Goal: Task Accomplishment & Management: Manage account settings

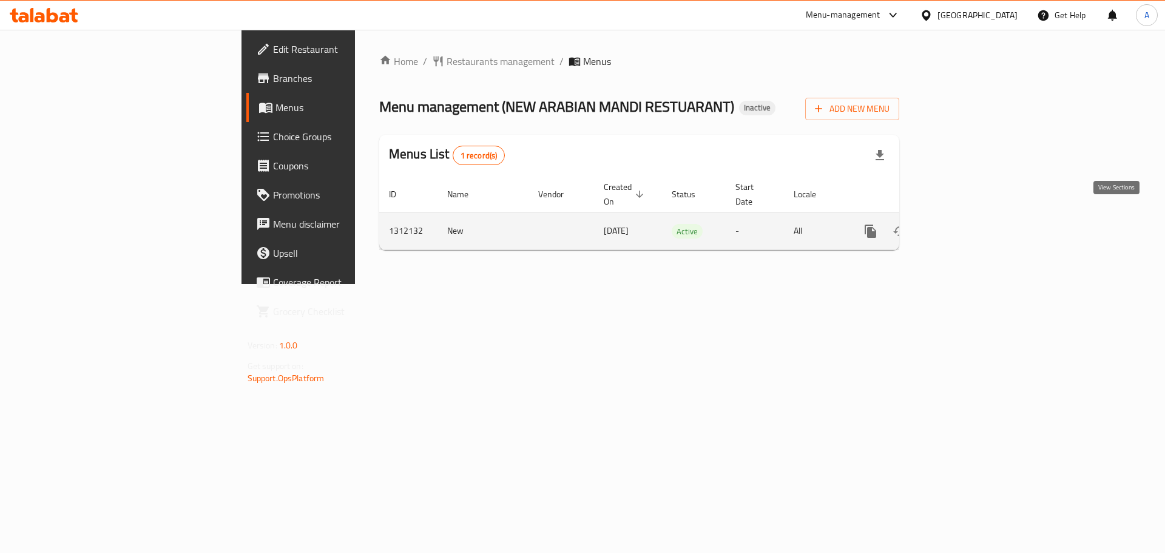
click at [973, 220] on link "enhanced table" at bounding box center [958, 231] width 29 height 29
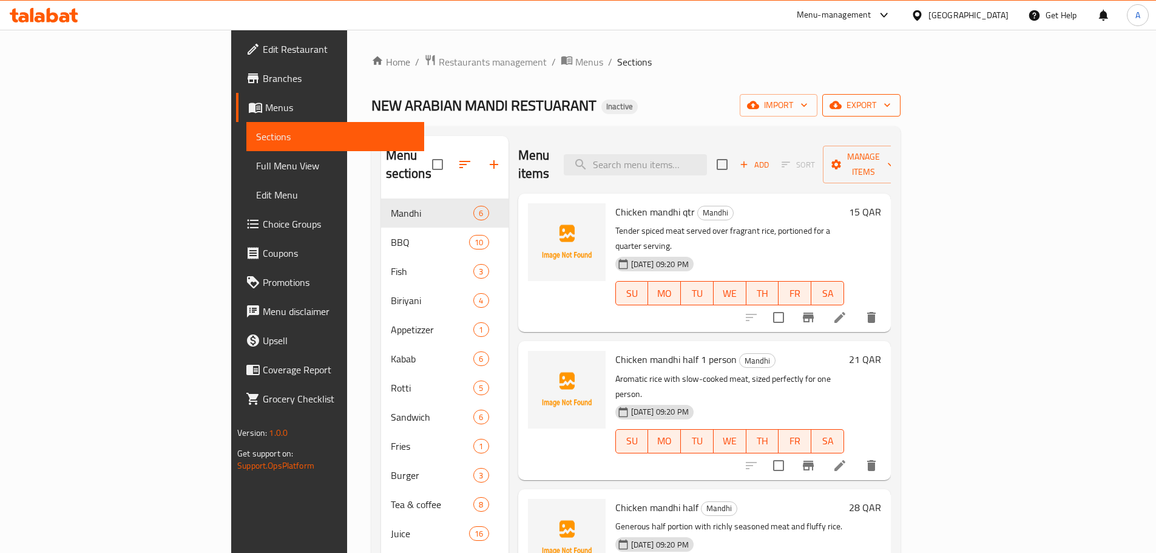
click at [893, 105] on icon "button" at bounding box center [887, 105] width 12 height 12
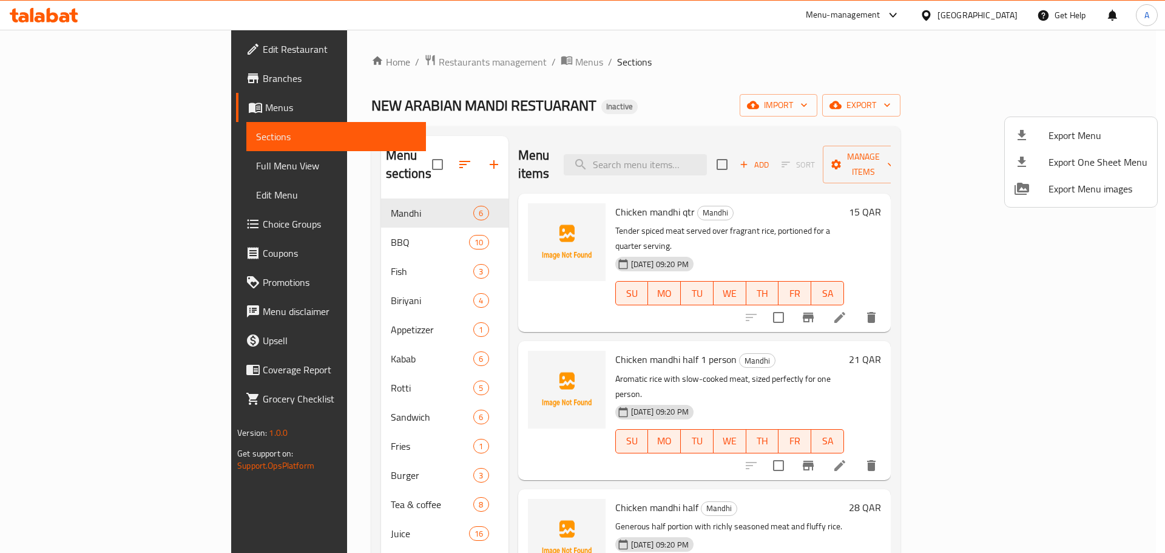
click at [1077, 130] on span "Export Menu" at bounding box center [1098, 135] width 99 height 15
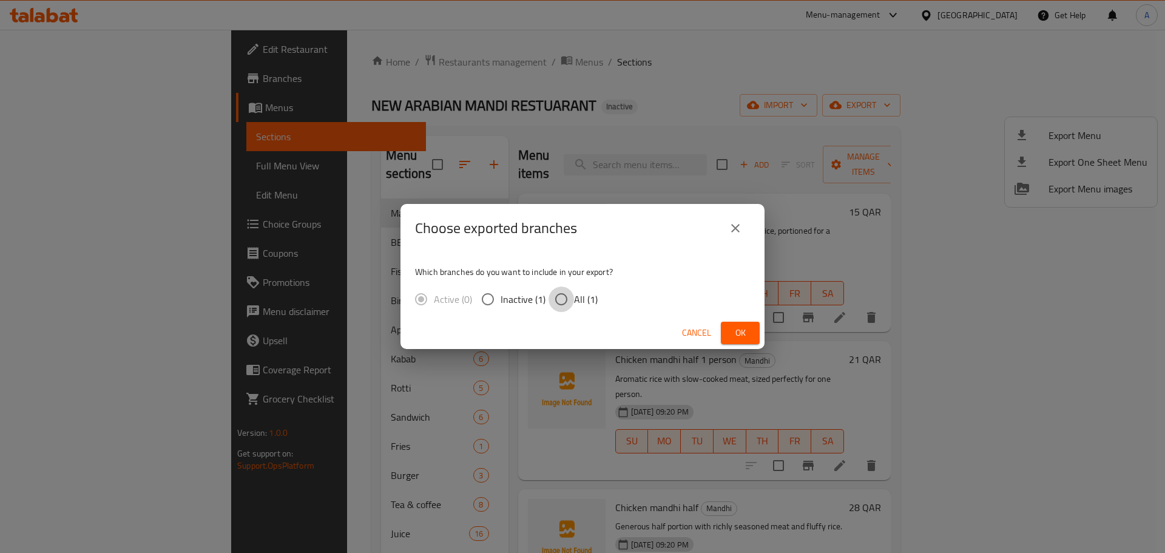
click at [561, 297] on input "All (1)" at bounding box center [561, 298] width 25 height 25
radio input "true"
click at [730, 336] on button "Ok" at bounding box center [740, 333] width 39 height 22
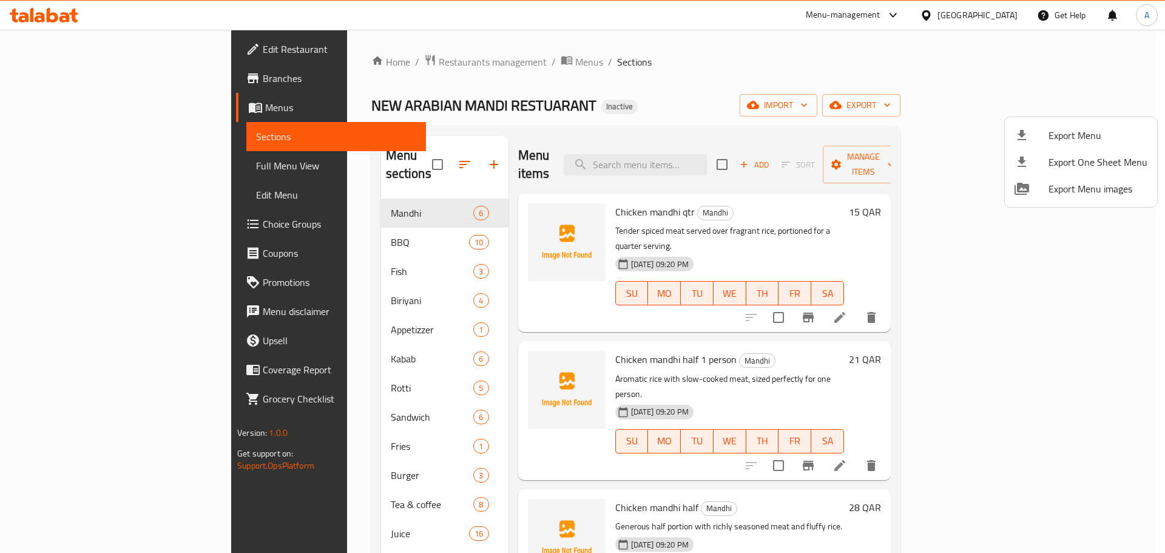
click at [104, 156] on div at bounding box center [582, 276] width 1165 height 553
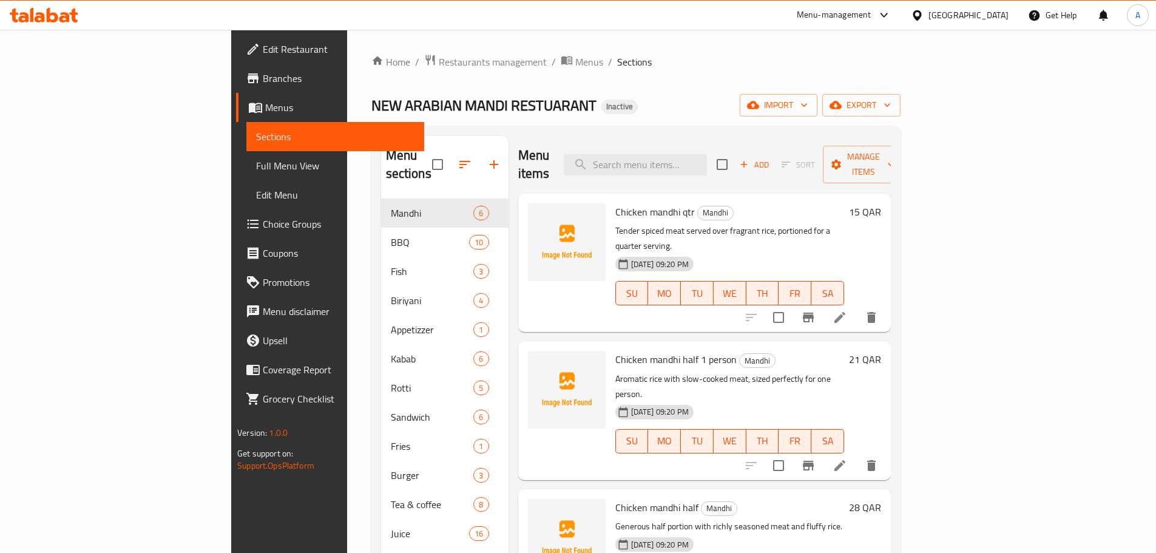
click at [246, 156] on link "Full Menu View" at bounding box center [335, 165] width 178 height 29
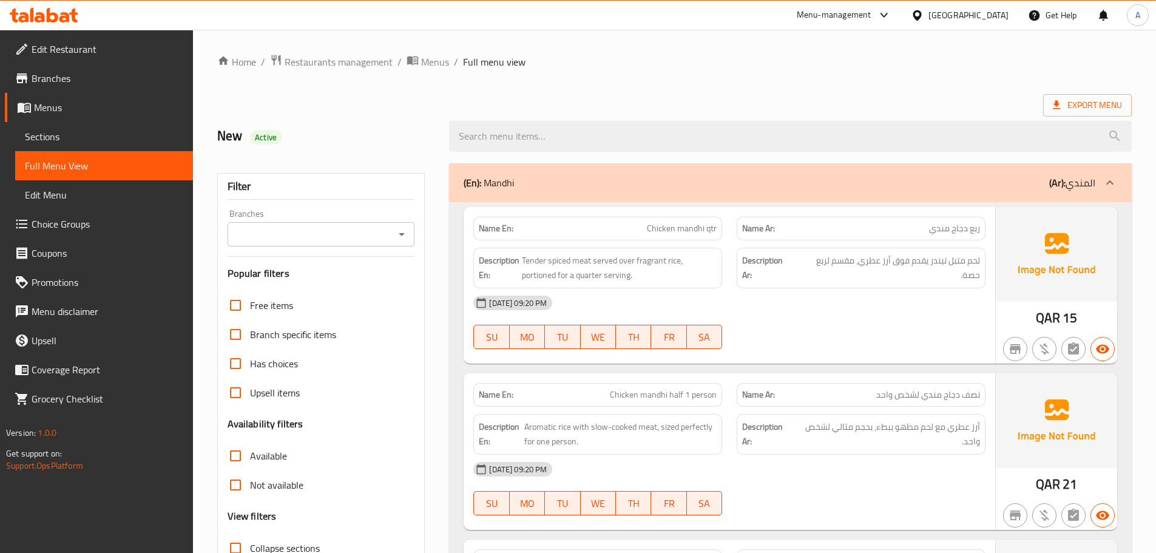
scroll to position [61, 0]
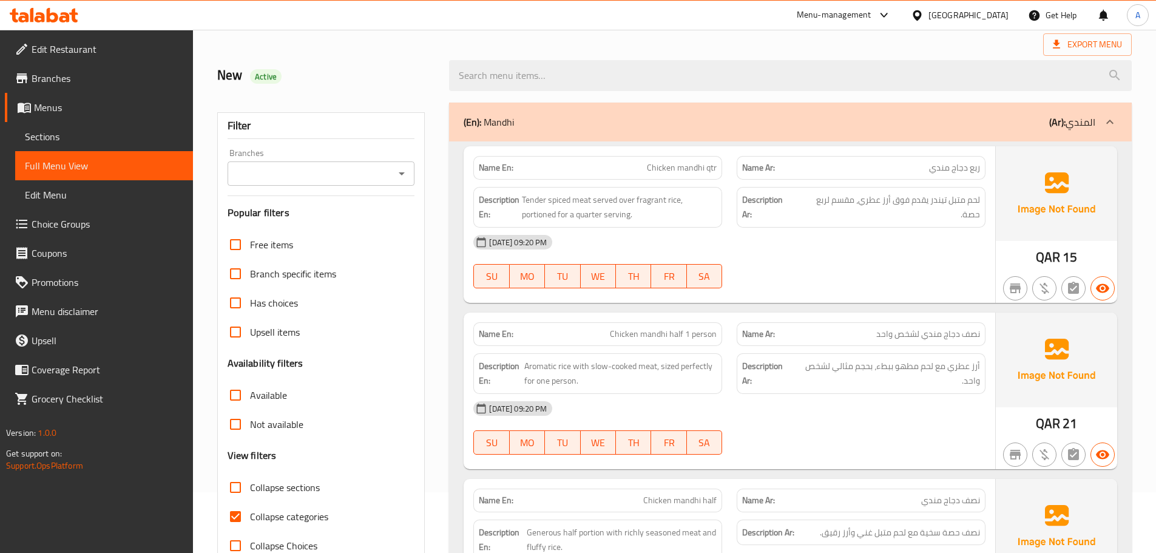
click at [252, 517] on span "Collapse categories" at bounding box center [289, 516] width 78 height 15
click at [250, 517] on input "Collapse categories" at bounding box center [235, 516] width 29 height 29
checkbox input "false"
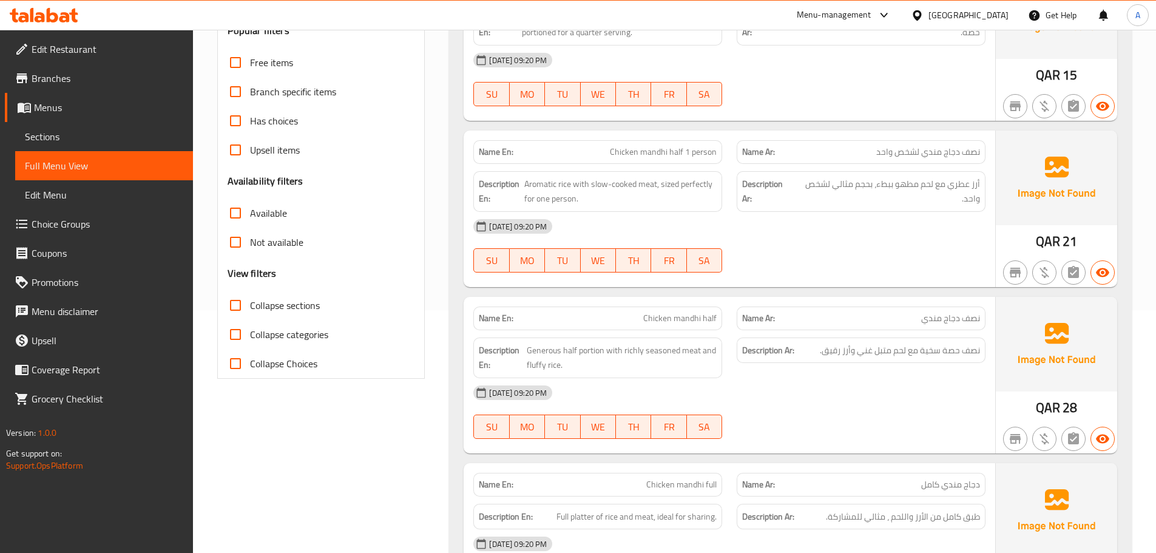
scroll to position [303, 0]
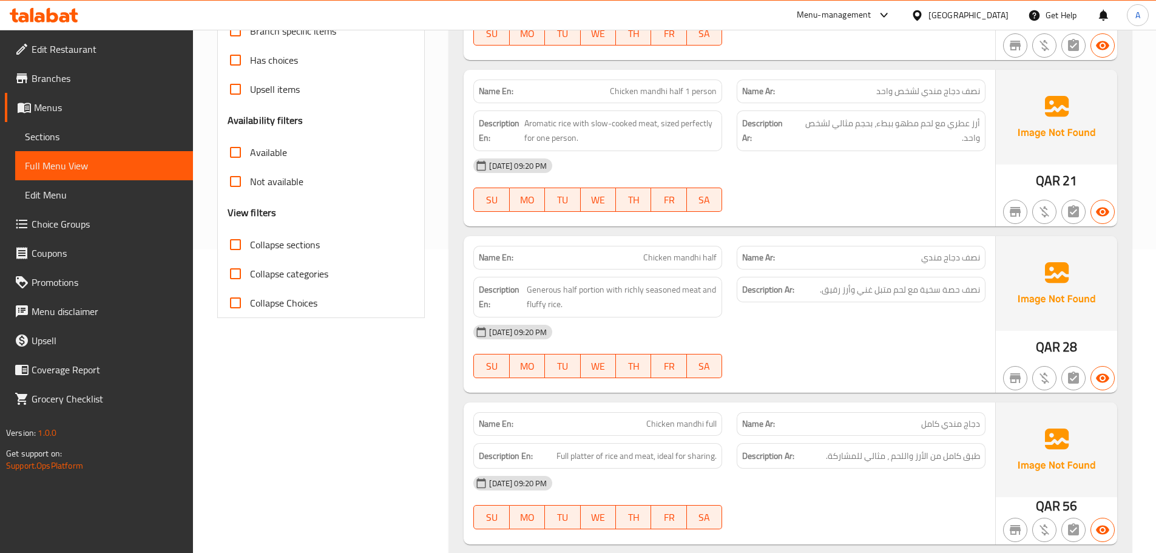
click at [891, 308] on div "Description Ar: نصف حصة سخية مع لحم متبل غني وأرز رقيق." at bounding box center [860, 296] width 263 height 55
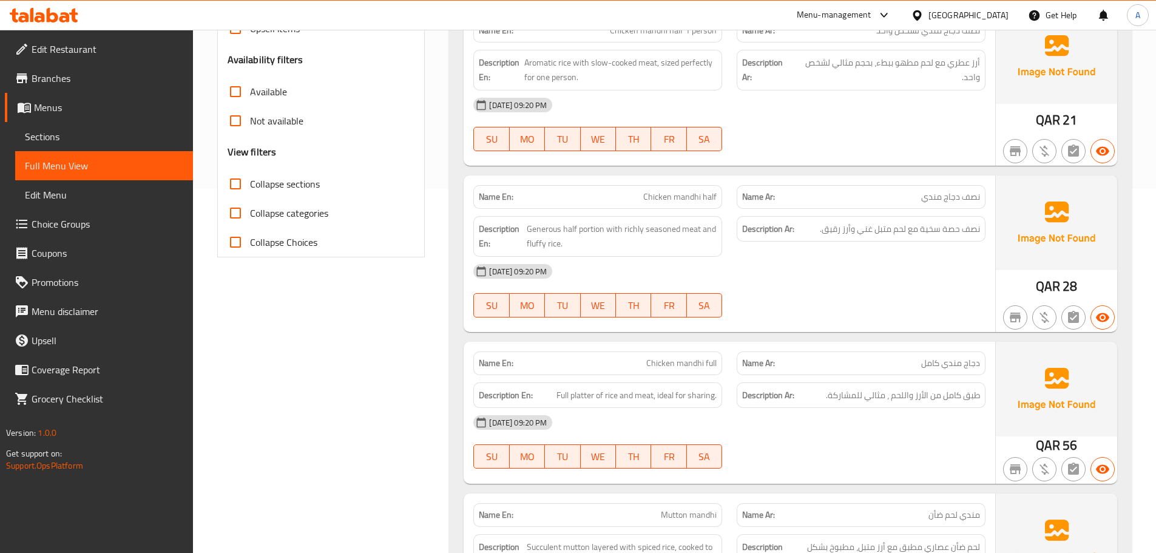
scroll to position [425, 0]
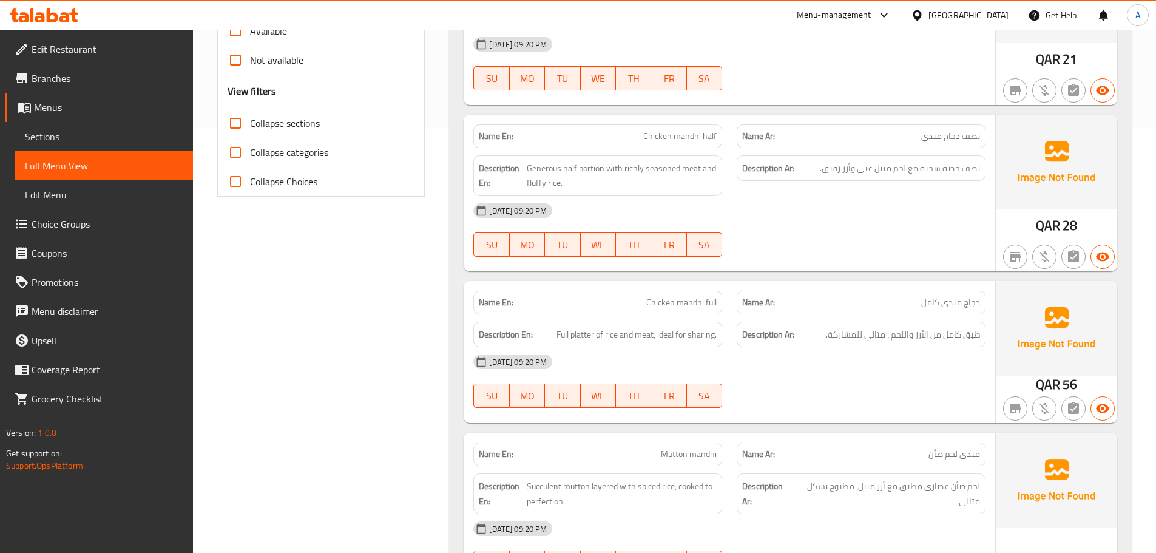
click at [659, 301] on span "Chicken mandhi full" at bounding box center [681, 302] width 70 height 13
copy span "Chicken mandhi full"
click at [899, 375] on div "15-09-2025 09:20 PM" at bounding box center [729, 361] width 527 height 29
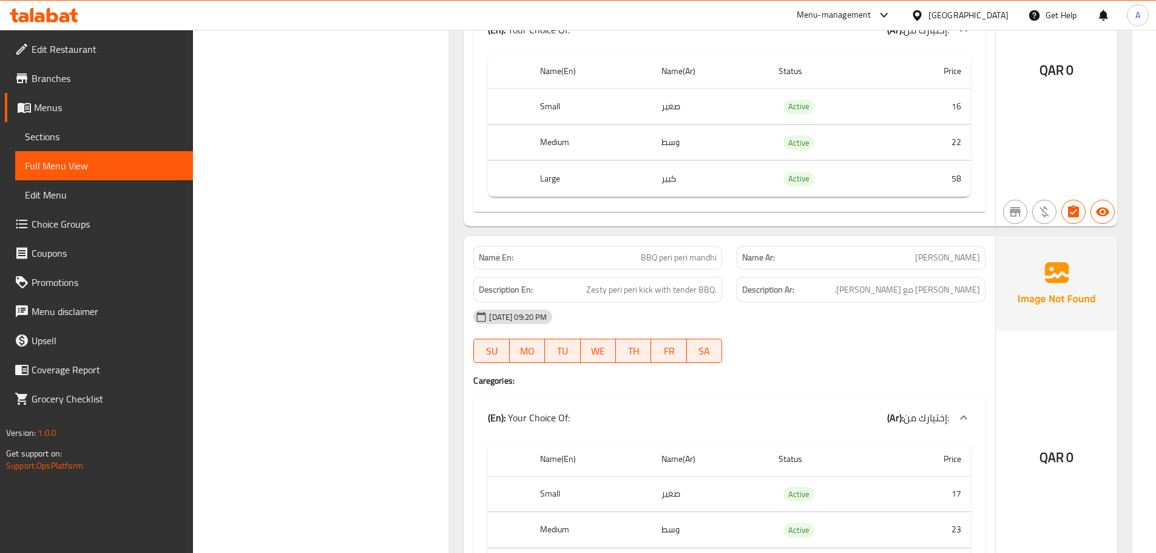
scroll to position [2002, 0]
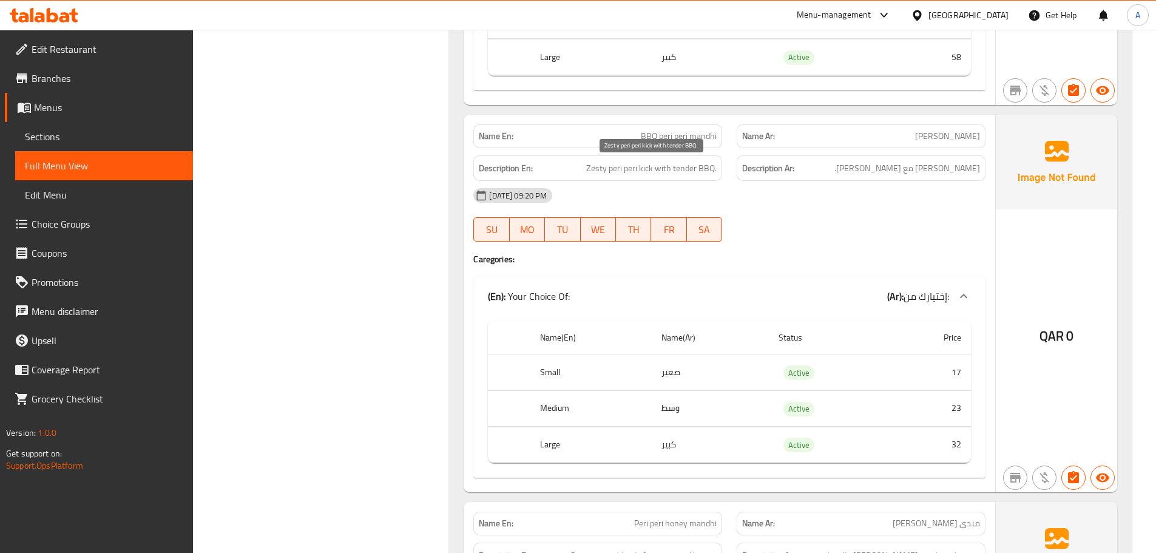
click at [652, 171] on span "Zesty peri peri kick with tender BBQ." at bounding box center [651, 168] width 130 height 15
copy span "kick"
click at [866, 166] on span "لمسة بيري بيري زيستي مع باربيكيو تيندر." at bounding box center [907, 168] width 146 height 15
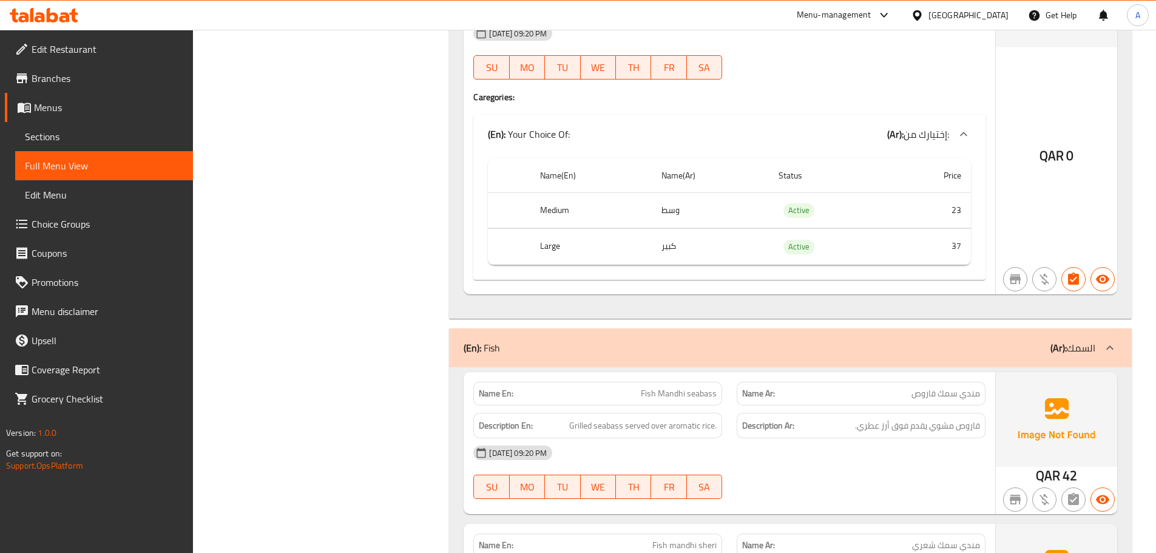
scroll to position [5158, 0]
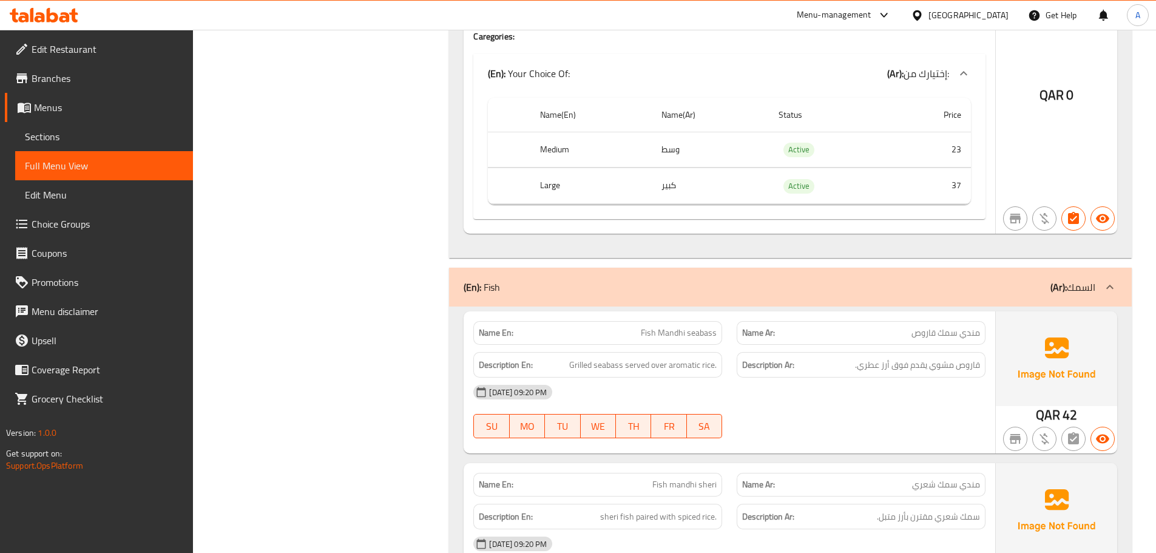
click at [698, 334] on span "Fish Mandhi seabass" at bounding box center [679, 332] width 76 height 13
copy span "seabass"
click at [866, 400] on div "15-09-2025 09:20 PM" at bounding box center [729, 391] width 527 height 29
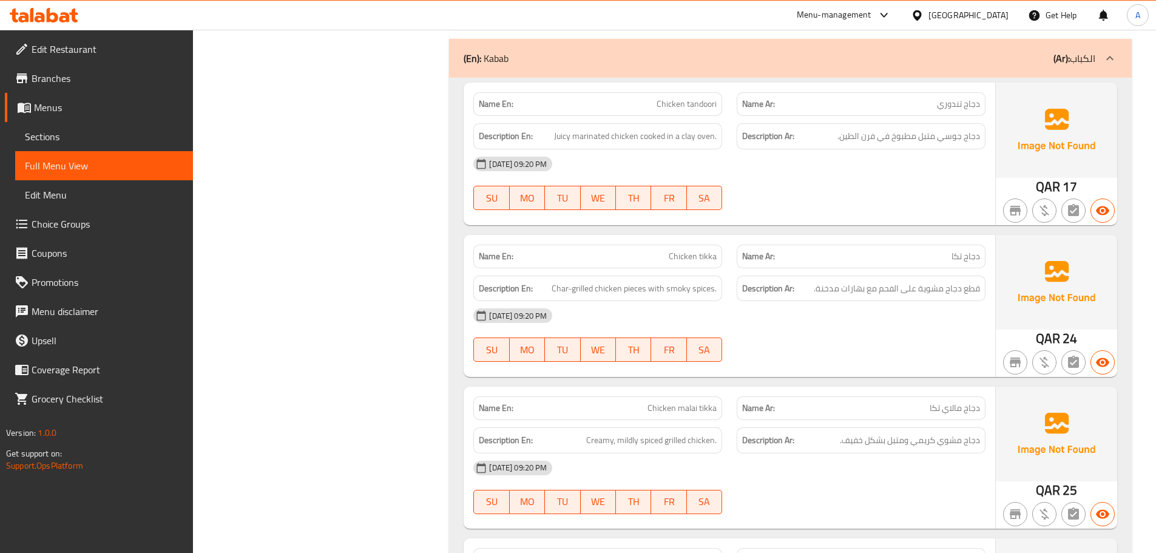
scroll to position [7525, 0]
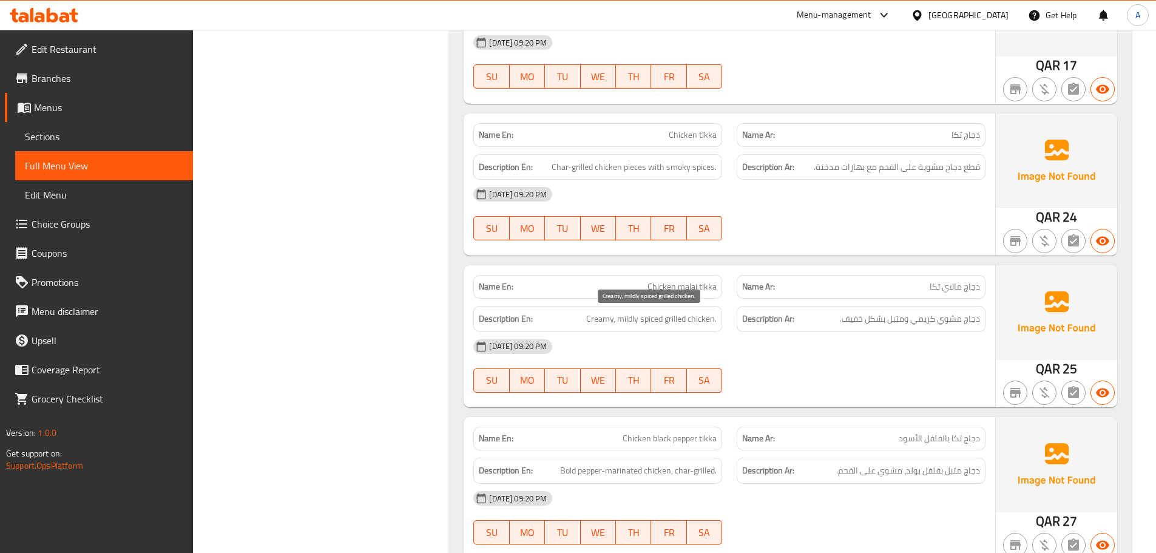
click at [646, 325] on span "Creamy, mildly spiced grilled chicken." at bounding box center [651, 318] width 130 height 15
click at [775, 345] on div "15-09-2025 09:20 PM" at bounding box center [729, 346] width 527 height 29
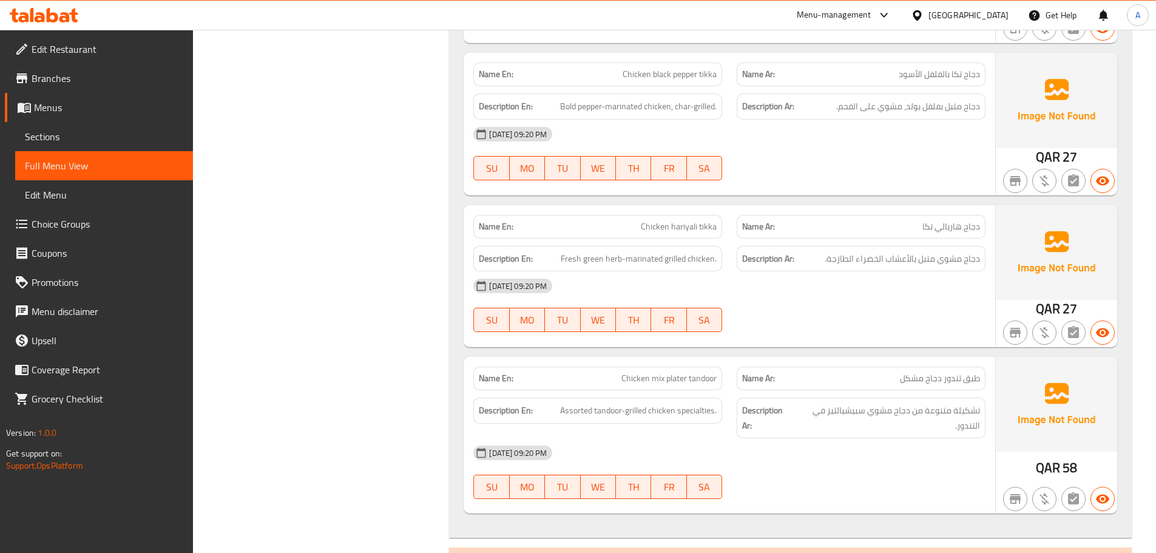
scroll to position [7949, 0]
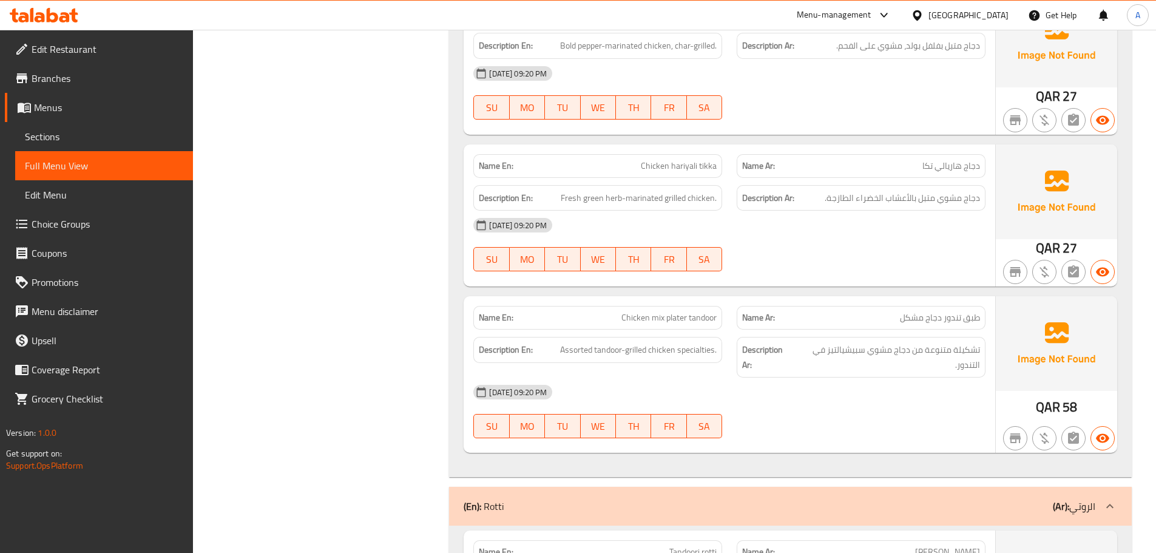
click at [617, 357] on div "Description En: Assorted tandoor-grilled chicken specialties." at bounding box center [597, 350] width 249 height 26
copy span "Assorted tandoor-grilled chicken specialties."
click at [951, 378] on div "15-09-2025 09:20 PM" at bounding box center [729, 391] width 527 height 29
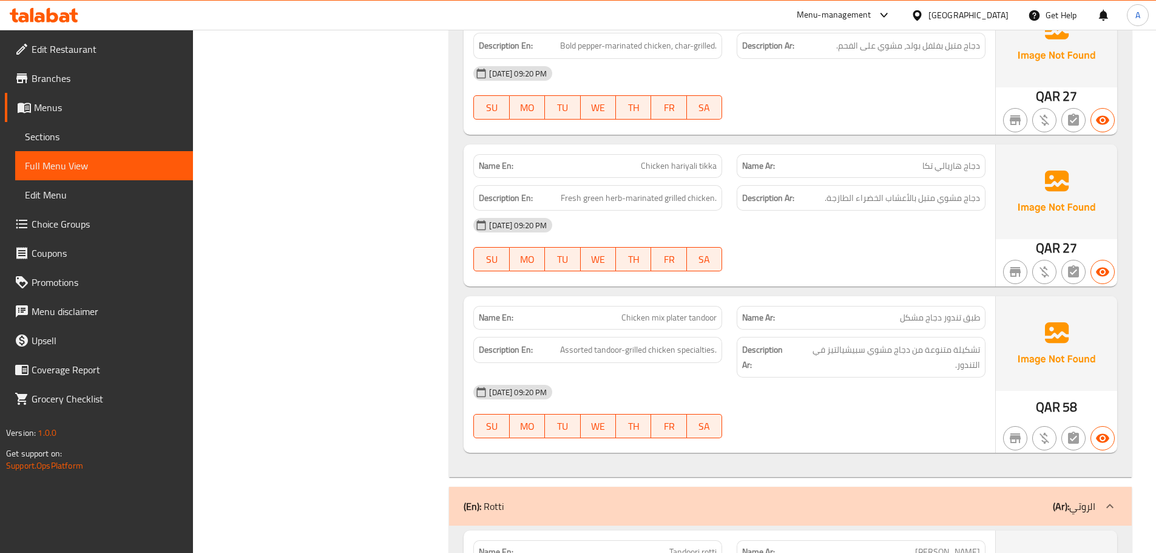
scroll to position [8192, 0]
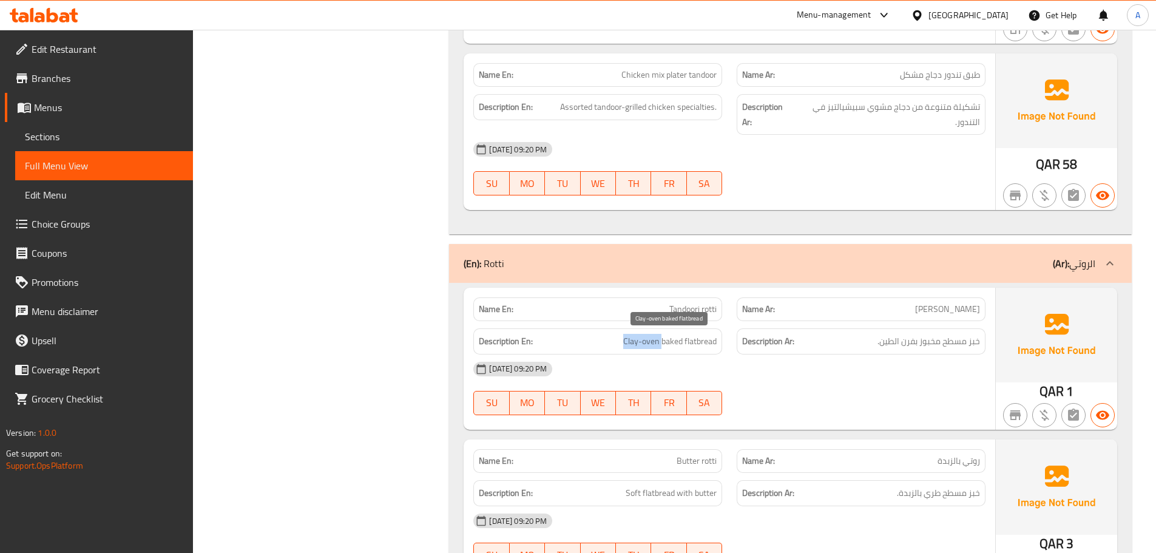
drag, startPoint x: 616, startPoint y: 338, endPoint x: 662, endPoint y: 337, distance: 46.1
click at [662, 337] on h6 "Description En: Clay-oven baked flatbread" at bounding box center [598, 341] width 238 height 15
copy span "Clay-oven"
click at [846, 392] on div "15-09-2025 09:20 PM SU MO TU WE TH FR SA" at bounding box center [729, 388] width 527 height 68
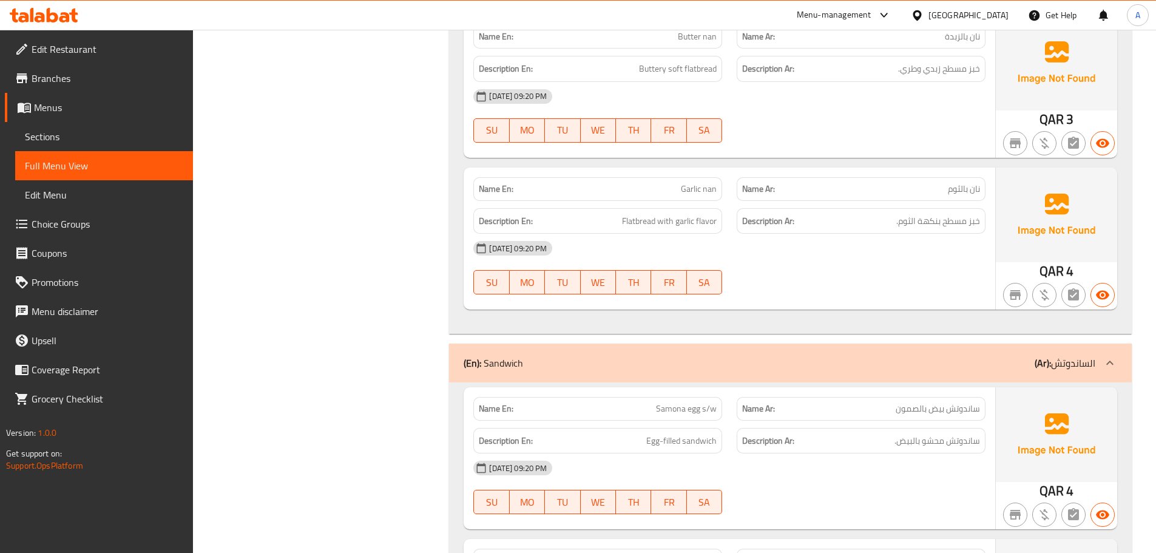
scroll to position [8981, 0]
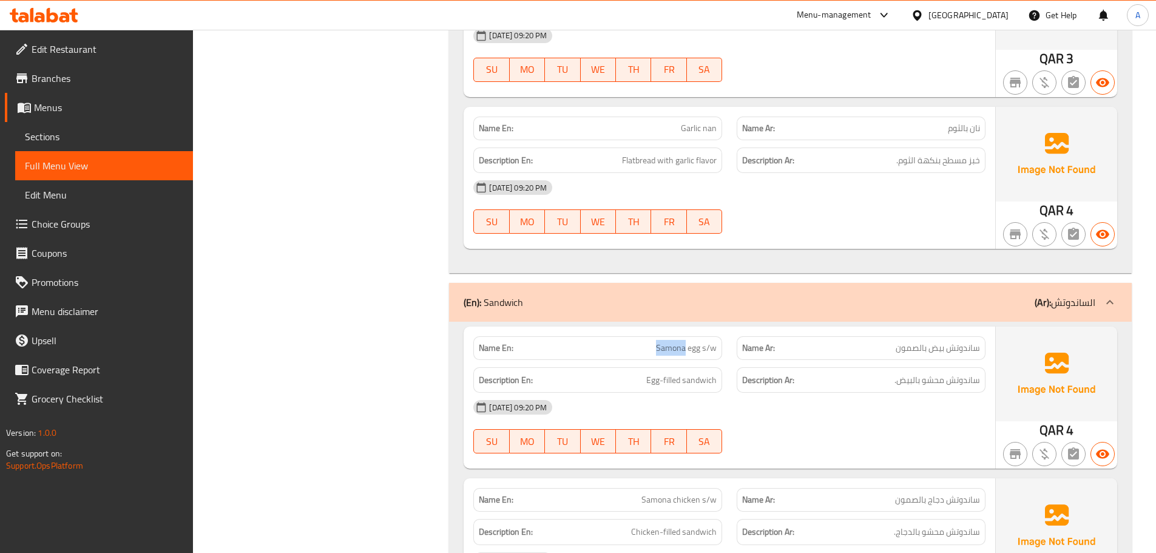
drag, startPoint x: 630, startPoint y: 348, endPoint x: 687, endPoint y: 348, distance: 57.0
click at [687, 348] on p "Name En: Samona egg s/w" at bounding box center [598, 348] width 238 height 13
copy span "Samona"
click at [932, 421] on div "15-09-2025 09:20 PM" at bounding box center [729, 407] width 527 height 29
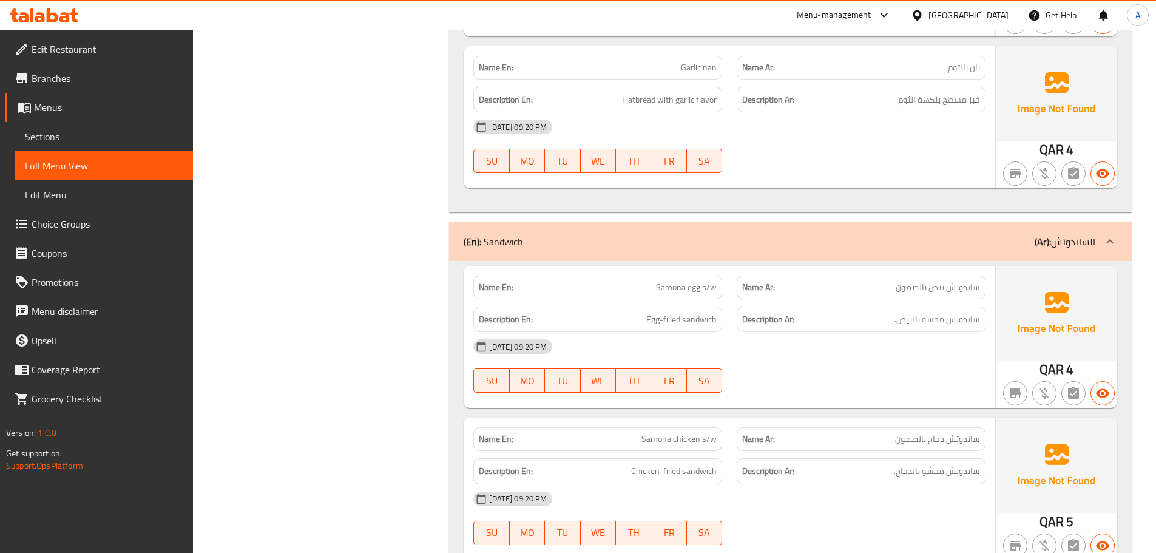
scroll to position [9224, 0]
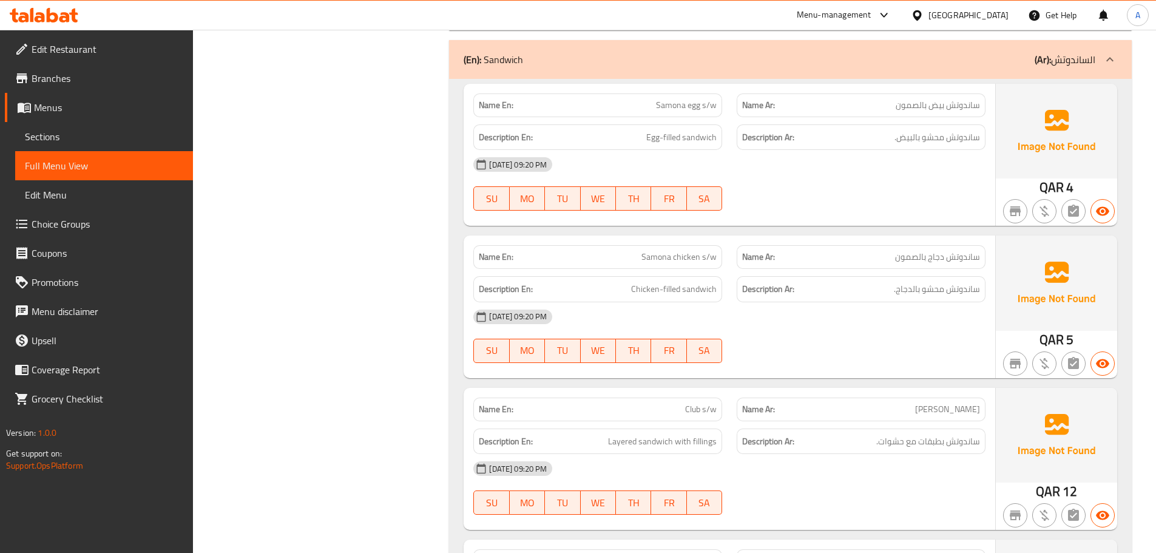
click at [678, 105] on span "Samona egg s/w" at bounding box center [686, 105] width 61 height 13
copy span "Samona"
click at [819, 362] on div at bounding box center [860, 363] width 263 height 15
click at [688, 102] on span "Samona egg s/w" at bounding box center [686, 105] width 61 height 13
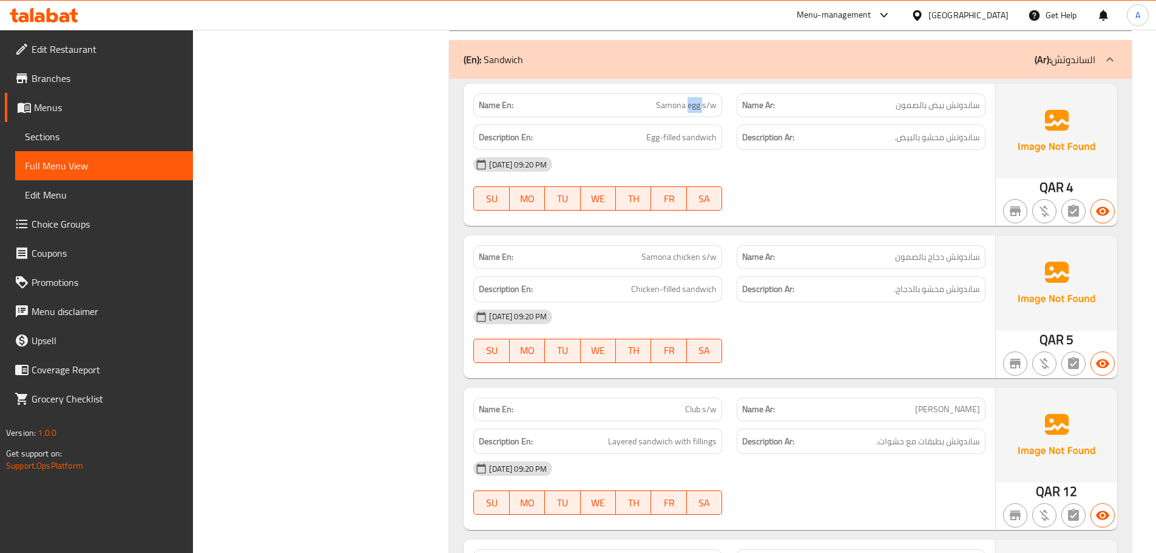
click at [688, 102] on span "Samona egg s/w" at bounding box center [686, 105] width 61 height 13
drag, startPoint x: 688, startPoint y: 102, endPoint x: 735, endPoint y: 202, distance: 110.5
click at [688, 103] on span "Samona egg s/w" at bounding box center [686, 105] width 61 height 13
copy span "Samona egg s/w"
click at [667, 252] on span "Samona chicken s/w" at bounding box center [678, 257] width 75 height 13
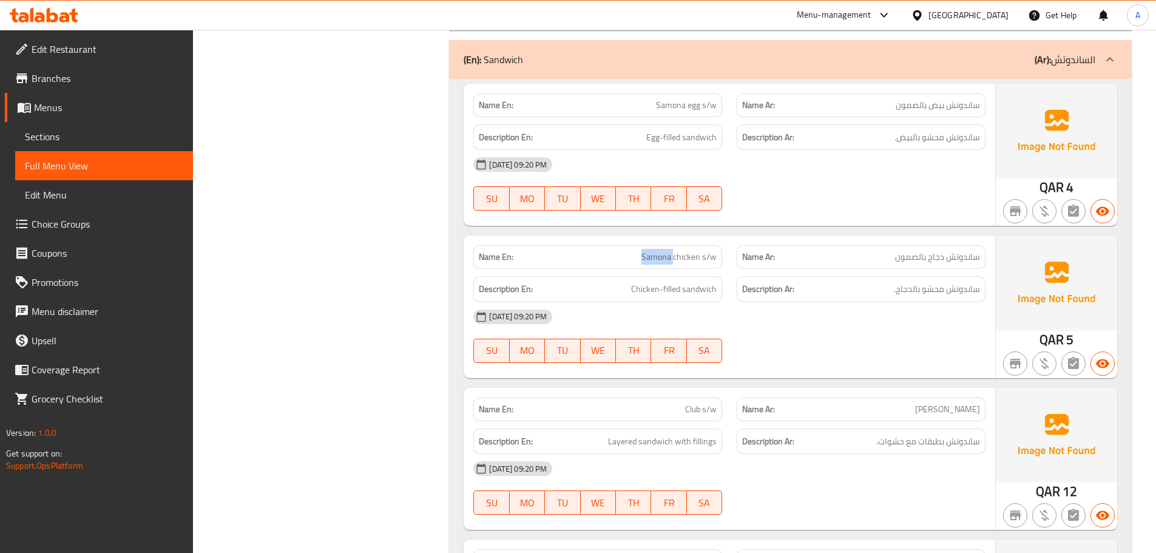
click at [667, 252] on span "Samona chicken s/w" at bounding box center [678, 257] width 75 height 13
copy span "Samona chicken s/w"
click at [853, 353] on div "15-09-2025 09:20 PM SU MO TU WE TH FR SA" at bounding box center [729, 336] width 527 height 68
click at [695, 410] on span "Club s/w" at bounding box center [701, 409] width 32 height 13
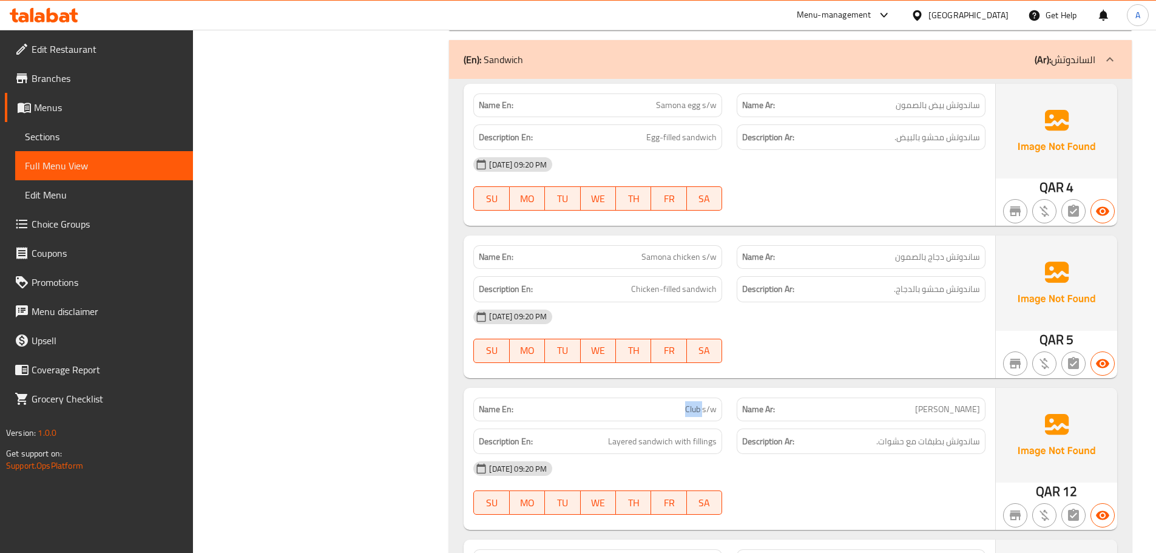
click at [695, 410] on span "Club s/w" at bounding box center [701, 409] width 32 height 13
copy span "Club s/w"
click at [851, 331] on div "15-09-2025 09:20 PM" at bounding box center [729, 316] width 527 height 29
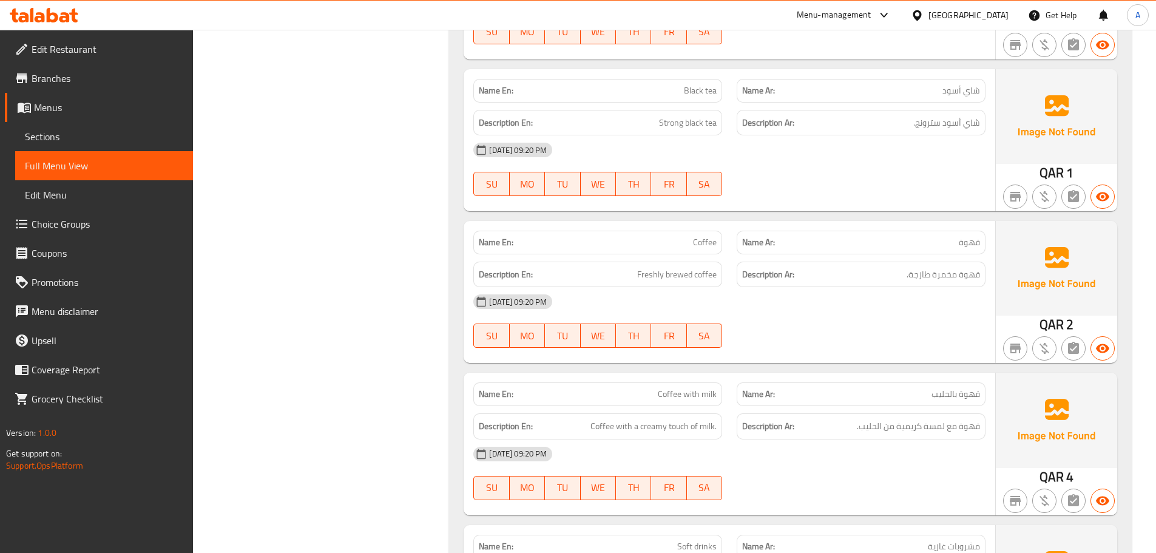
scroll to position [12076, 0]
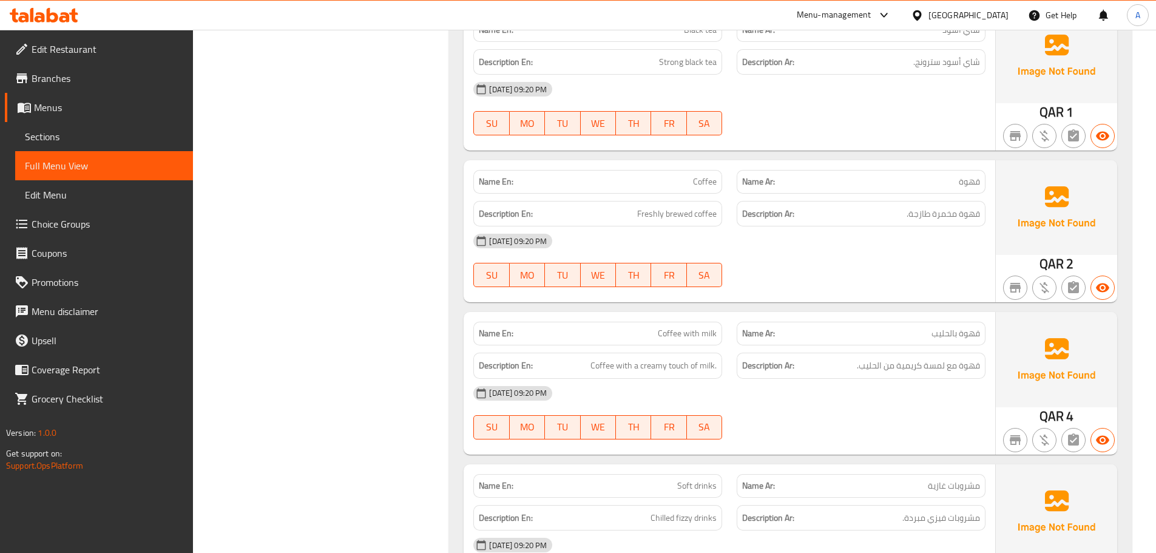
click at [685, 235] on div "15-09-2025 09:20 PM" at bounding box center [729, 240] width 527 height 29
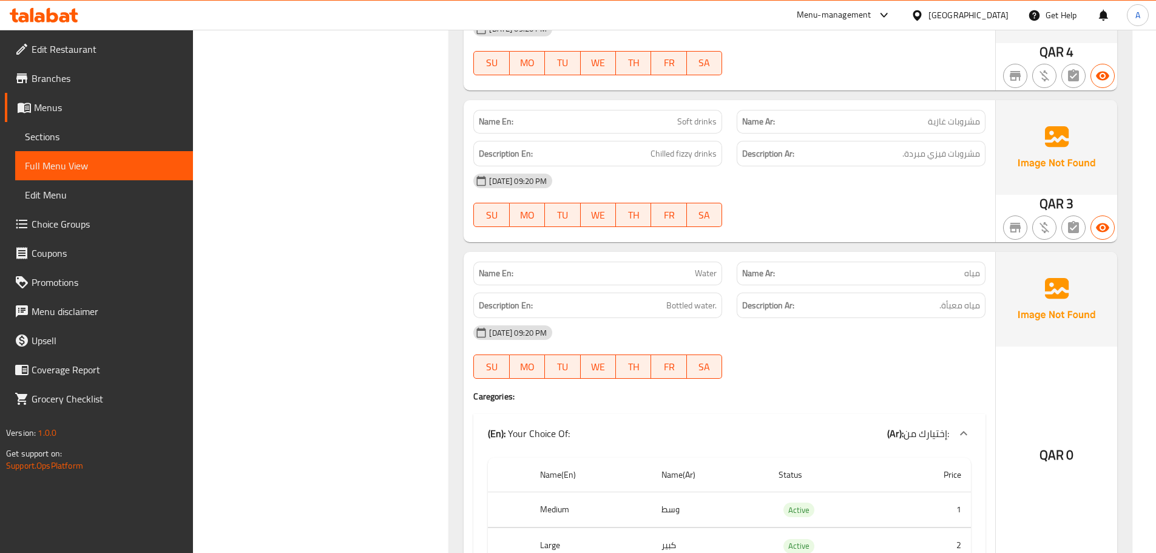
scroll to position [12500, 0]
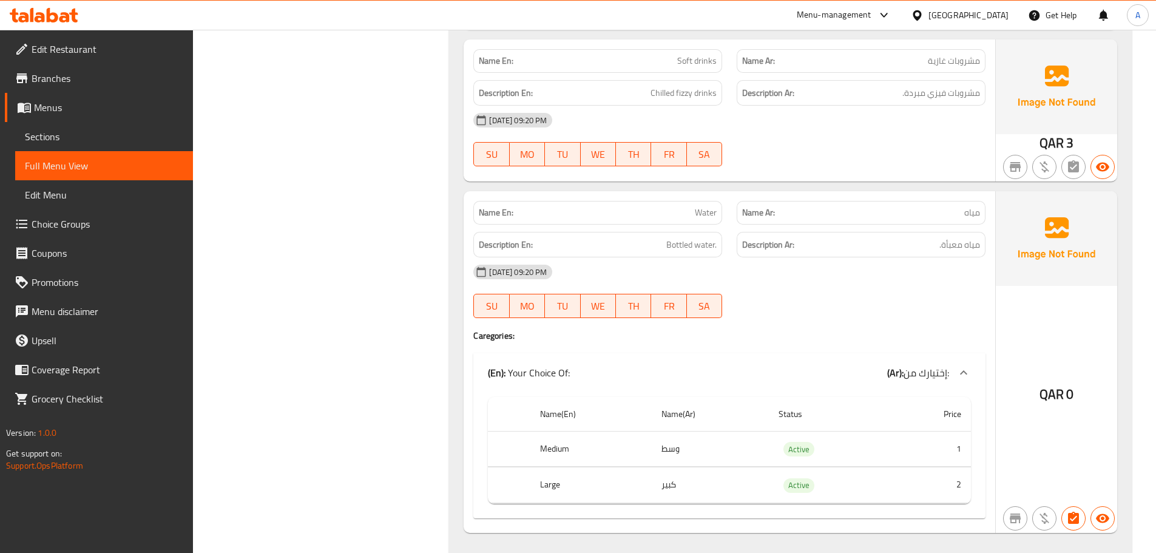
click at [500, 210] on strong "Name En:" at bounding box center [496, 212] width 35 height 13
click at [698, 211] on span "Water" at bounding box center [706, 212] width 22 height 13
click at [902, 229] on div "Description Ar: مياه معبأة." at bounding box center [860, 245] width 263 height 41
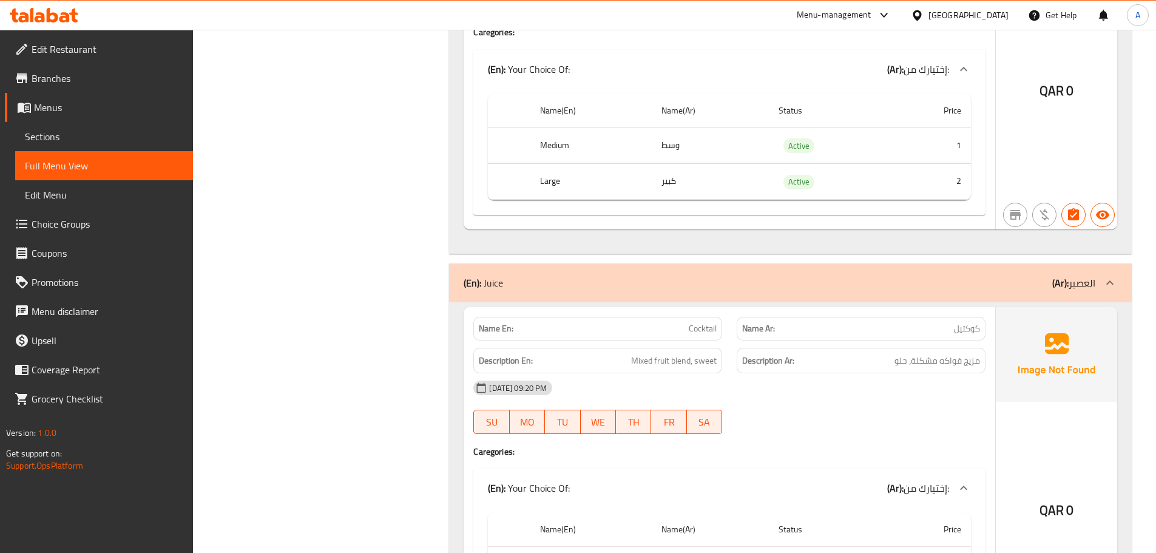
scroll to position [12864, 0]
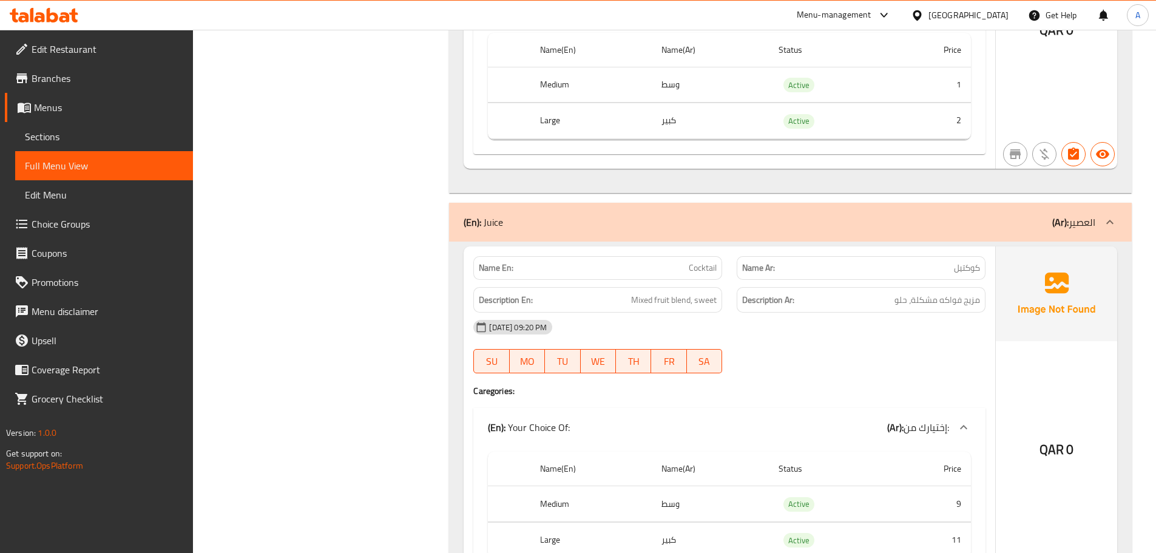
click at [848, 354] on div "15-09-2025 09:20 PM SU MO TU WE TH FR SA" at bounding box center [729, 347] width 527 height 68
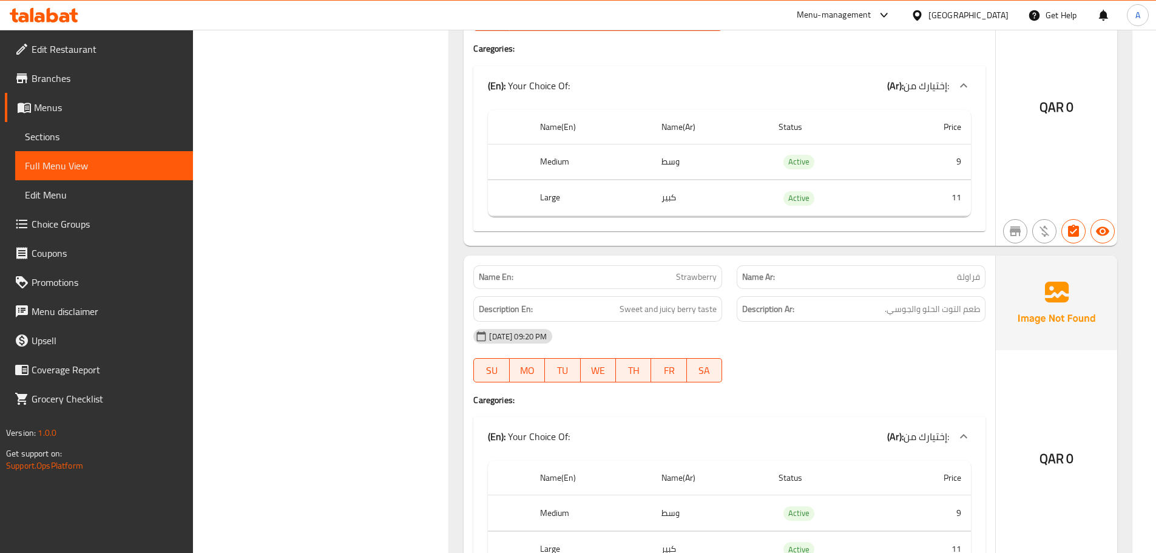
scroll to position [14382, 0]
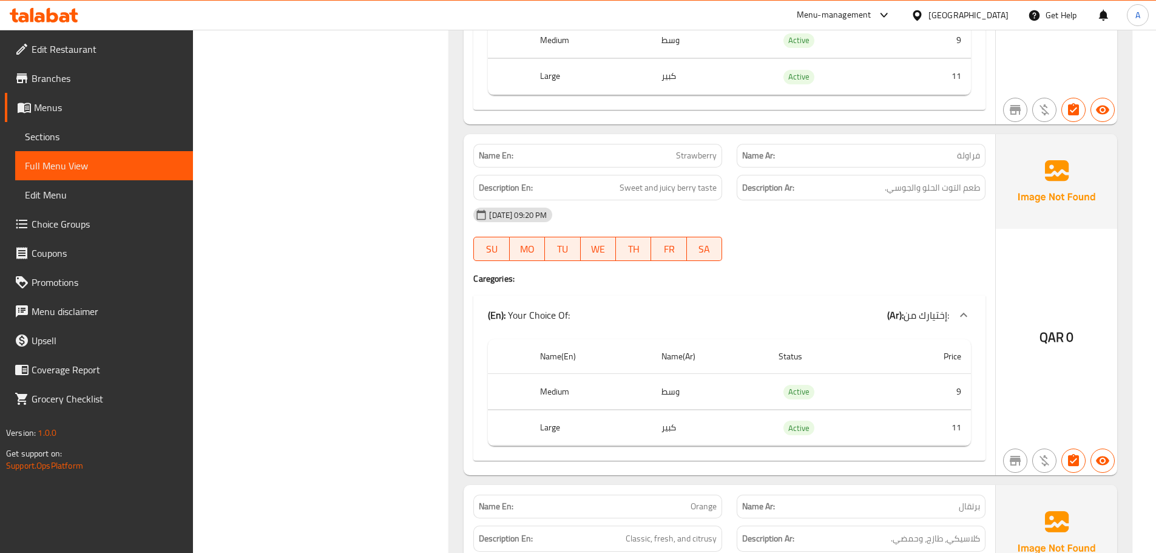
click at [701, 159] on span "Strawberry" at bounding box center [696, 155] width 41 height 13
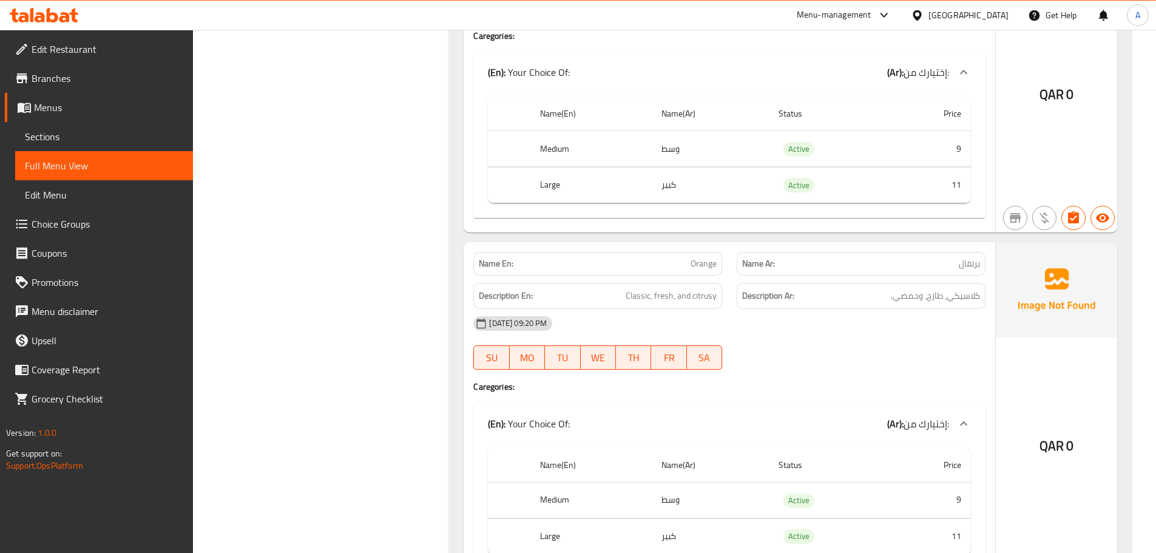
scroll to position [14685, 0]
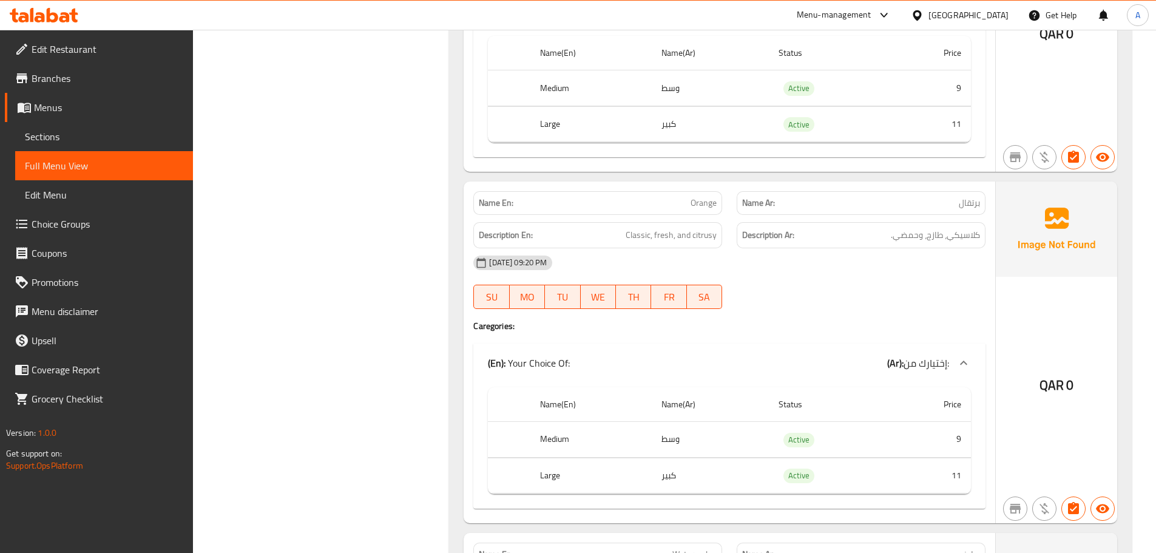
click at [887, 231] on h6 "Description Ar: كلاسيكي، طازج، وحمضي." at bounding box center [861, 235] width 238 height 15
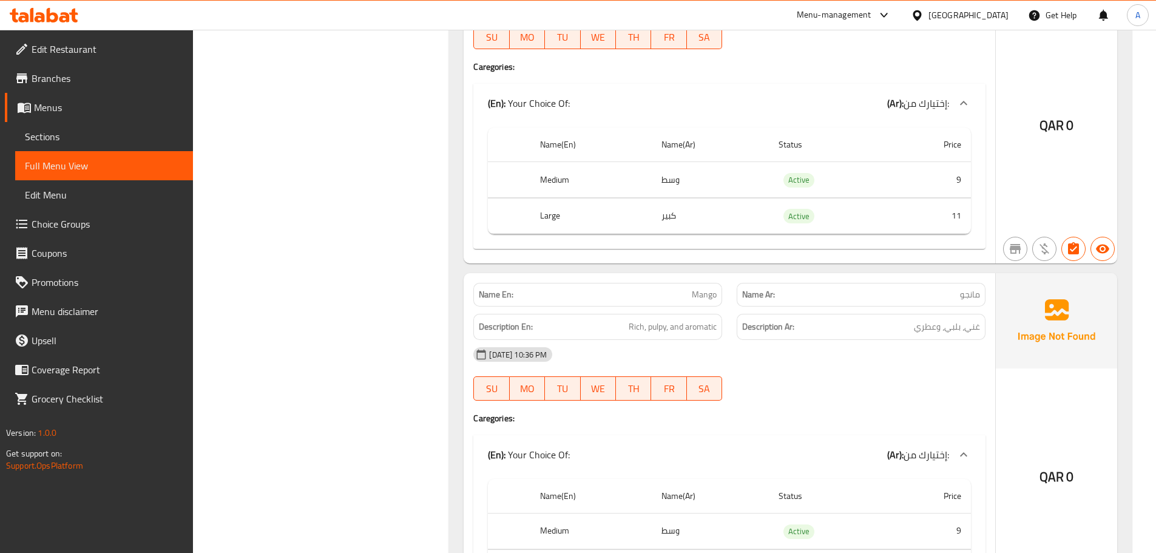
scroll to position [17112, 0]
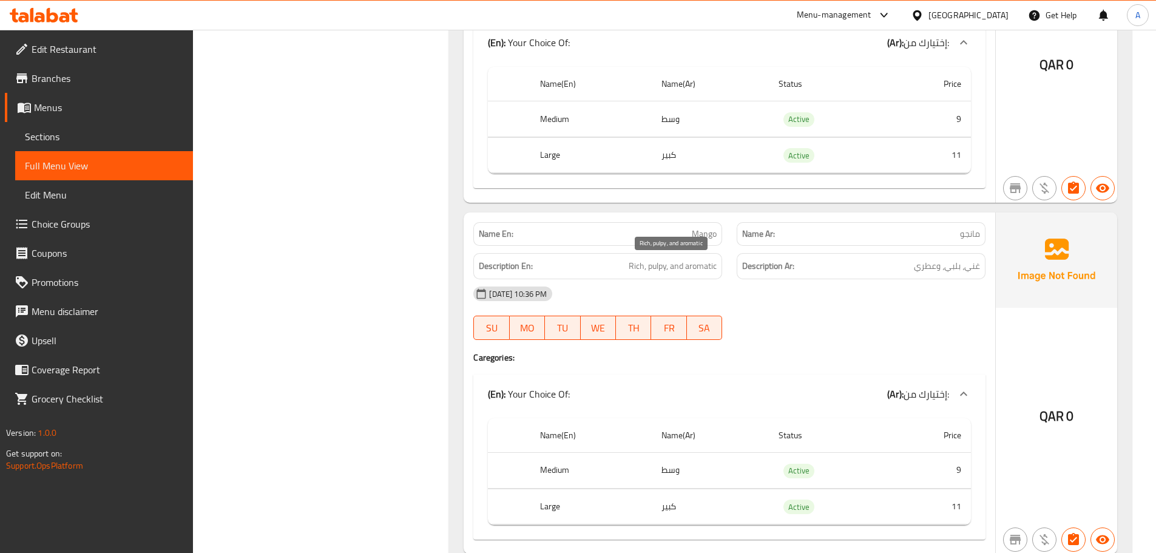
click at [660, 263] on span "Rich, pulpy, and aromatic" at bounding box center [673, 266] width 88 height 15
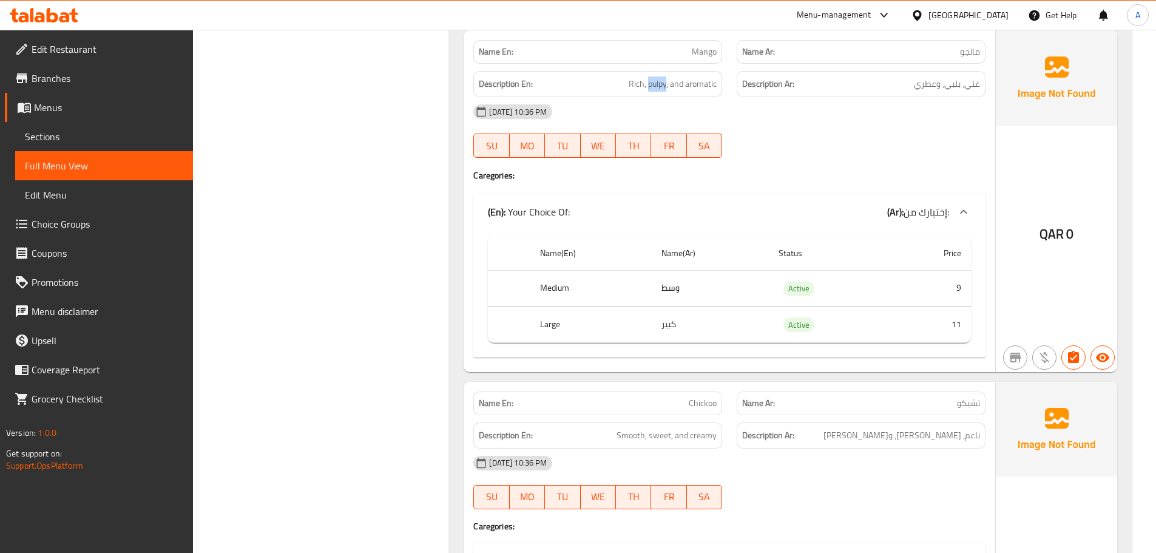
scroll to position [17416, 0]
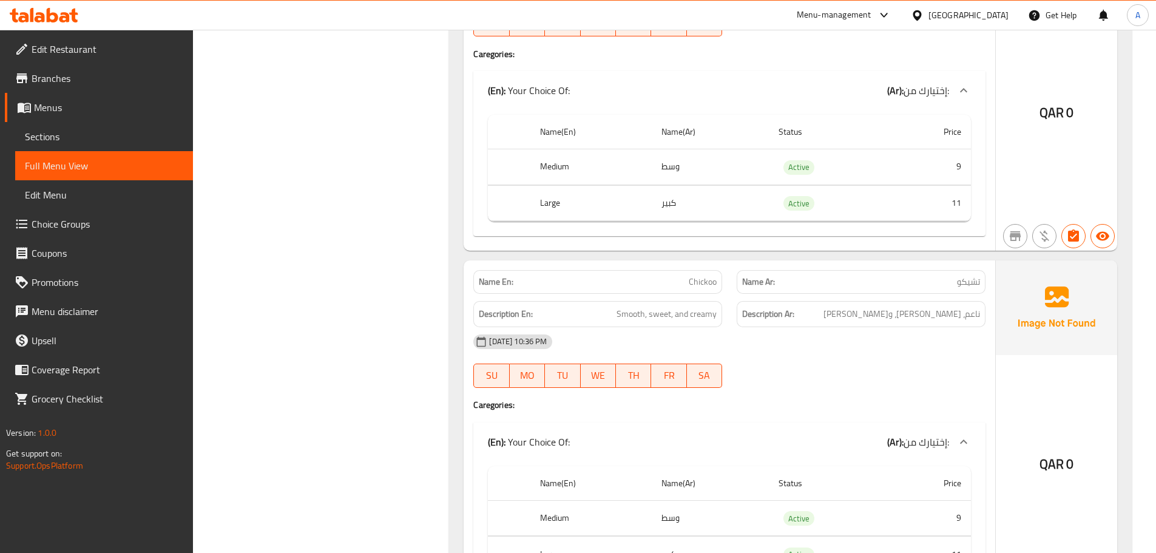
click at [913, 363] on div "15-09-2025 10:36 PM SU MO TU WE TH FR SA" at bounding box center [729, 361] width 527 height 68
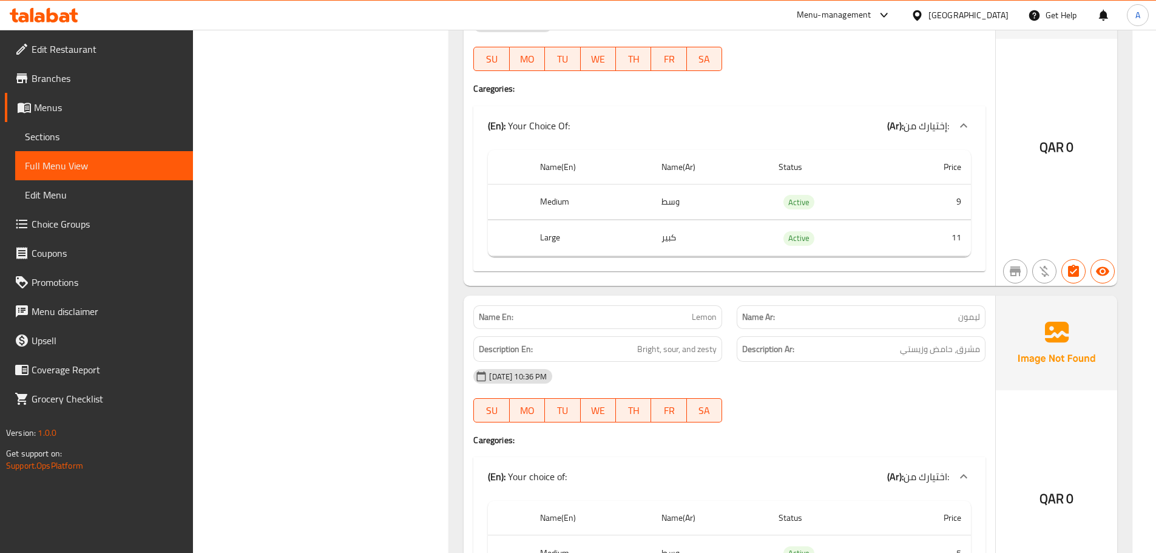
scroll to position [18144, 0]
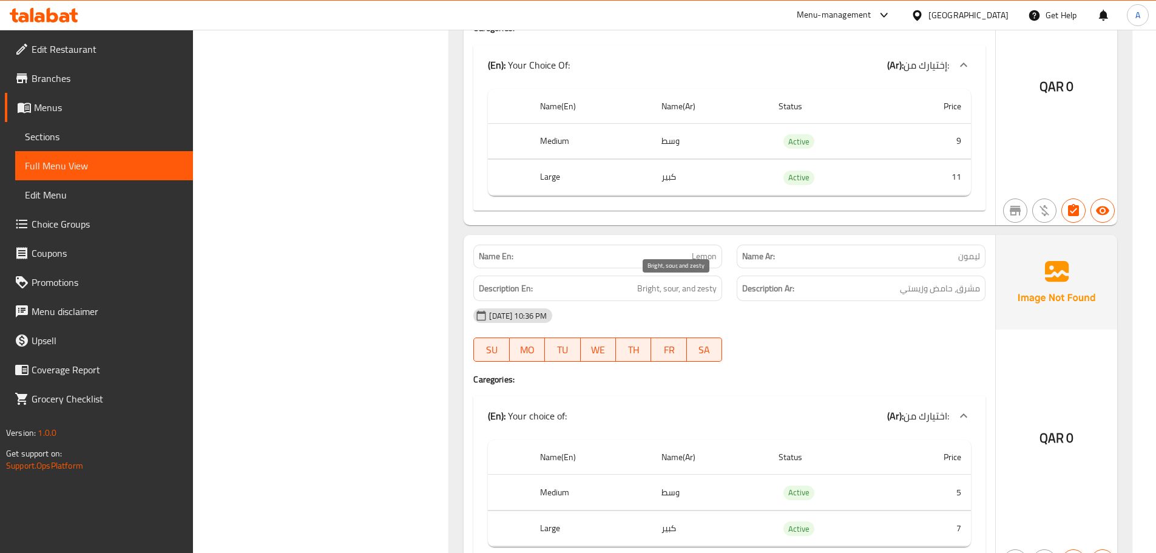
click at [647, 286] on span "Bright, sour, and zesty" at bounding box center [676, 288] width 79 height 15
click at [957, 281] on span "مشرق، حامض وزيستي" at bounding box center [940, 288] width 80 height 15
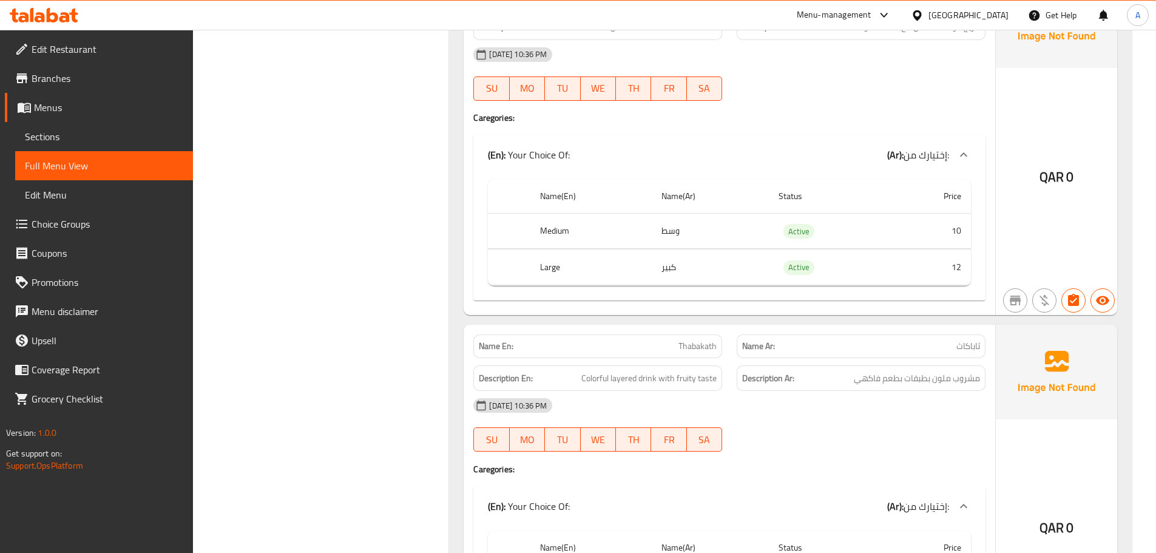
scroll to position [19297, 0]
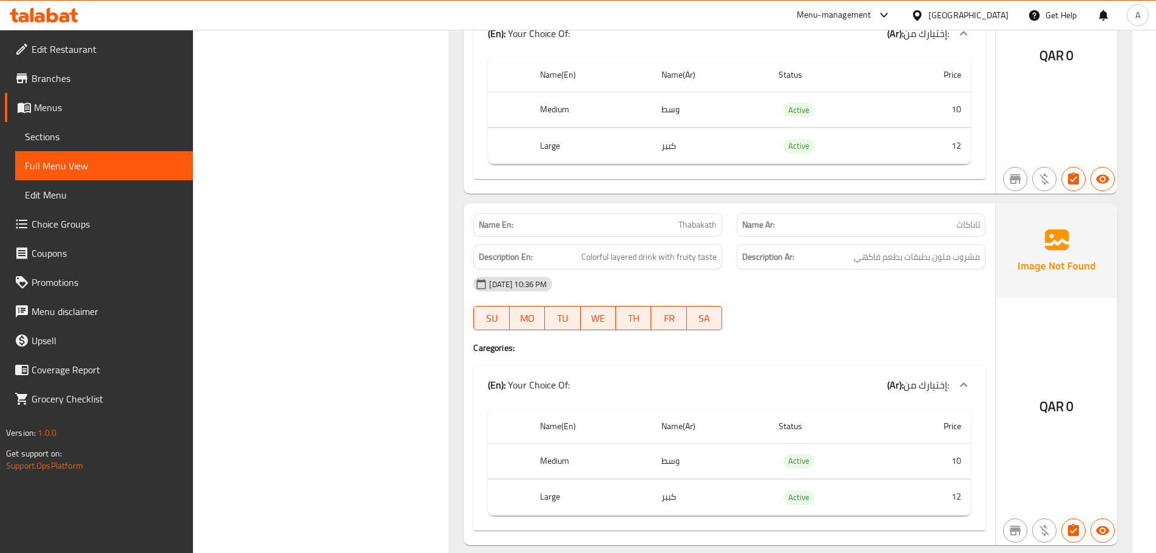
type button "0"
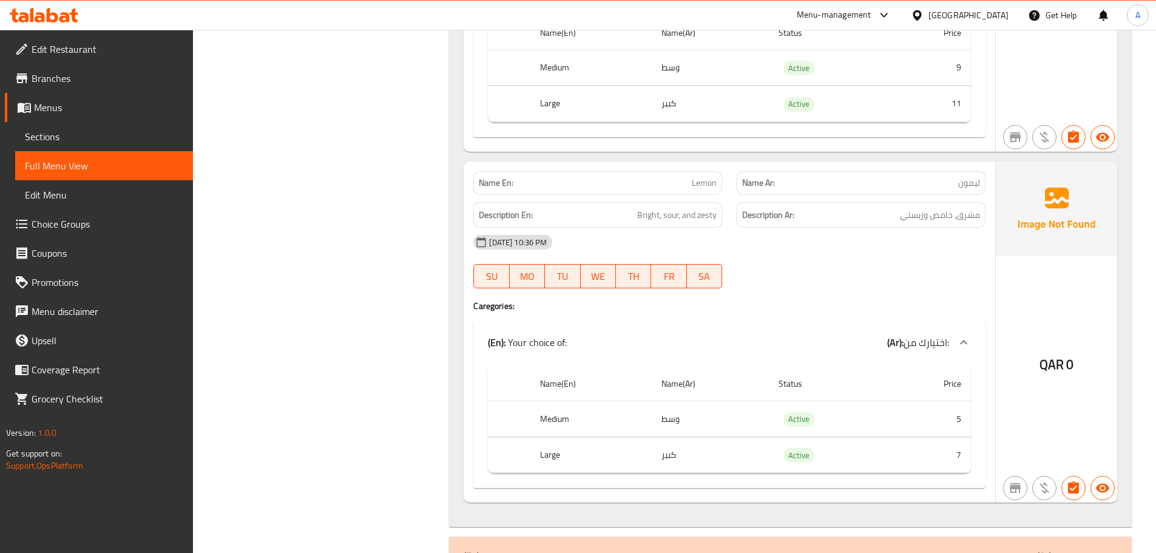
click at [956, 256] on div "[DATE] 10:36 PM" at bounding box center [729, 242] width 527 height 29
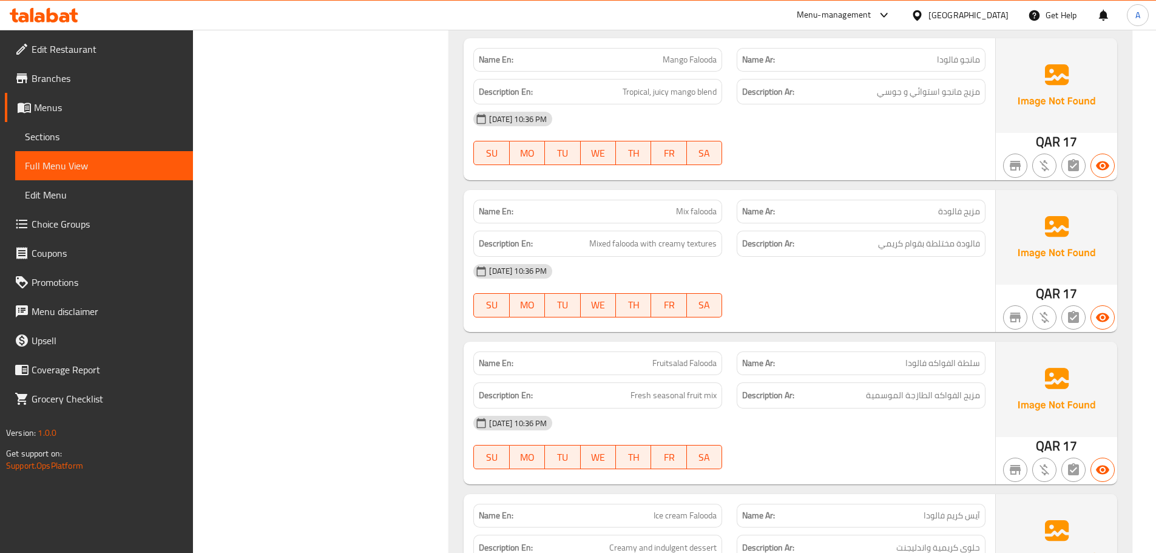
scroll to position [21672, 0]
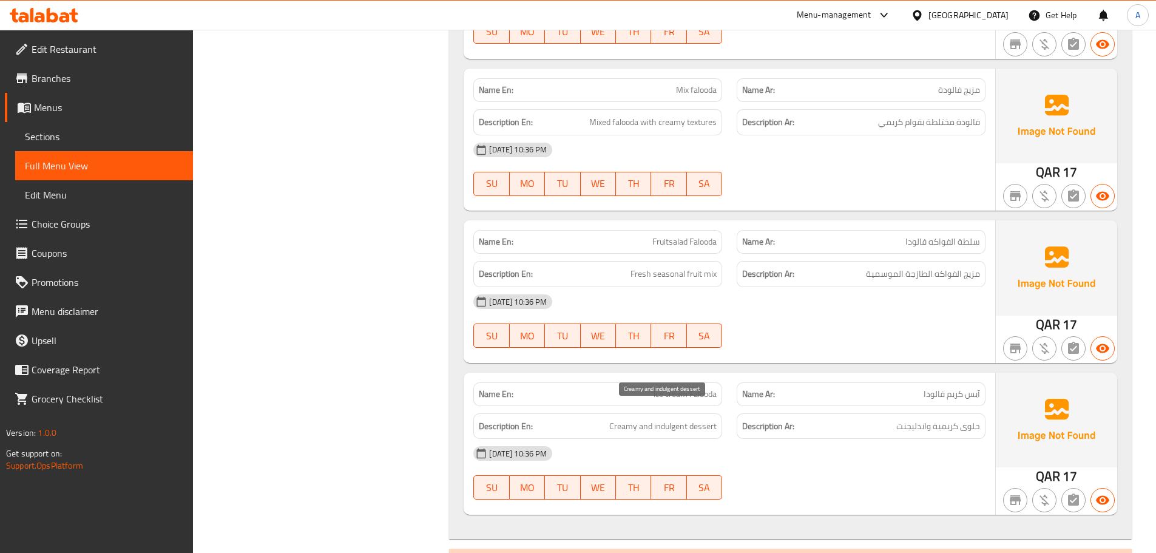
click at [671, 419] on span "Creamy and indulgent dessert" at bounding box center [662, 426] width 107 height 15
click at [799, 439] on div "[DATE] 10:36 PM" at bounding box center [729, 453] width 527 height 29
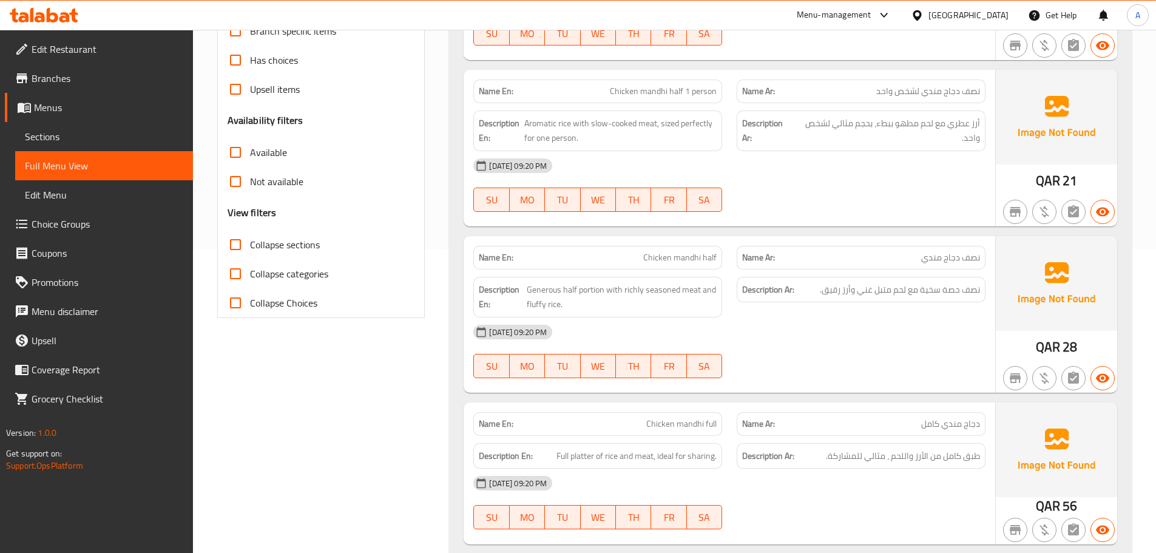
scroll to position [0, 0]
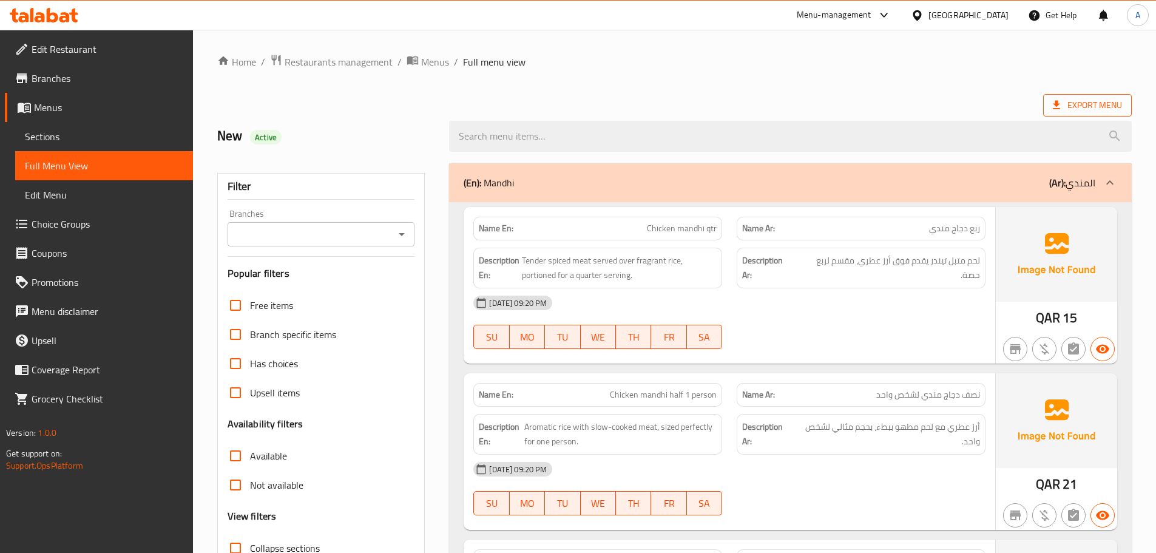
click at [1061, 102] on icon at bounding box center [1056, 105] width 12 height 12
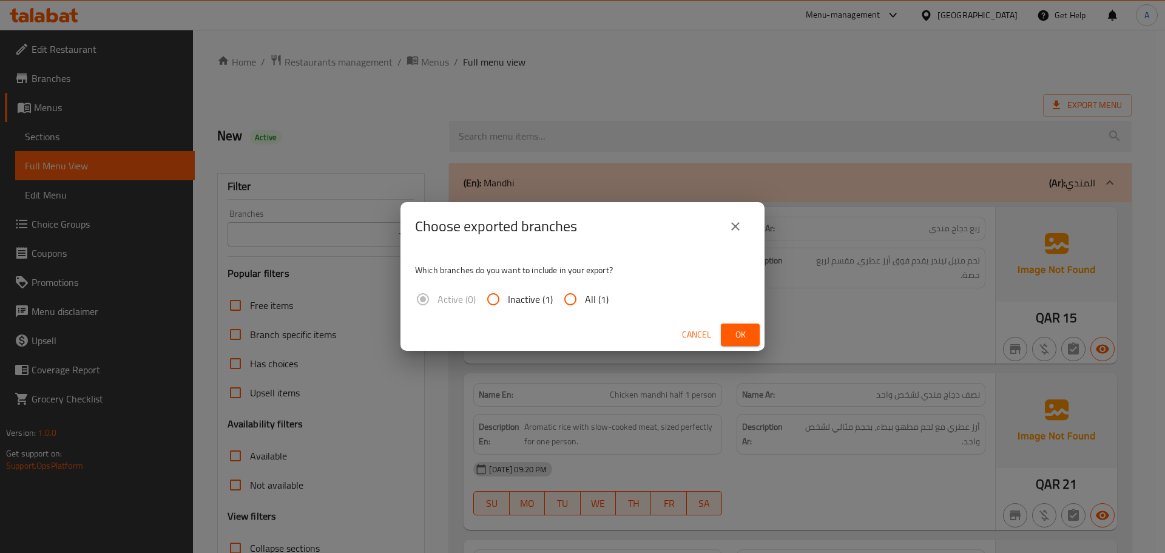
click at [575, 289] on input "All (1)" at bounding box center [570, 299] width 29 height 29
radio input "true"
click at [735, 334] on span "Ok" at bounding box center [740, 334] width 19 height 15
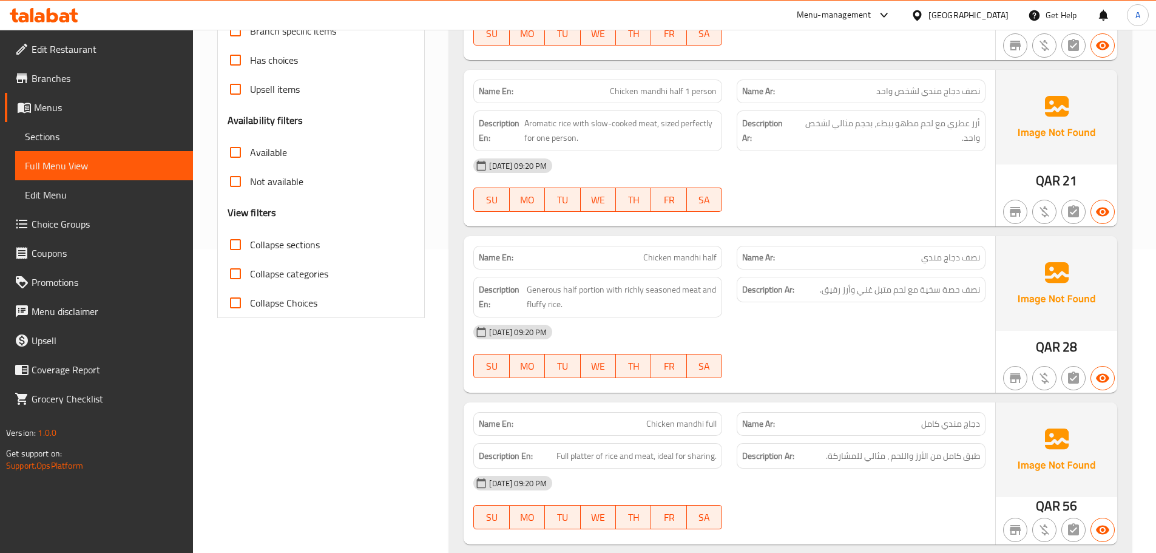
scroll to position [364, 0]
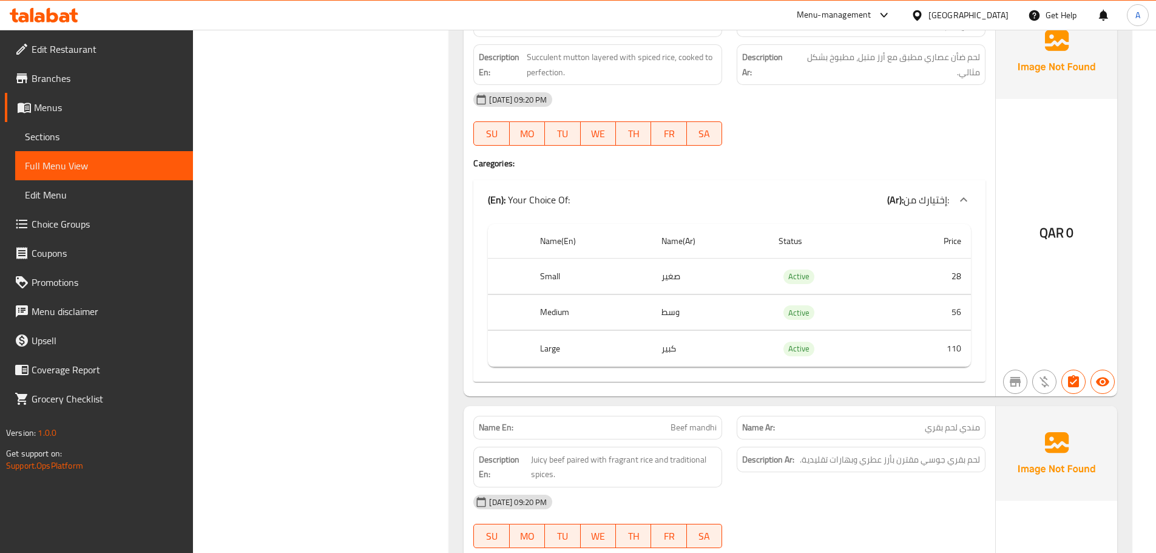
click at [88, 191] on span "Edit Menu" at bounding box center [104, 195] width 158 height 15
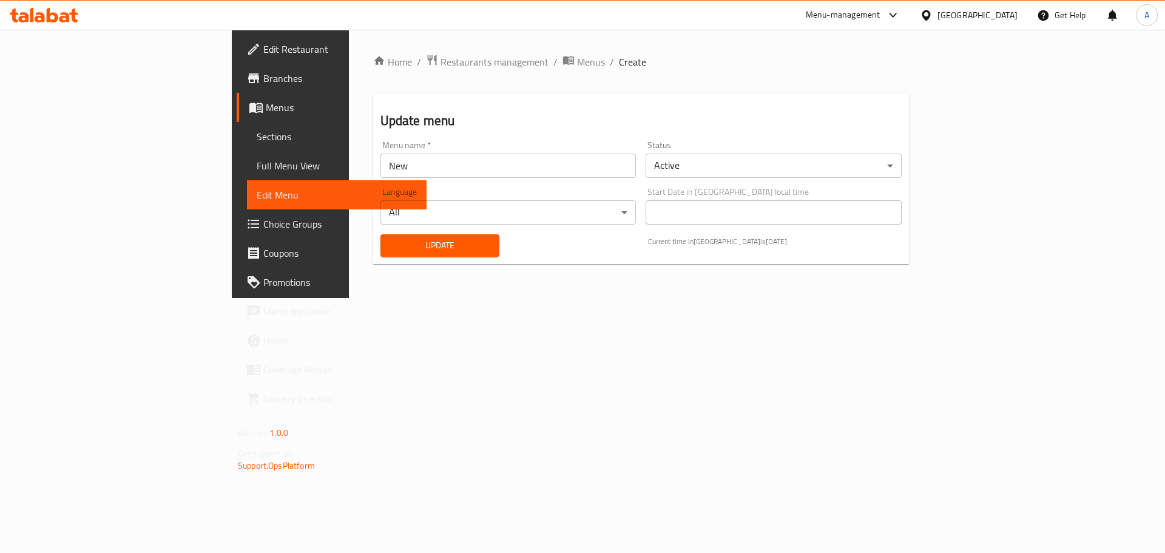
click at [257, 168] on span "Full Menu View" at bounding box center [337, 165] width 160 height 15
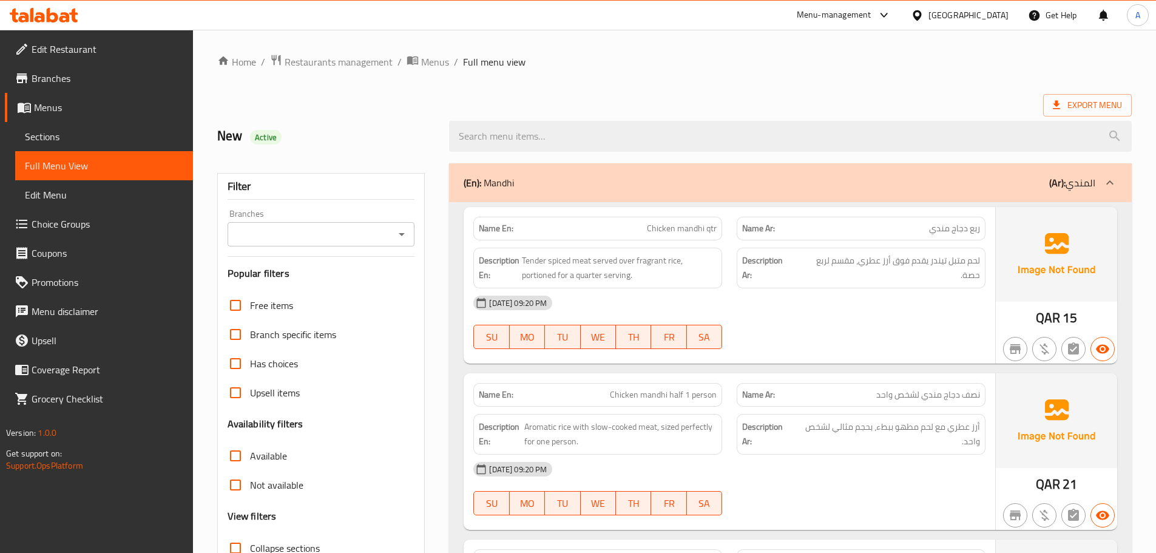
scroll to position [182, 0]
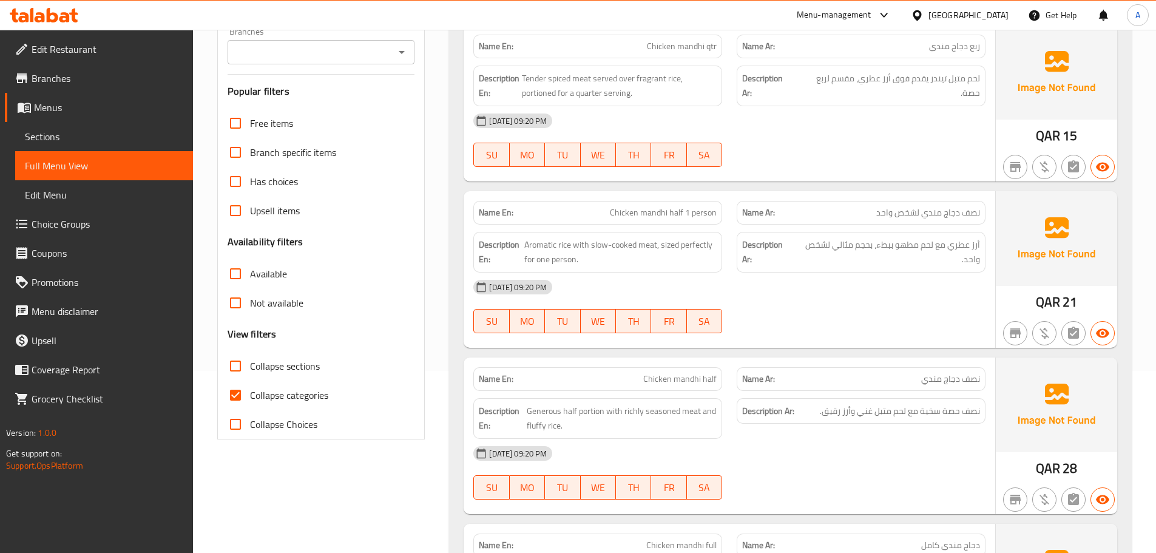
click at [252, 388] on span "Collapse categories" at bounding box center [289, 395] width 78 height 15
click at [250, 388] on input "Collapse categories" at bounding box center [235, 394] width 29 height 29
checkbox input "false"
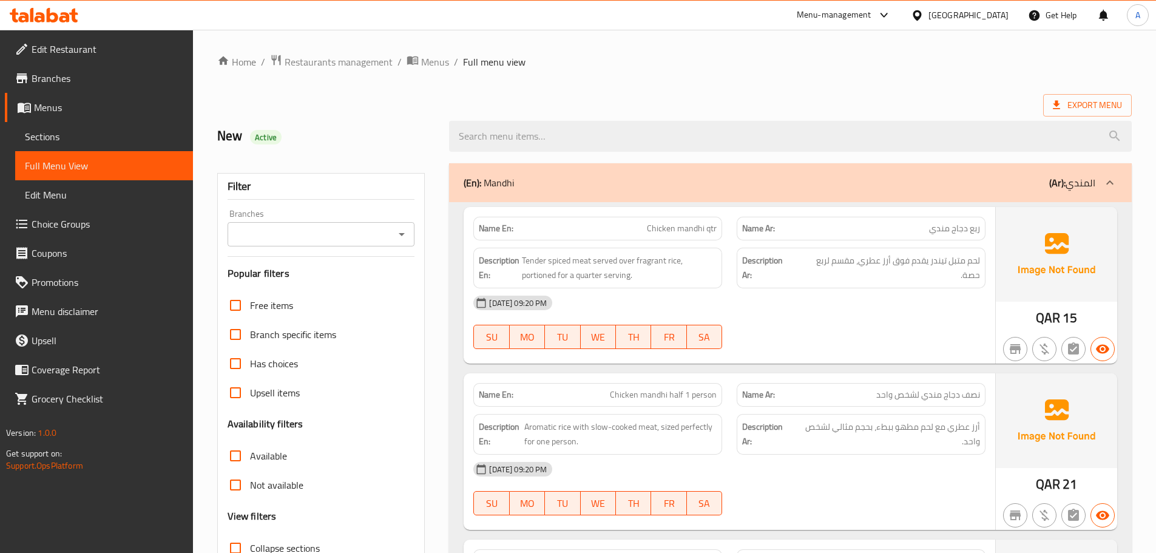
click at [845, 343] on div at bounding box center [860, 349] width 263 height 15
click at [996, 13] on div "Qatar" at bounding box center [968, 14] width 80 height 13
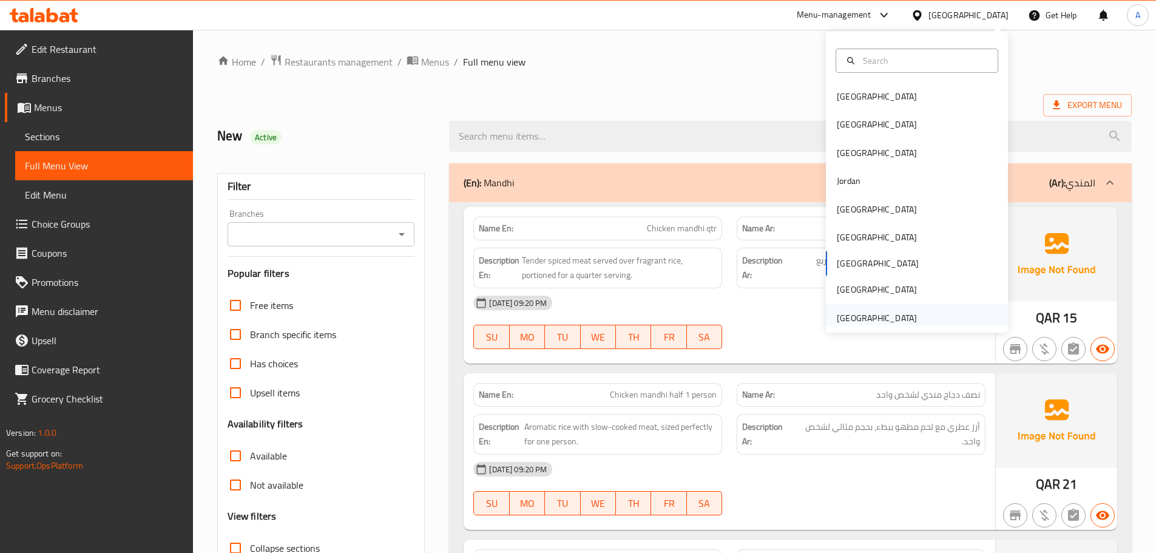
click at [847, 316] on div "[GEOGRAPHIC_DATA]" at bounding box center [877, 317] width 80 height 13
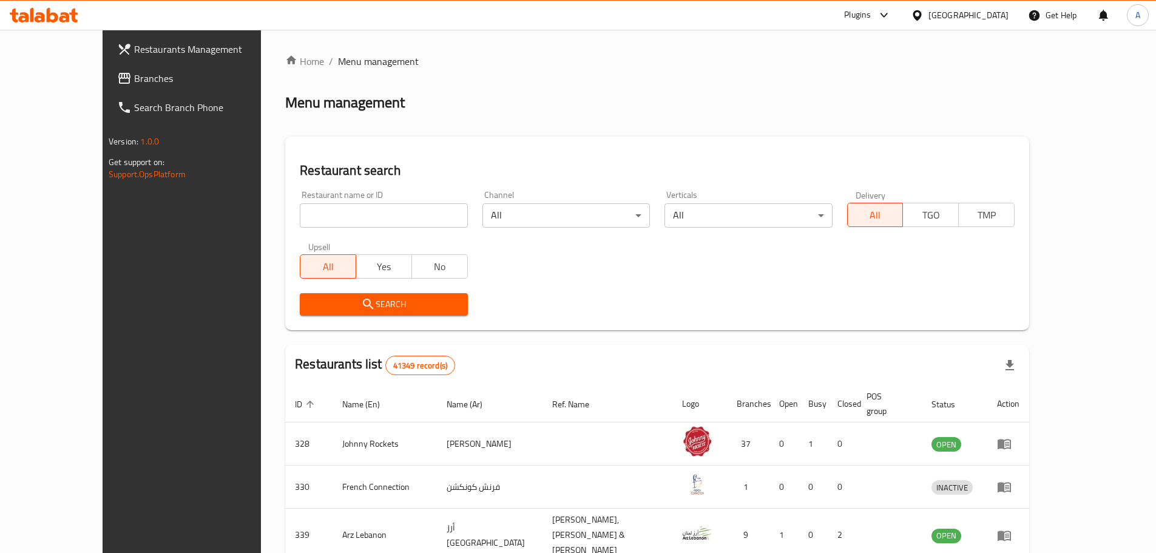
click at [134, 73] on span "Branches" at bounding box center [210, 78] width 152 height 15
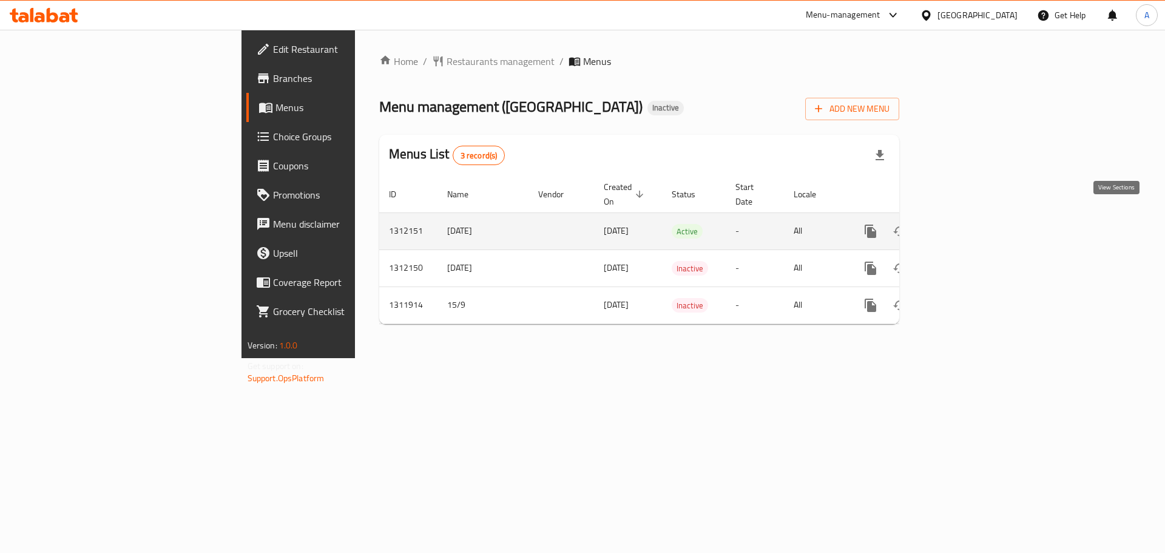
click at [965, 224] on icon "enhanced table" at bounding box center [958, 231] width 15 height 15
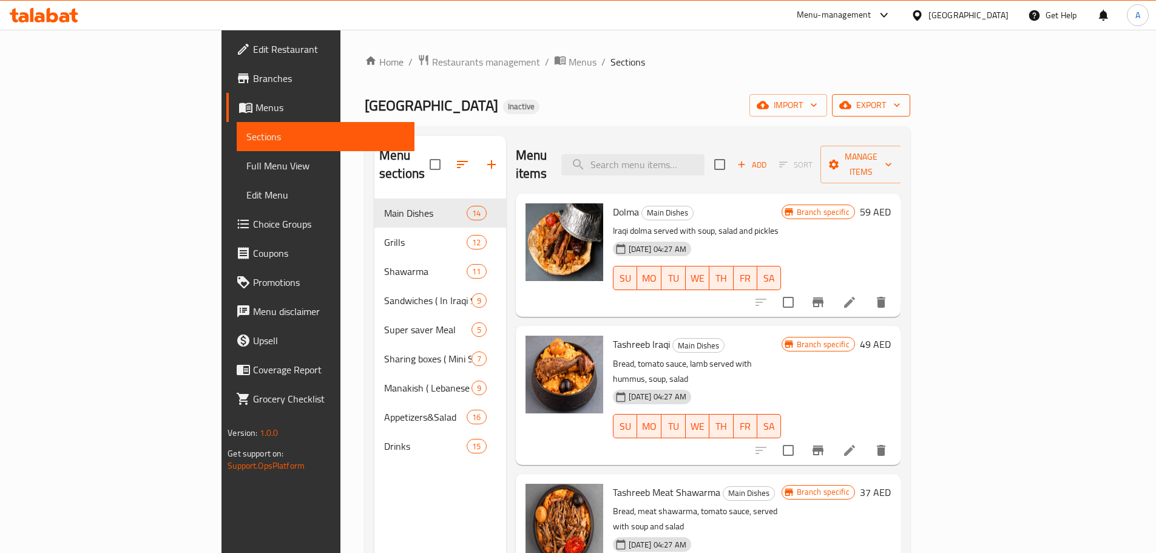
click at [901, 107] on span "export" at bounding box center [871, 105] width 59 height 15
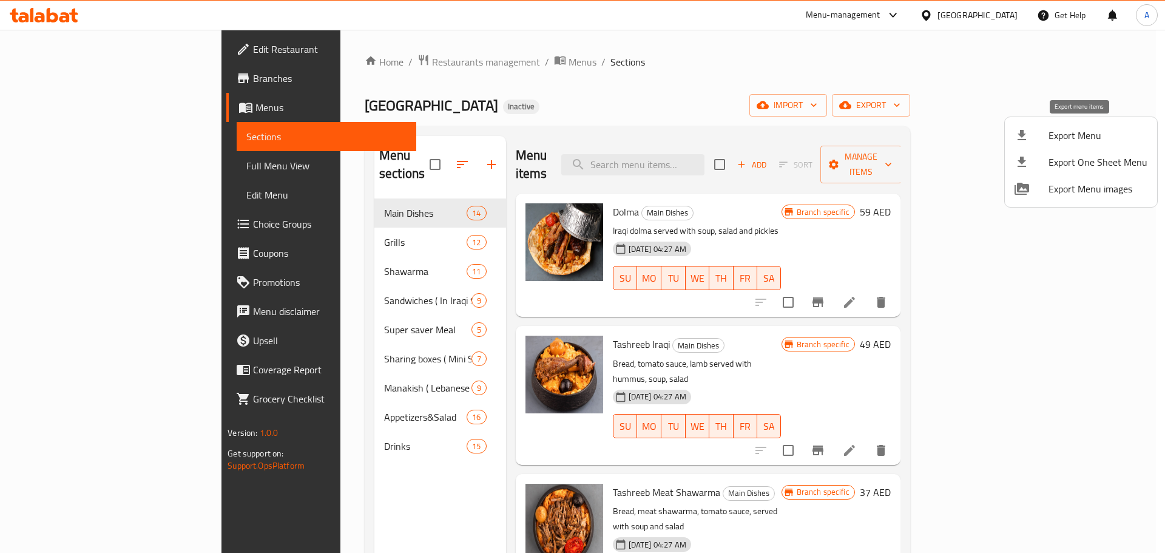
click at [1097, 129] on span "Export Menu" at bounding box center [1098, 135] width 99 height 15
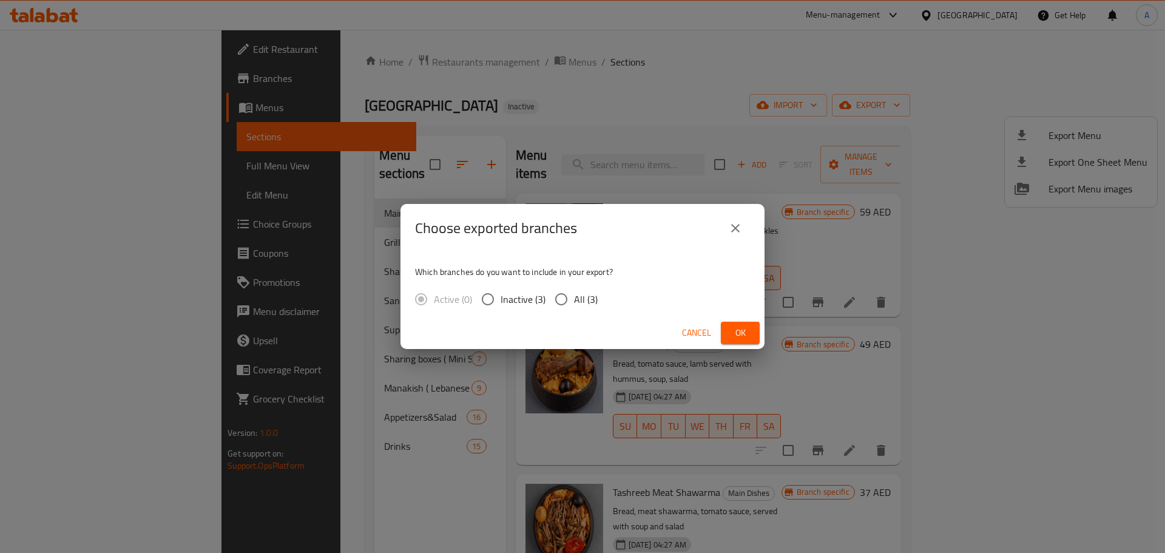
click at [582, 298] on span "All (3)" at bounding box center [586, 299] width 24 height 15
click at [574, 298] on input "All (3)" at bounding box center [561, 298] width 25 height 25
radio input "true"
click at [742, 324] on button "Ok" at bounding box center [740, 333] width 39 height 22
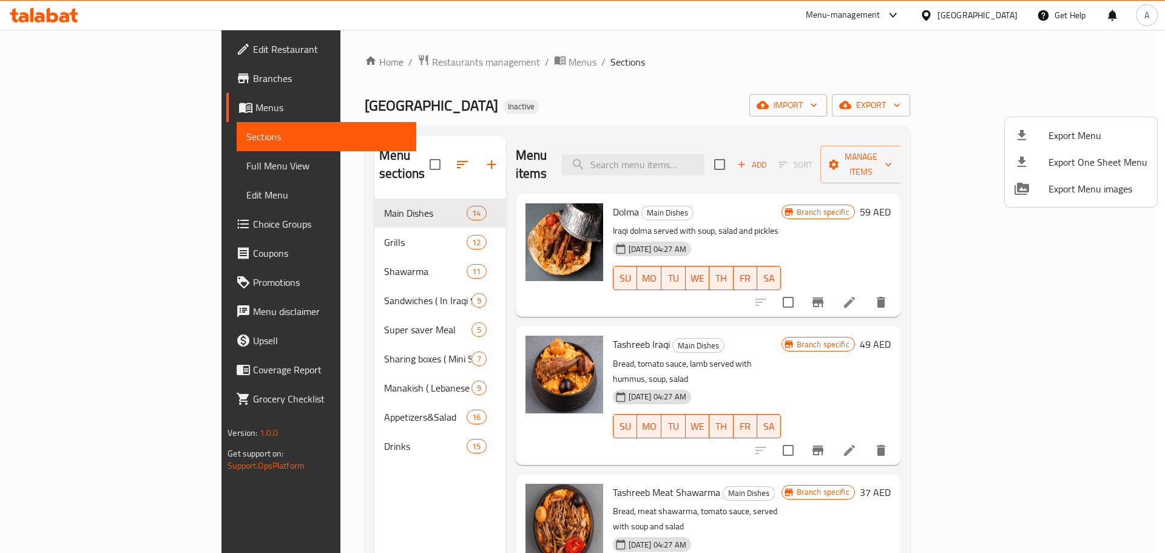
click at [872, 104] on div at bounding box center [582, 276] width 1165 height 553
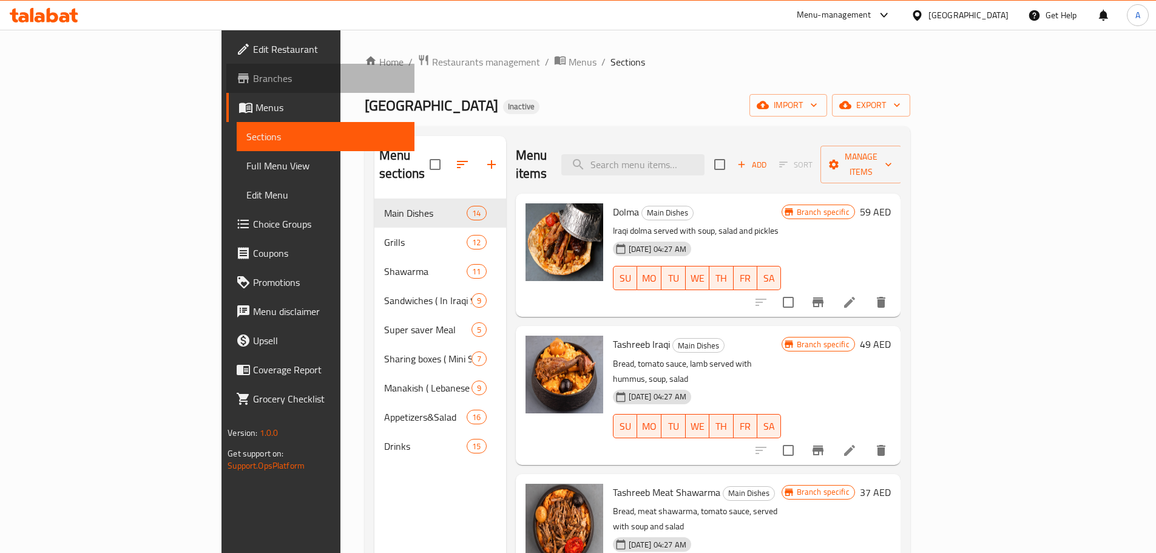
click at [253, 75] on span "Branches" at bounding box center [329, 78] width 152 height 15
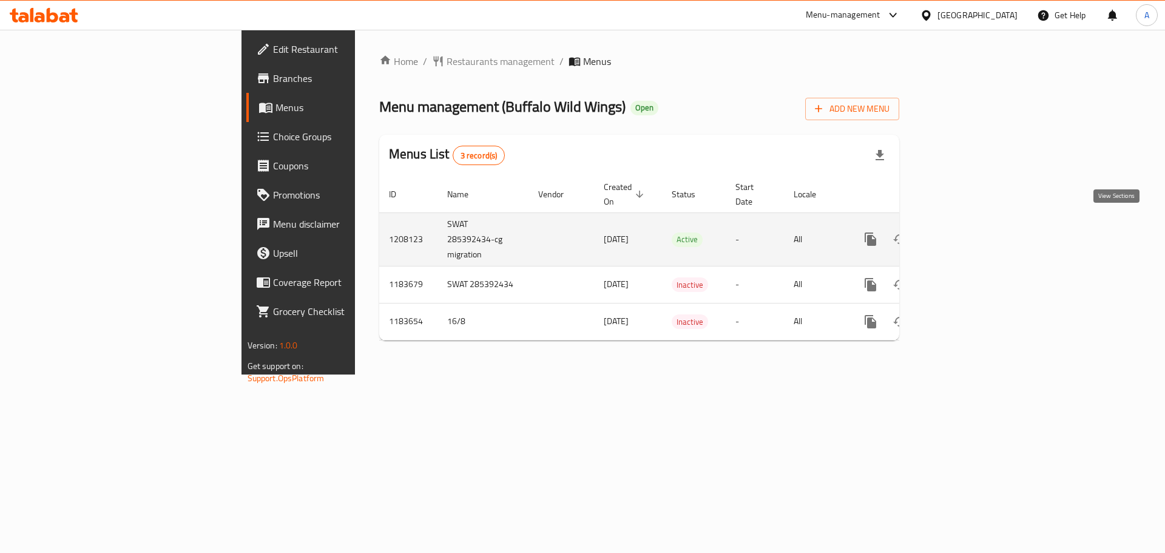
click at [965, 232] on icon "enhanced table" at bounding box center [958, 239] width 15 height 15
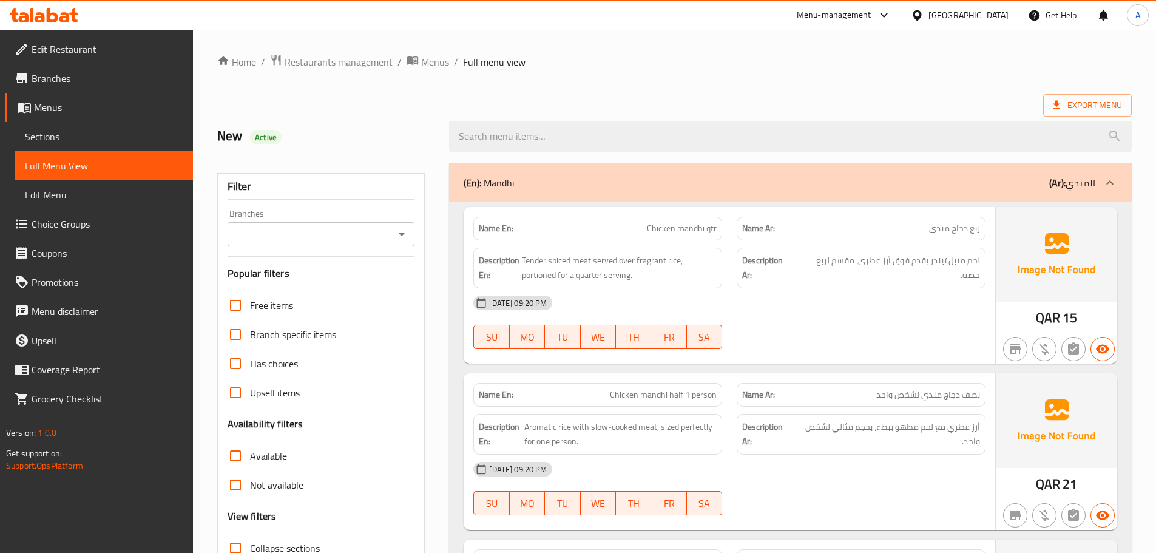
click at [567, 245] on div "Description En: Tender spiced meat served over fragrant rice, portioned for a q…" at bounding box center [597, 267] width 263 height 55
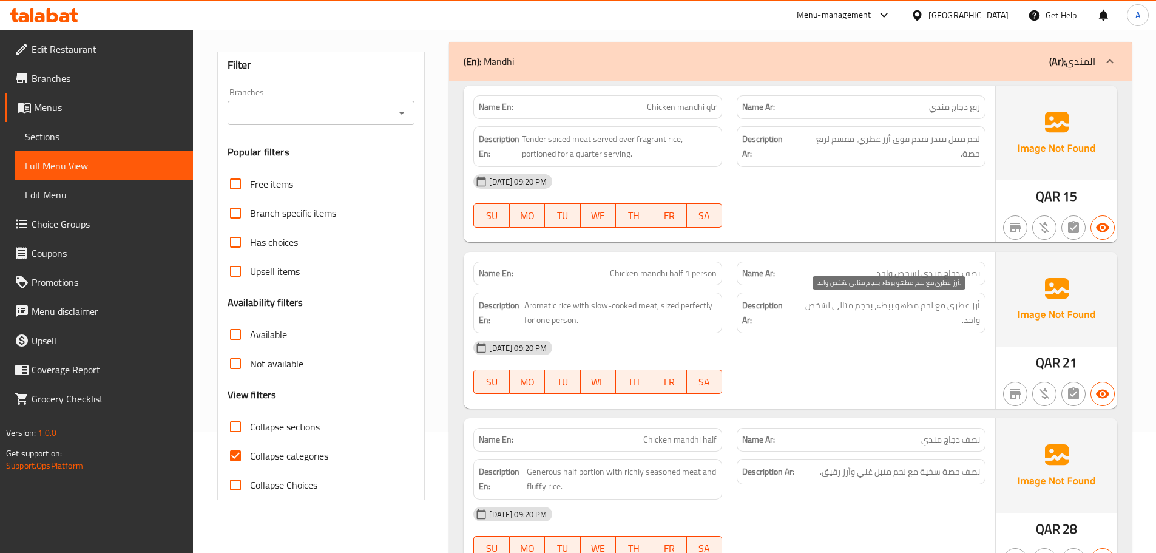
scroll to position [61, 0]
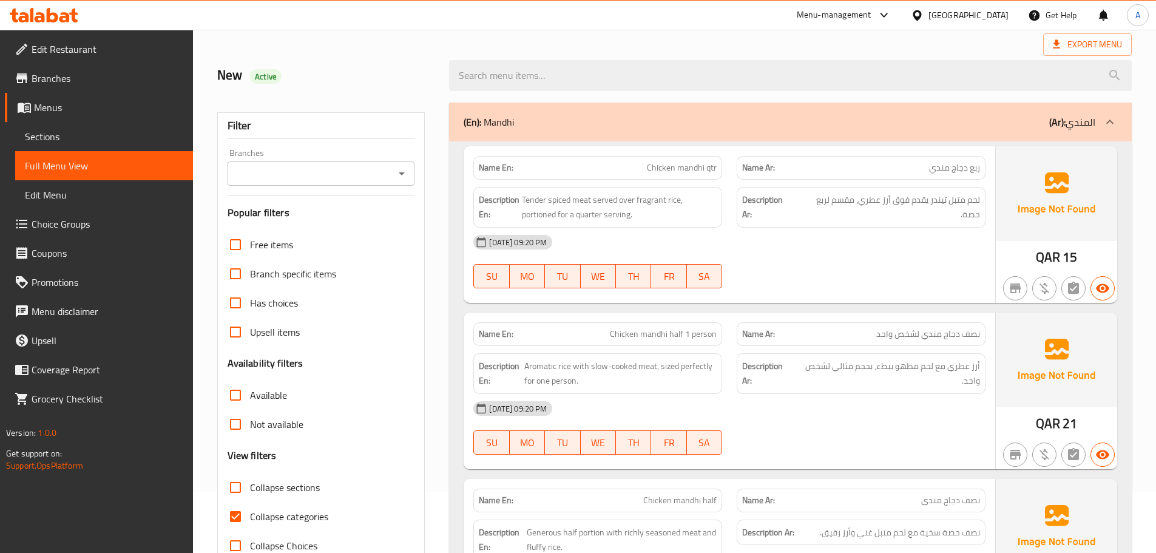
click at [847, 248] on div "15-09-2025 09:20 PM" at bounding box center [729, 242] width 527 height 29
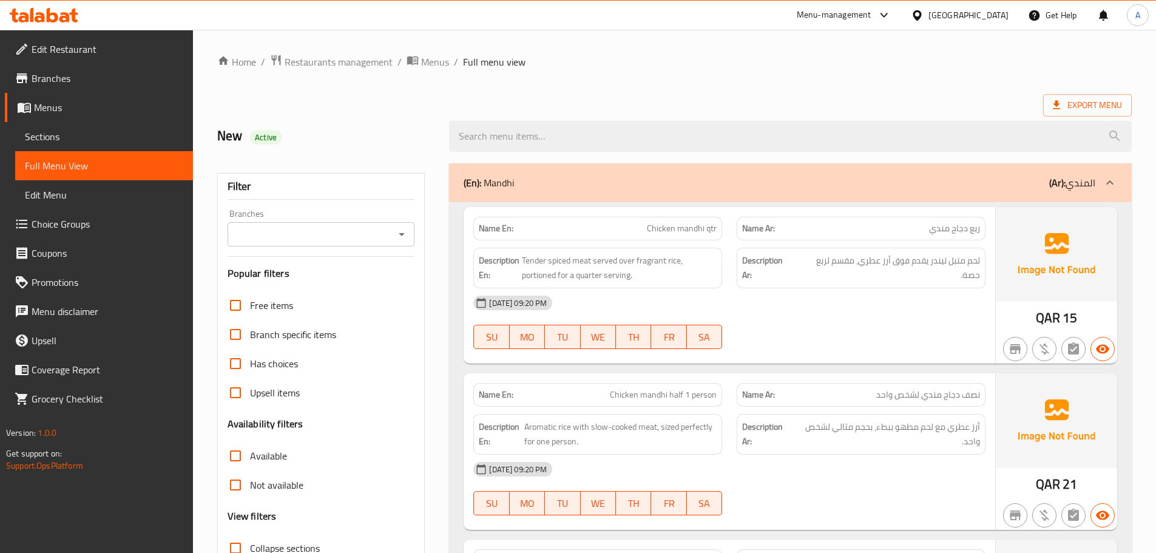
click at [101, 112] on span "Menus" at bounding box center [108, 107] width 149 height 15
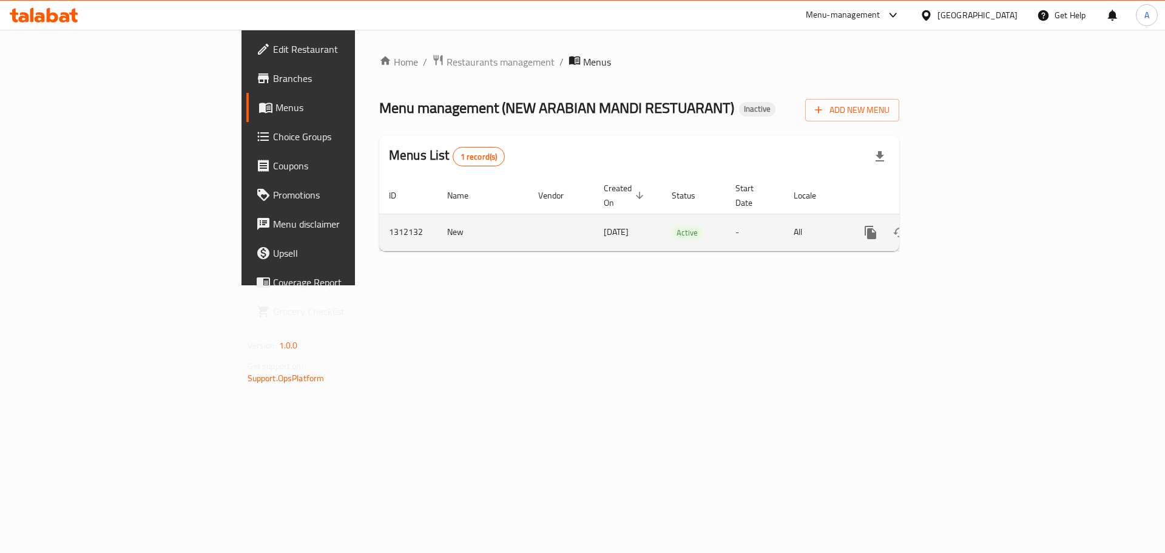
click at [965, 225] on icon "enhanced table" at bounding box center [958, 232] width 15 height 15
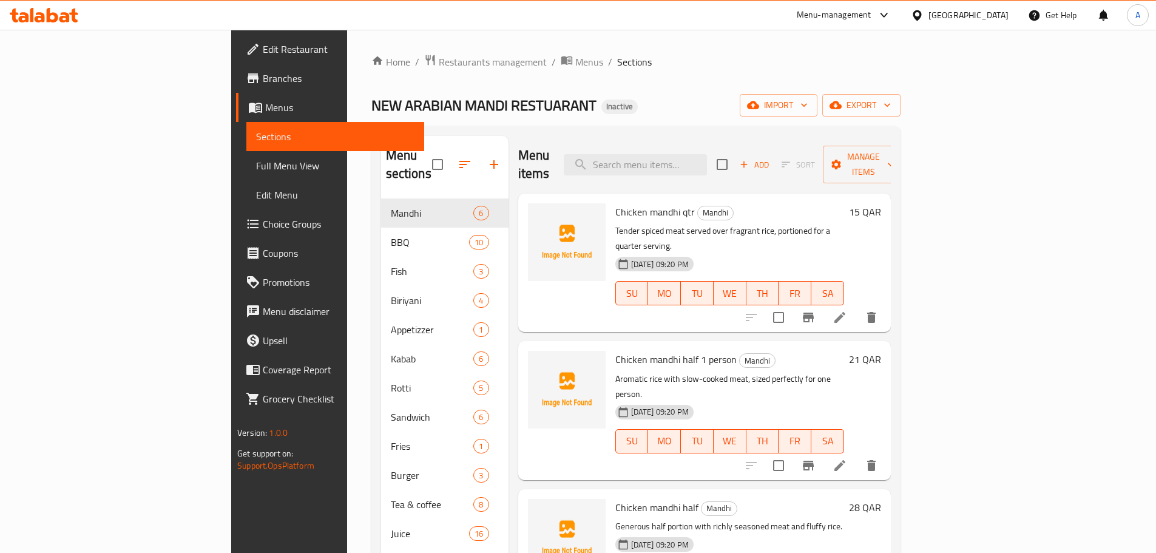
click at [876, 312] on icon "delete" at bounding box center [871, 317] width 8 height 11
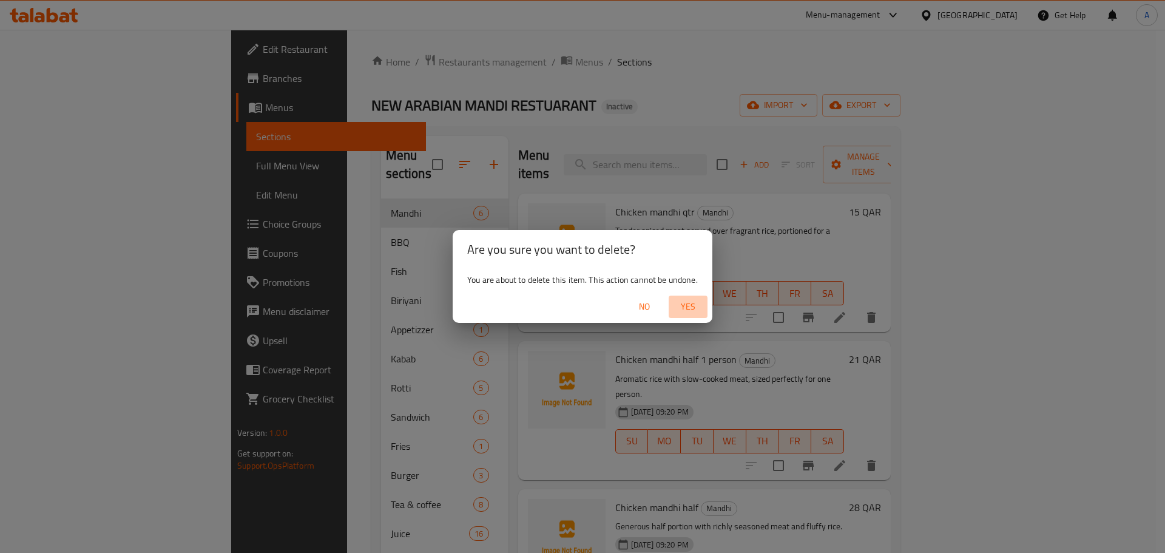
click at [690, 301] on span "Yes" at bounding box center [688, 306] width 29 height 15
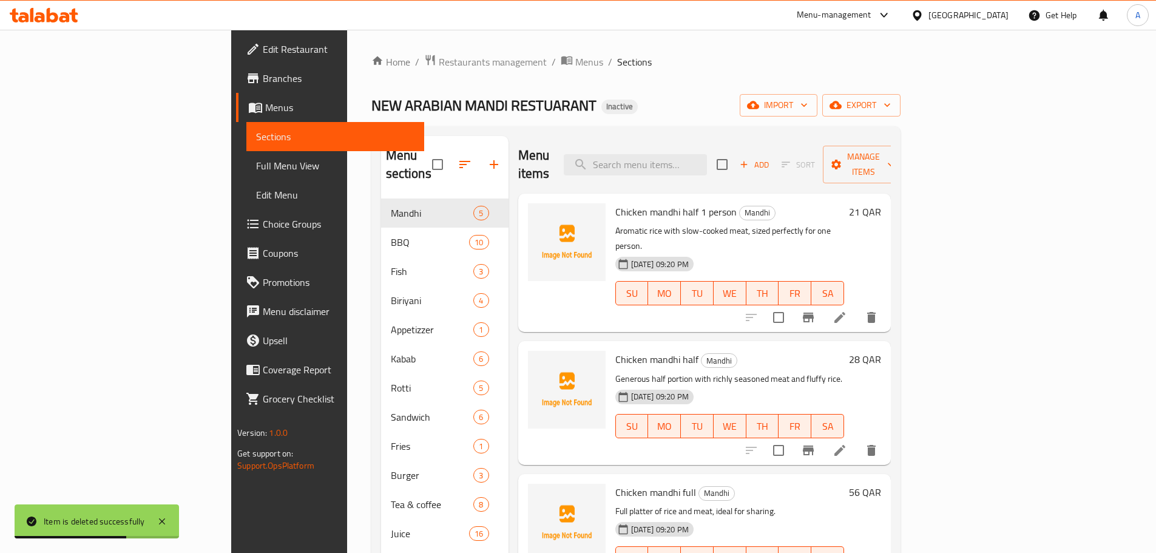
click at [849, 252] on div "15-09-2025 09:20 PM SU MO TU WE TH FR SA" at bounding box center [729, 285] width 238 height 66
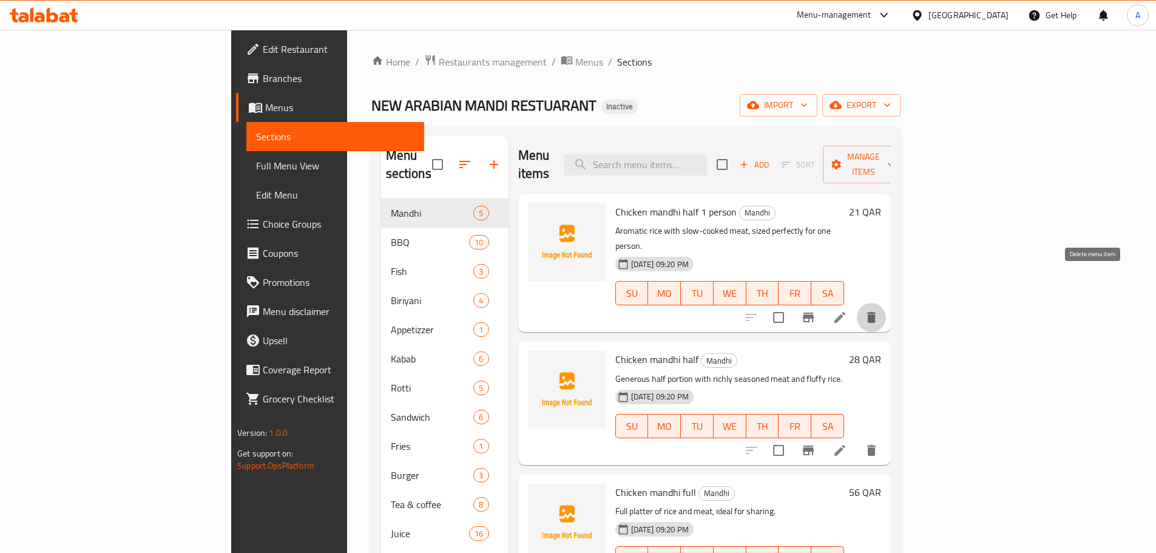
click at [886, 303] on button "delete" at bounding box center [871, 317] width 29 height 29
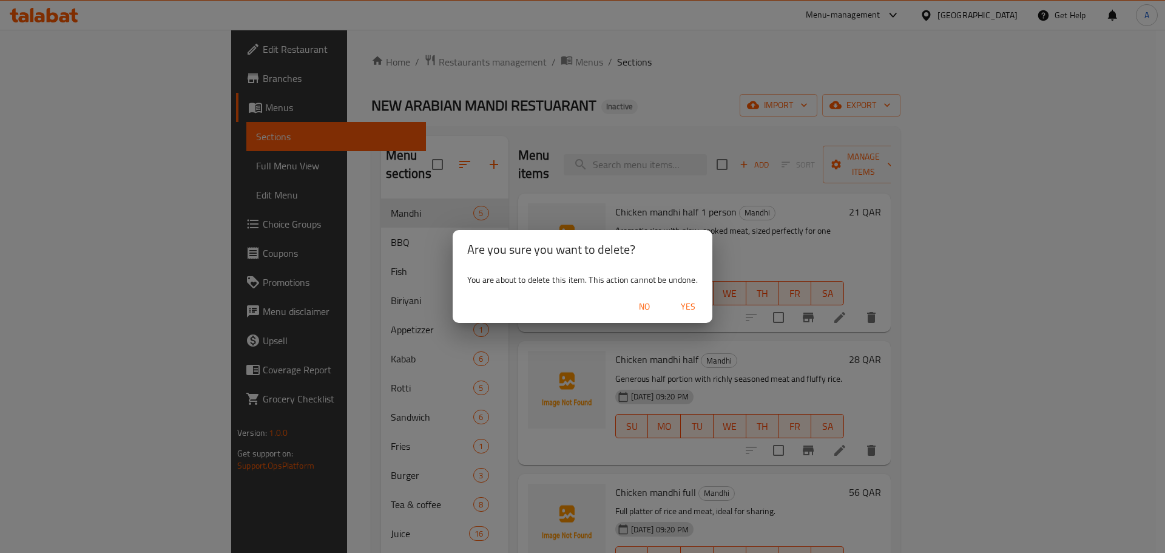
click at [686, 305] on span "Yes" at bounding box center [688, 306] width 29 height 15
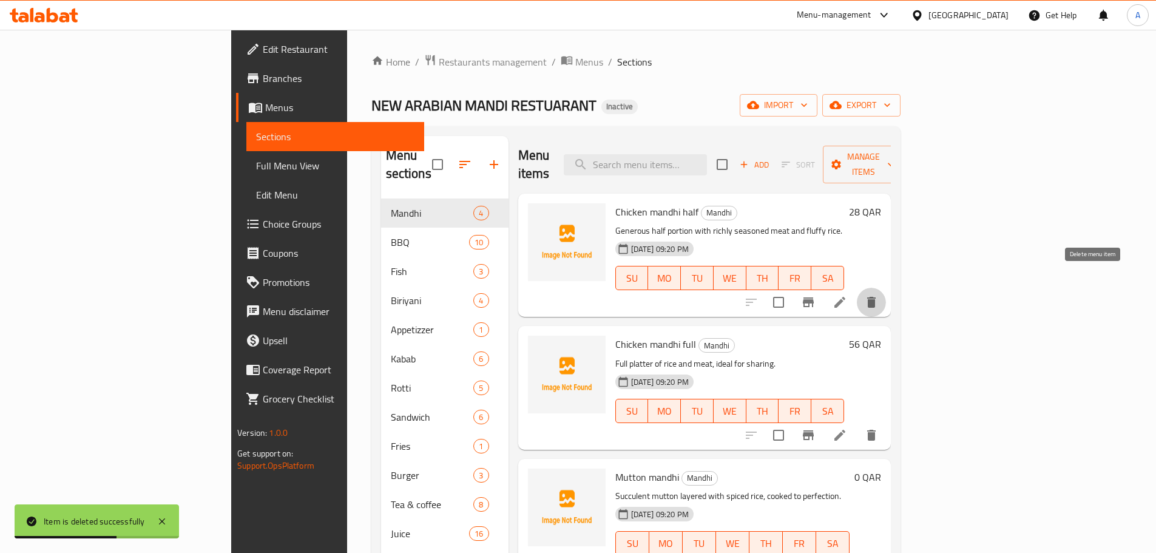
click at [876, 297] on icon "delete" at bounding box center [871, 302] width 8 height 11
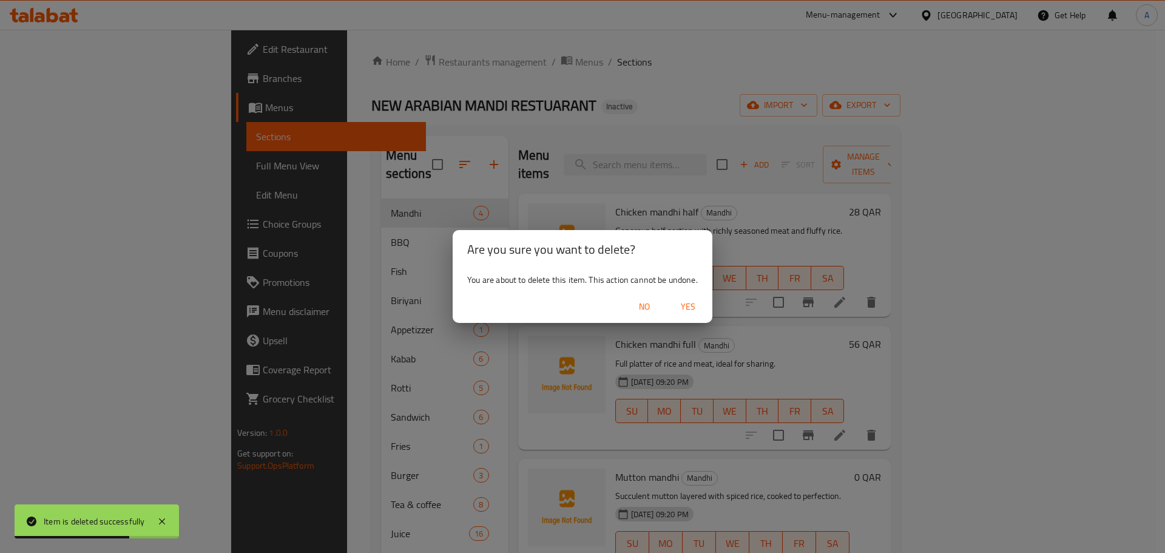
click at [689, 307] on span "Yes" at bounding box center [688, 306] width 29 height 15
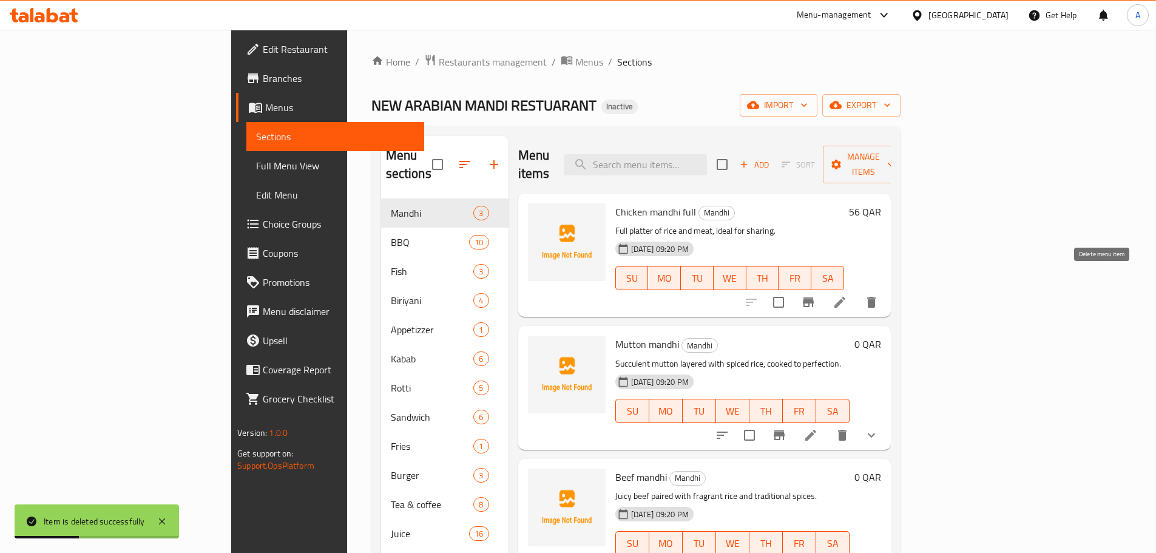
click at [879, 295] on icon "delete" at bounding box center [871, 302] width 15 height 15
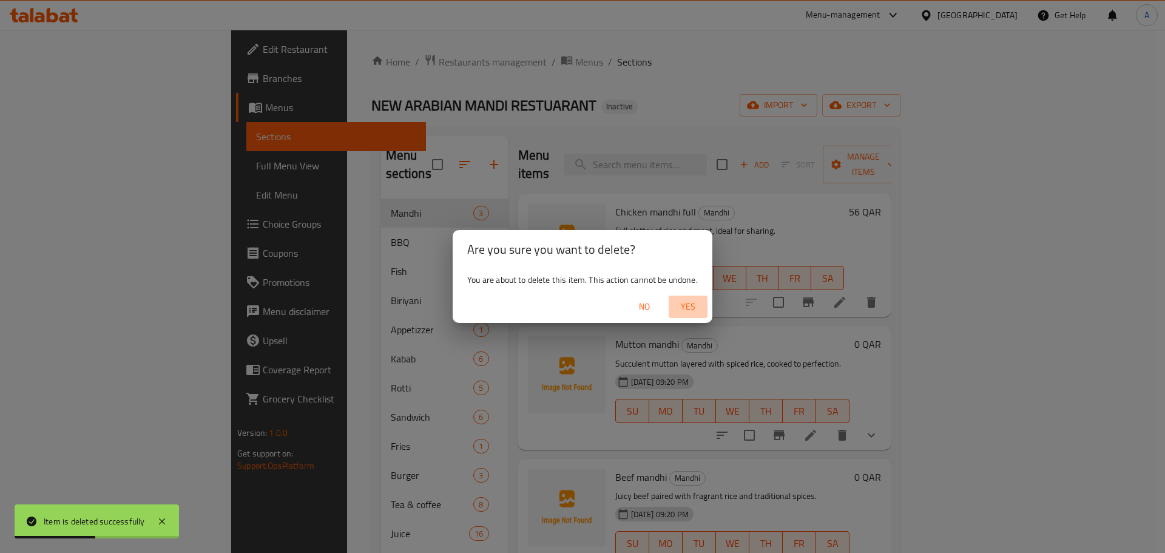
click at [691, 303] on span "Yes" at bounding box center [688, 306] width 29 height 15
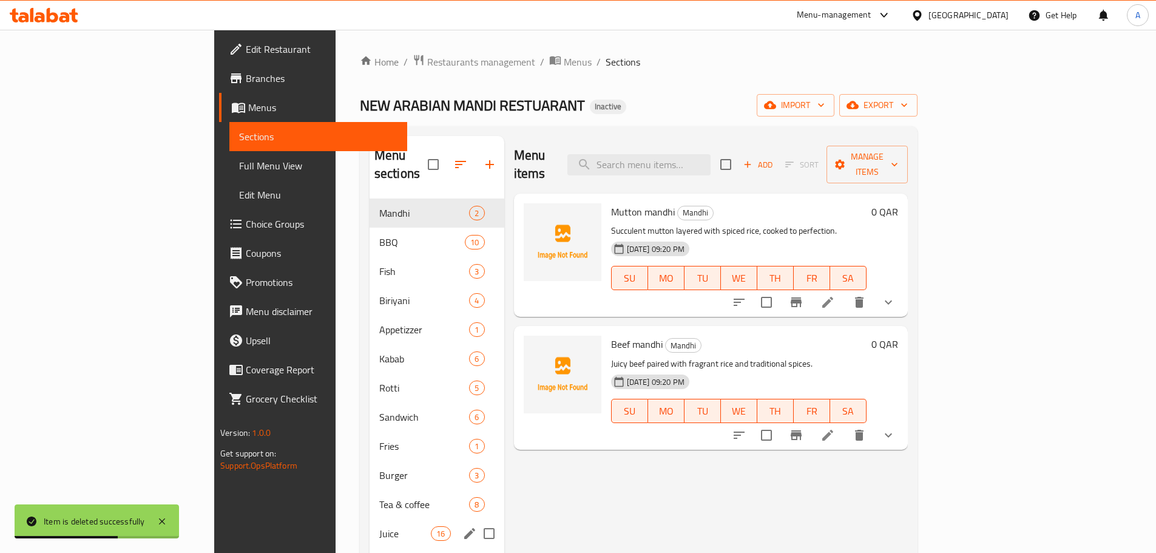
scroll to position [121, 0]
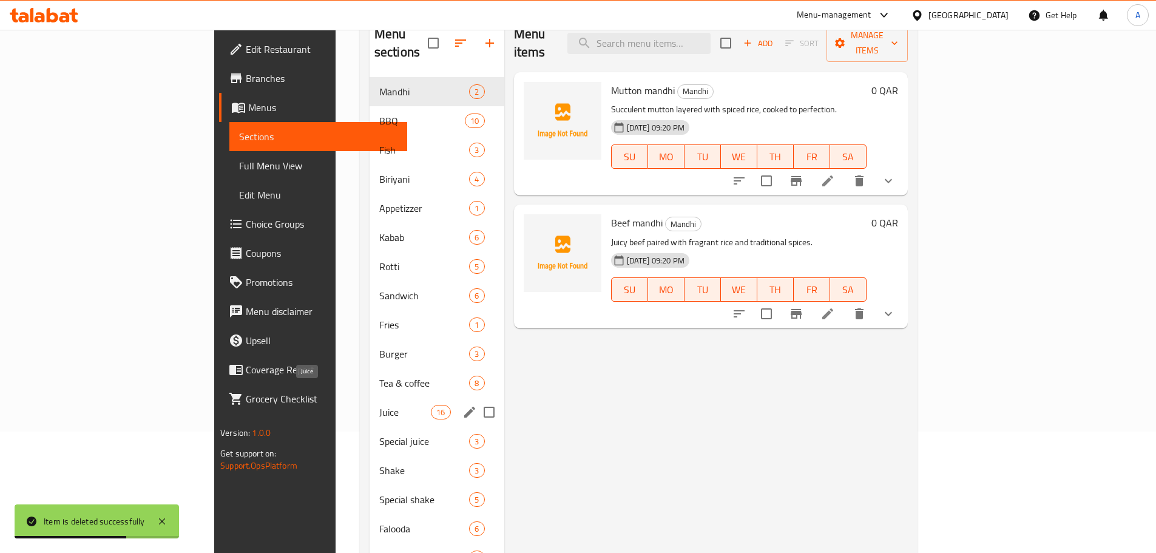
click at [379, 405] on span "Juice" at bounding box center [405, 412] width 52 height 15
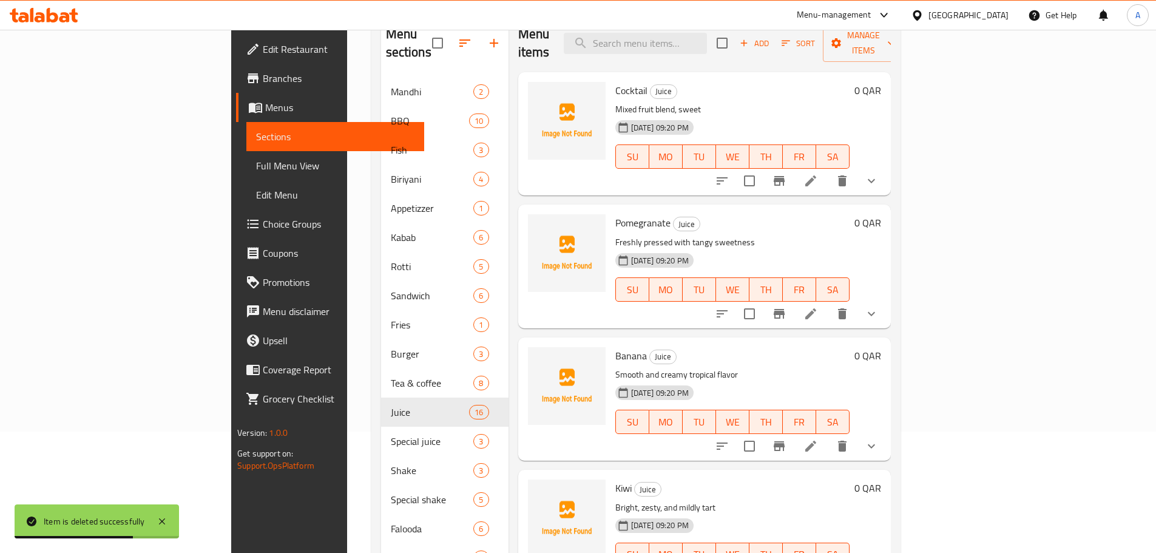
click at [698, 380] on div "15-09-2025 09:20 PM SU MO TU WE TH FR SA" at bounding box center [732, 413] width 244 height 66
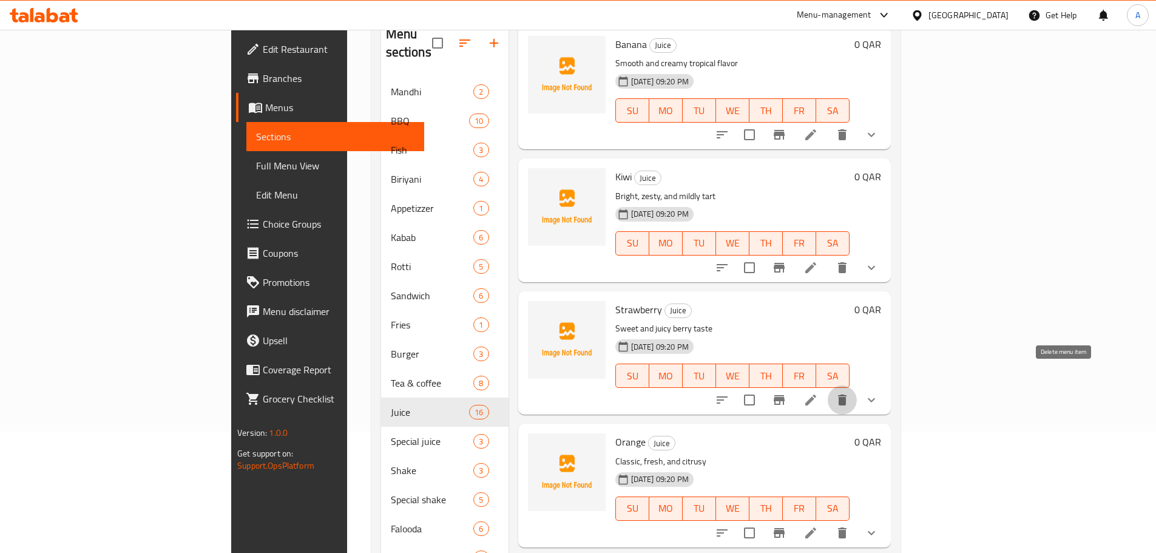
click at [850, 393] on icon "delete" at bounding box center [842, 400] width 15 height 15
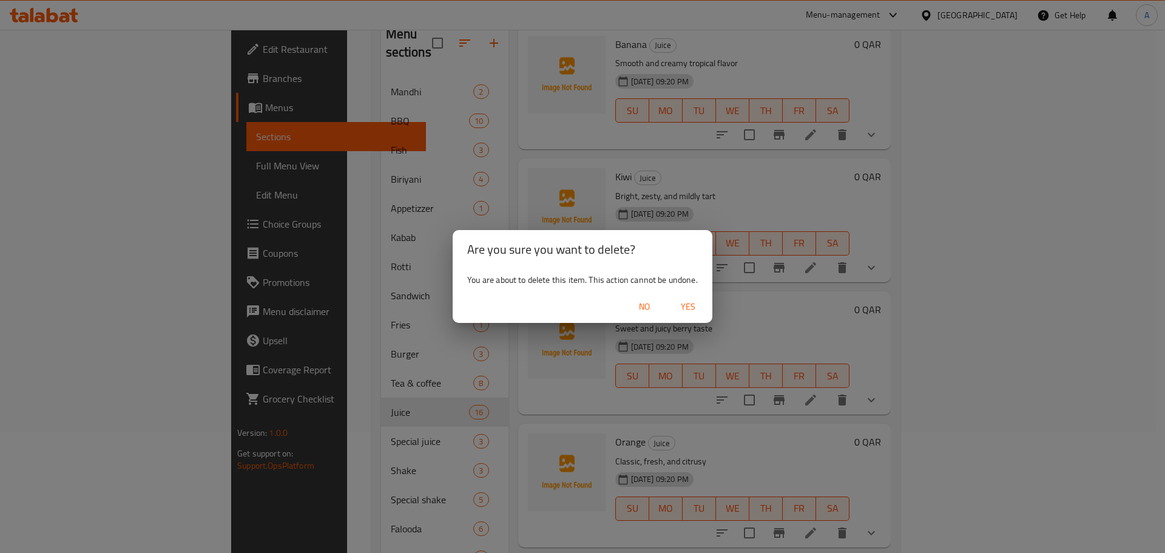
click at [697, 312] on span "Yes" at bounding box center [688, 306] width 29 height 15
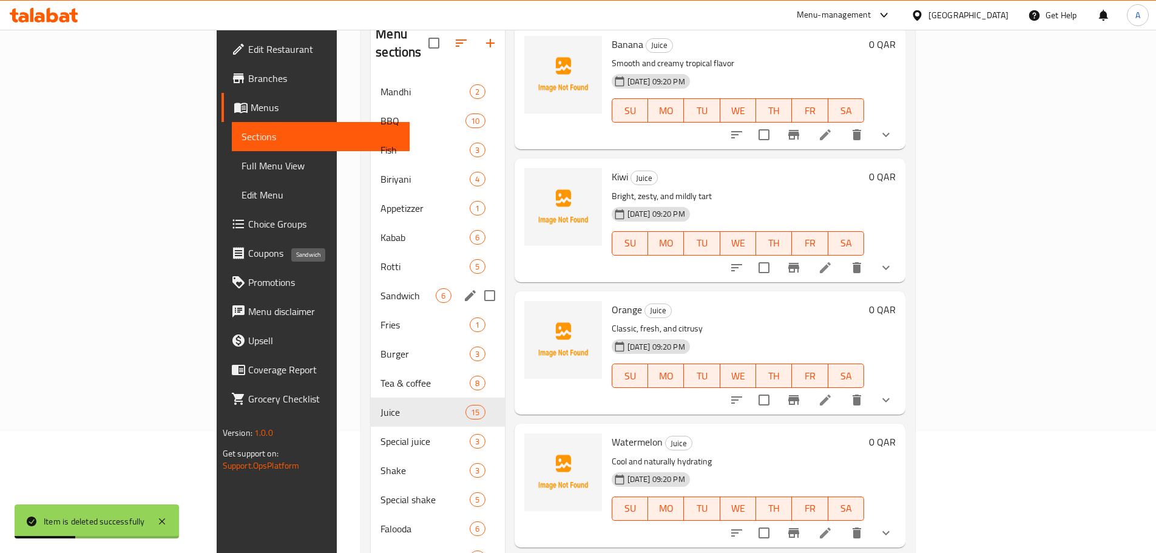
click at [371, 281] on div "Sandwich 6" at bounding box center [437, 295] width 133 height 29
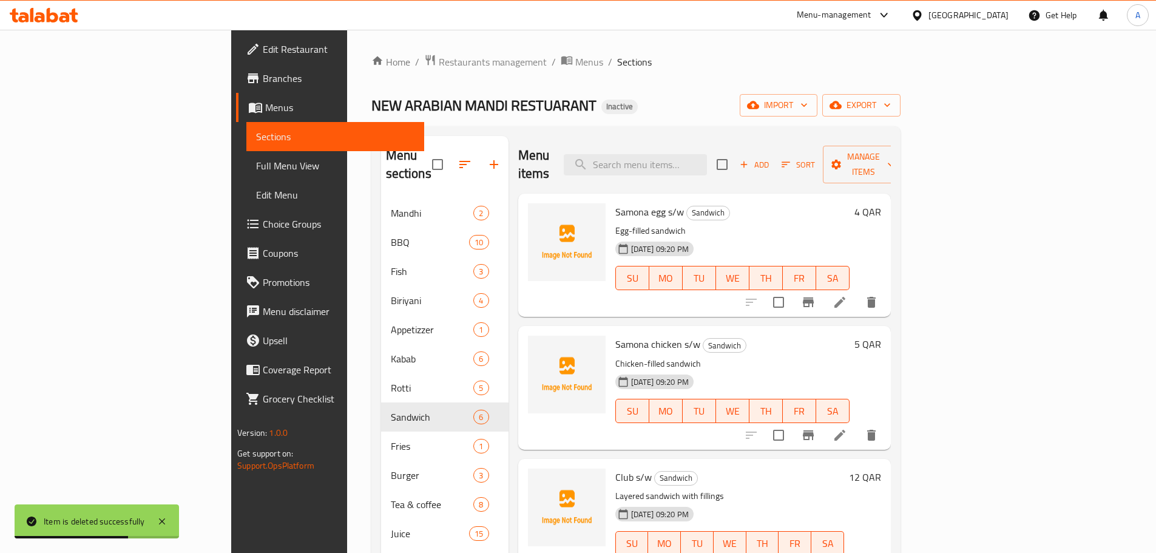
click at [830, 336] on h6 "Samona chicken s/w Sandwich" at bounding box center [732, 344] width 234 height 17
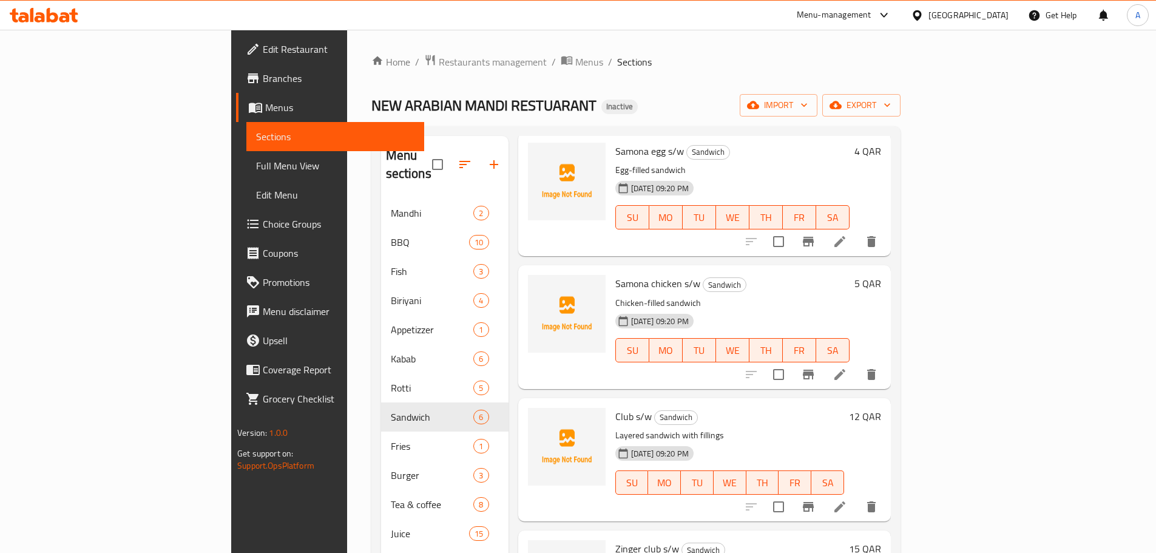
scroll to position [182, 0]
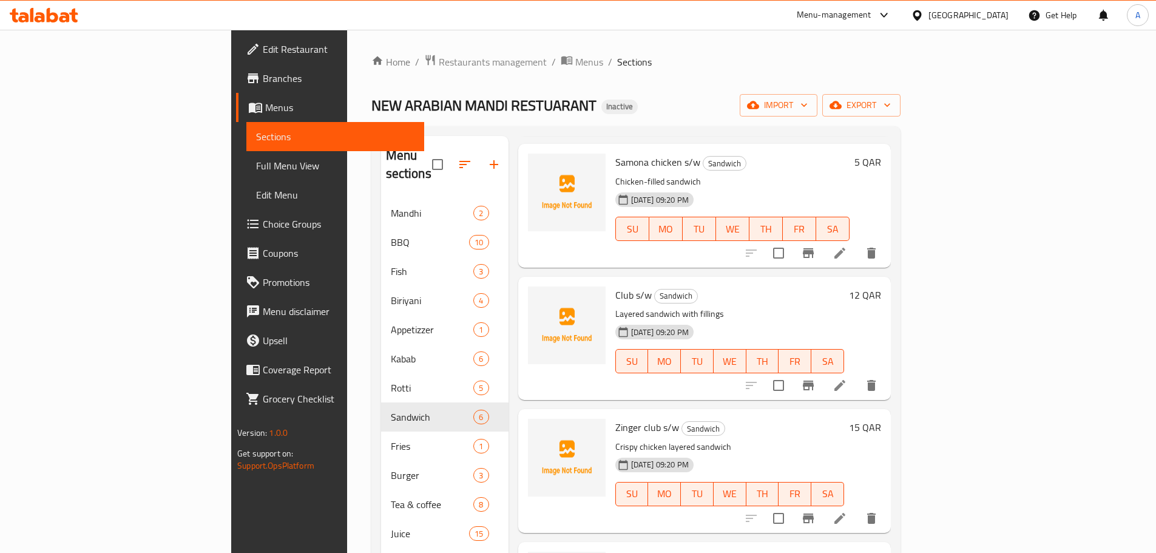
click at [621, 353] on span "SU" at bounding box center [632, 362] width 23 height 18
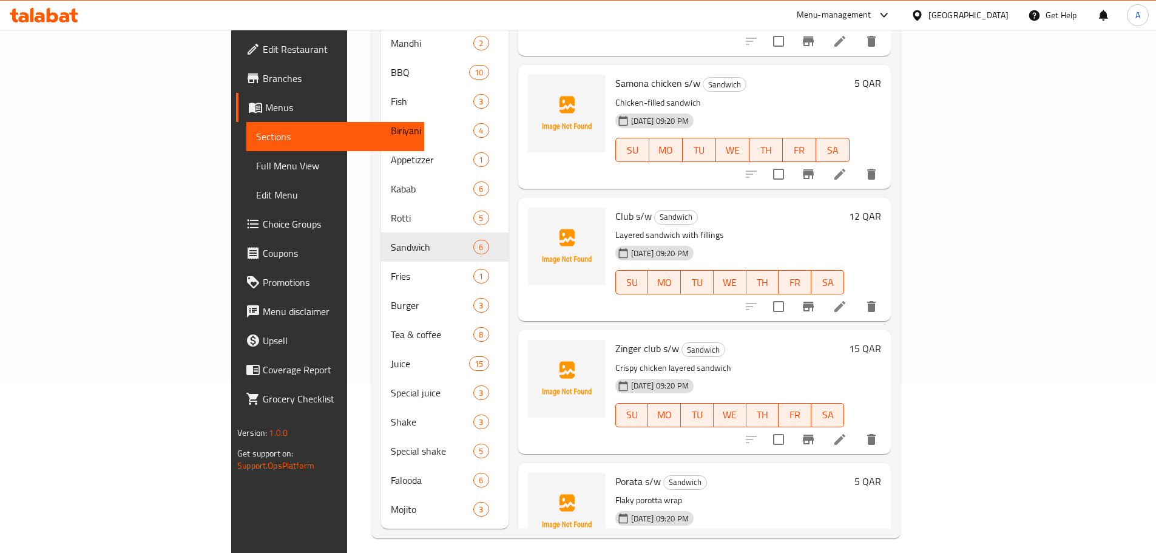
scroll to position [30, 0]
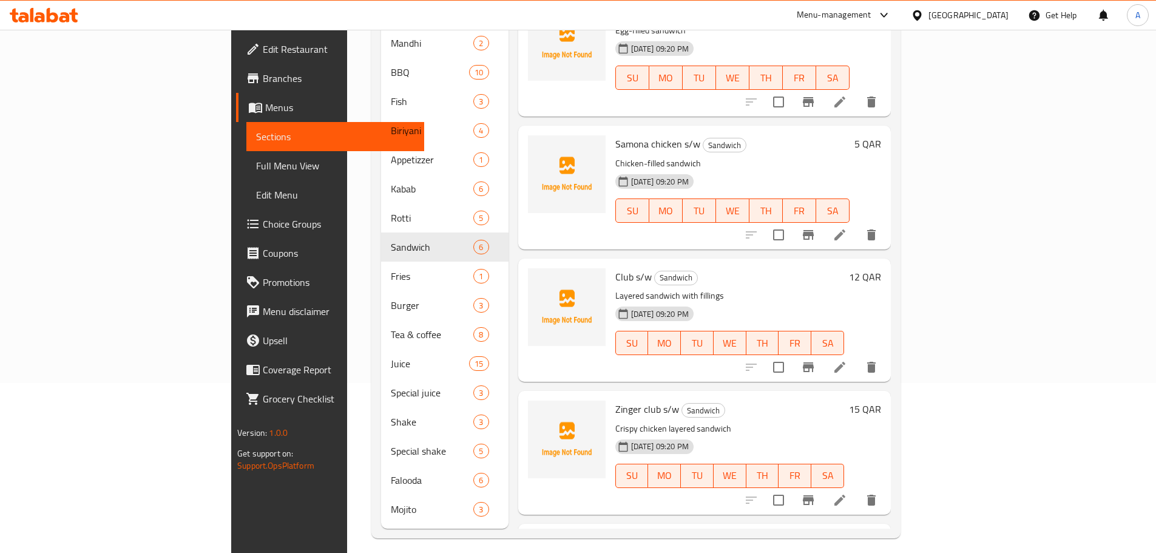
click at [615, 156] on p "Chicken-filled sandwich" at bounding box center [732, 163] width 234 height 15
copy p "sandwich"
click at [813, 263] on div "Club s/w Sandwich Layered sandwich with fillings 15-09-2025 09:20 PM SU MO TU W…" at bounding box center [729, 319] width 238 height 113
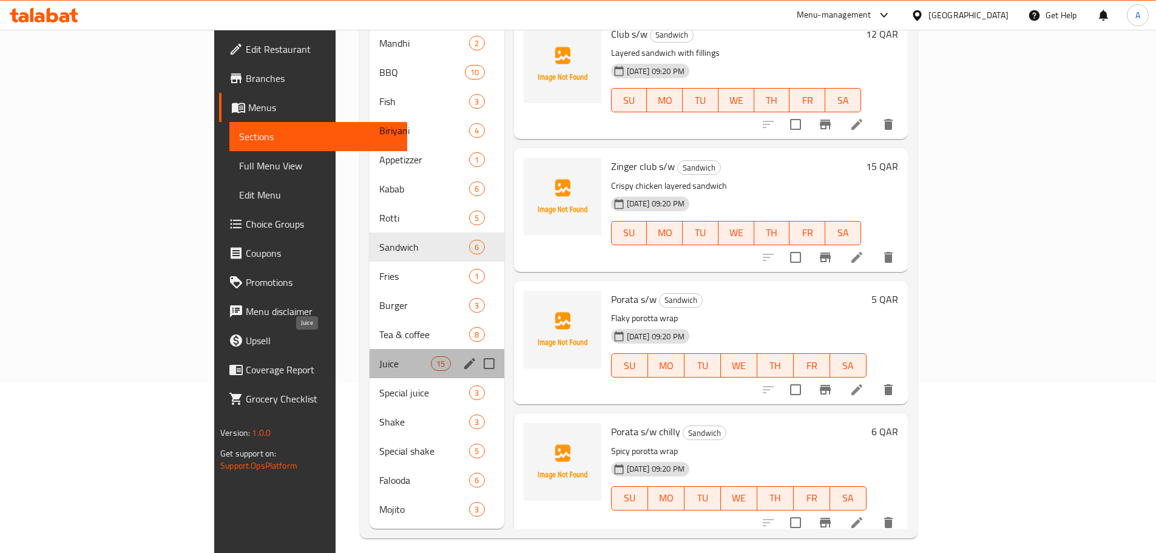
click at [379, 356] on span "Juice" at bounding box center [405, 363] width 52 height 15
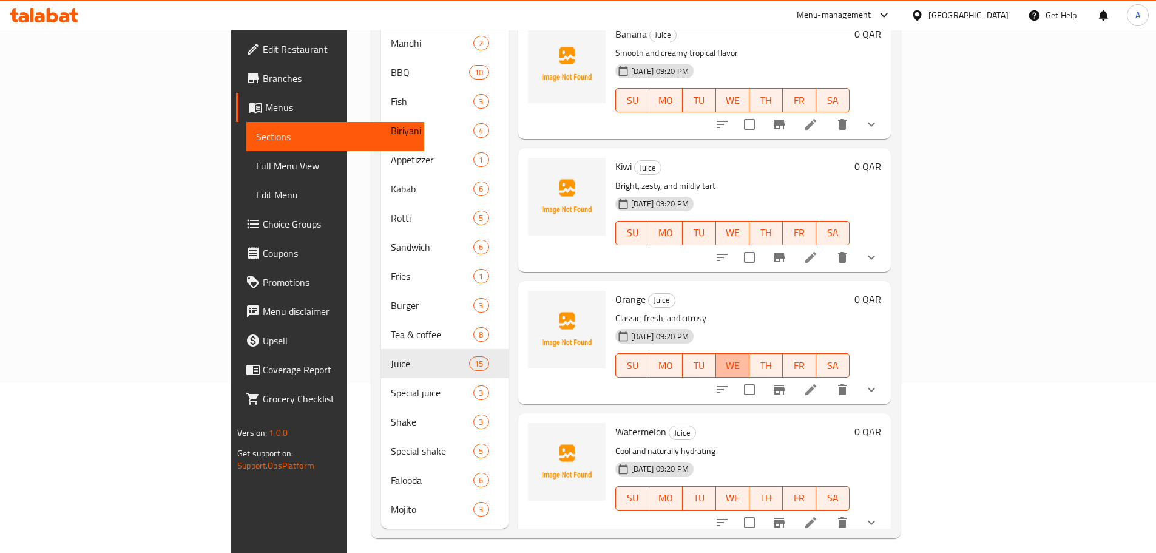
click at [749, 353] on button "WE" at bounding box center [732, 365] width 33 height 24
type button "3"
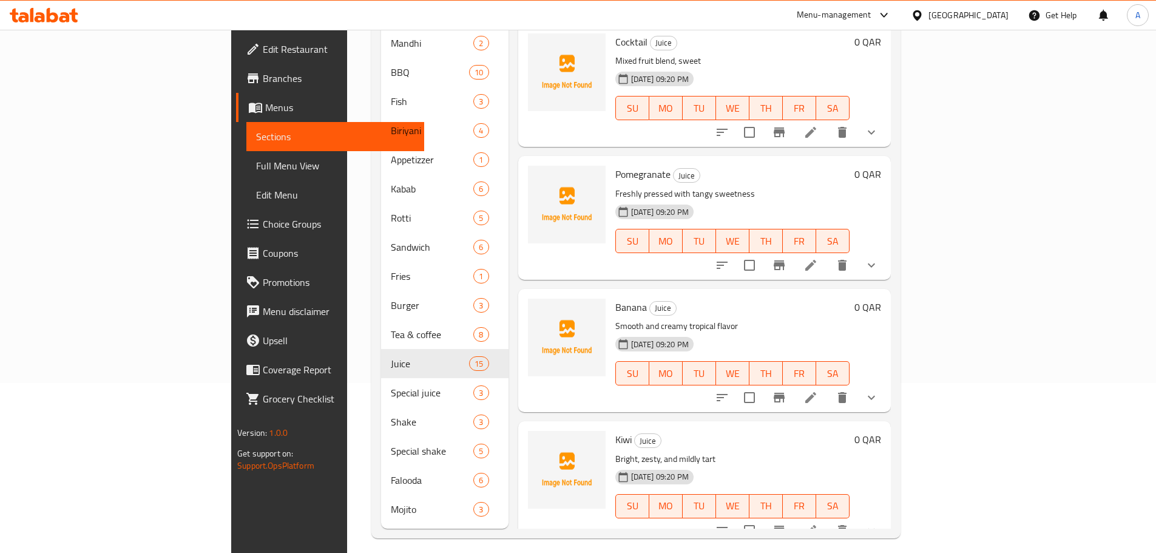
scroll to position [109, 0]
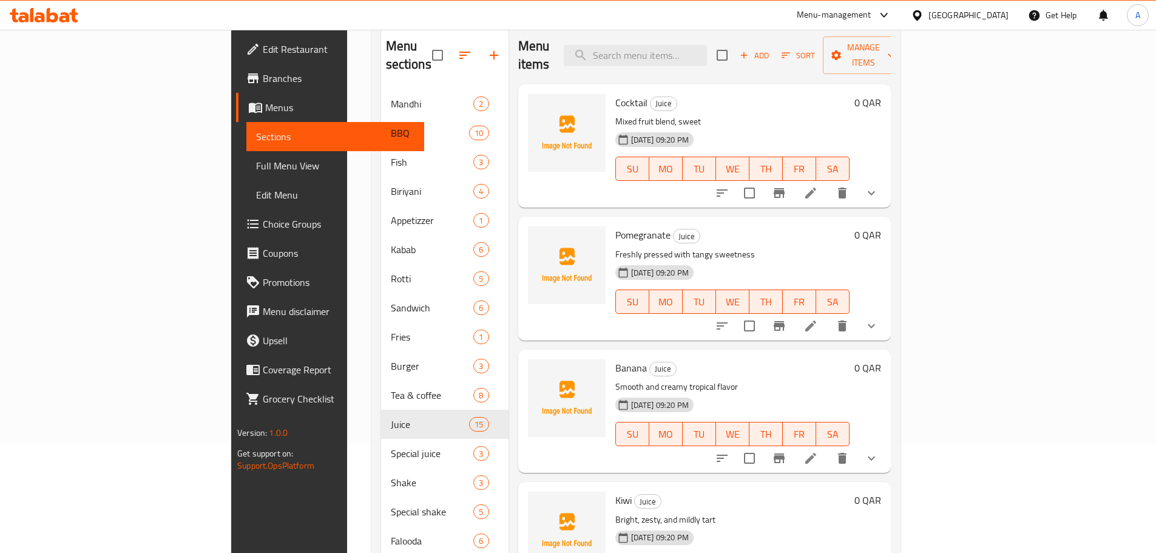
click at [564, 326] on div "Menu items Add Sort Manage items Cocktail Juice Mixed fruit blend, sweet 15-09-…" at bounding box center [700, 308] width 382 height 563
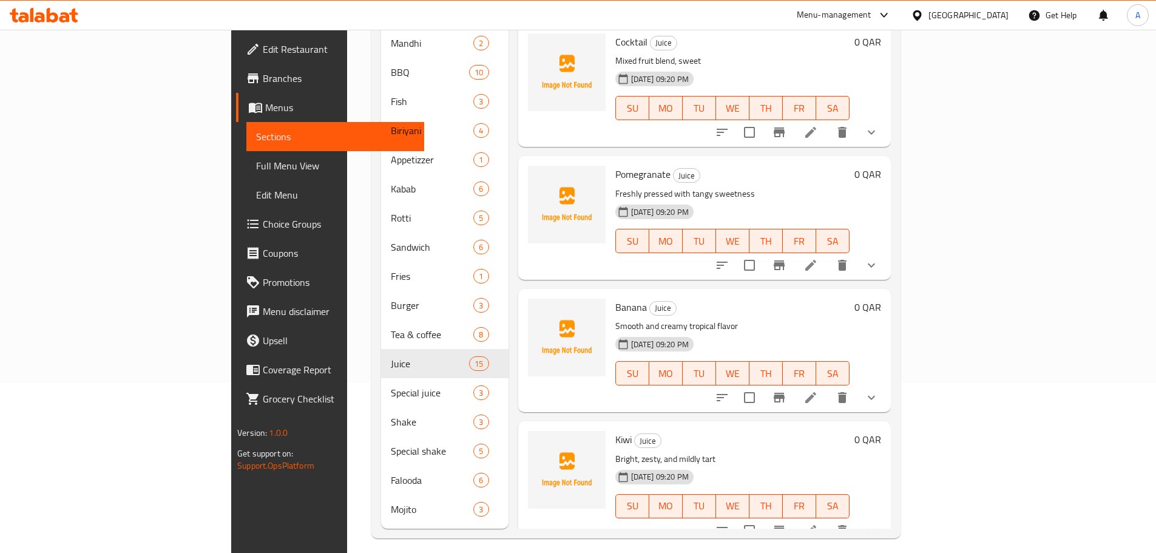
scroll to position [444, 0]
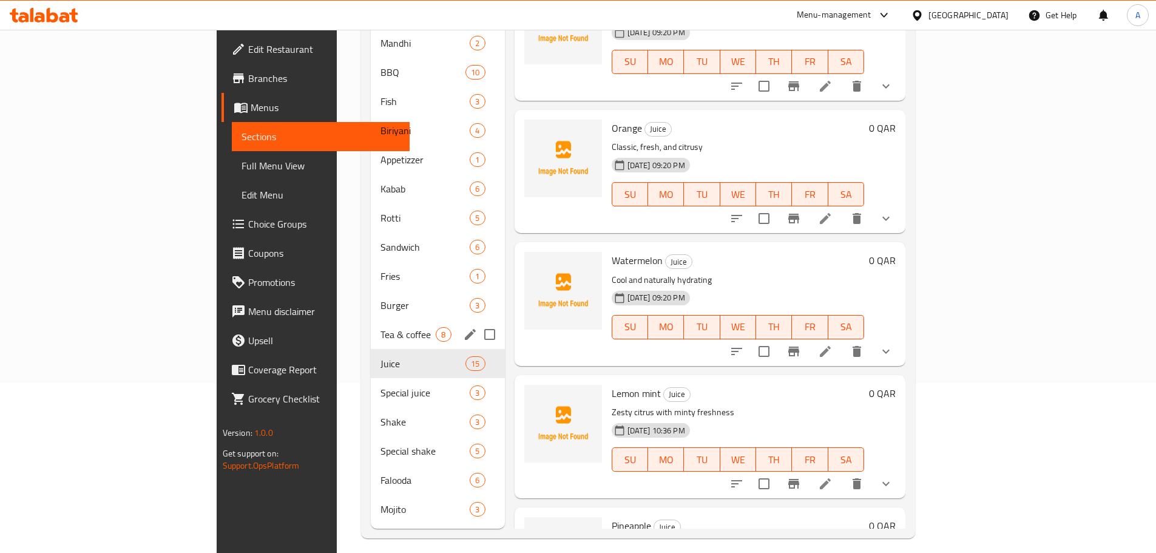
click at [371, 320] on div "Tea & coffee 8" at bounding box center [437, 334] width 133 height 29
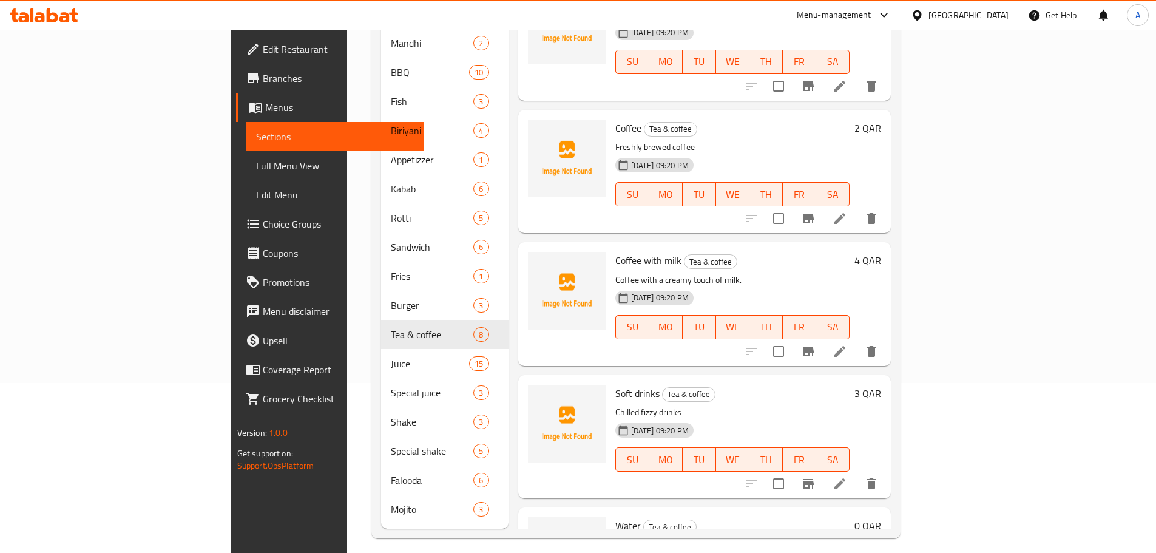
click at [791, 331] on div "15-09-2025 09:20 PM SU MO TU WE TH FR SA" at bounding box center [732, 319] width 244 height 66
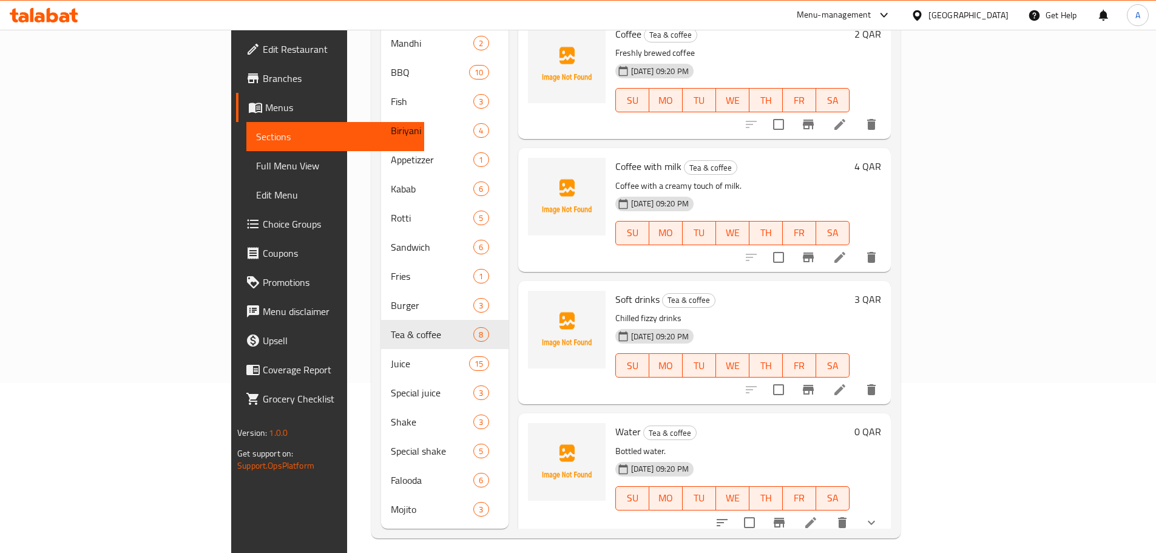
click at [615, 444] on p "Bottled water." at bounding box center [732, 451] width 234 height 15
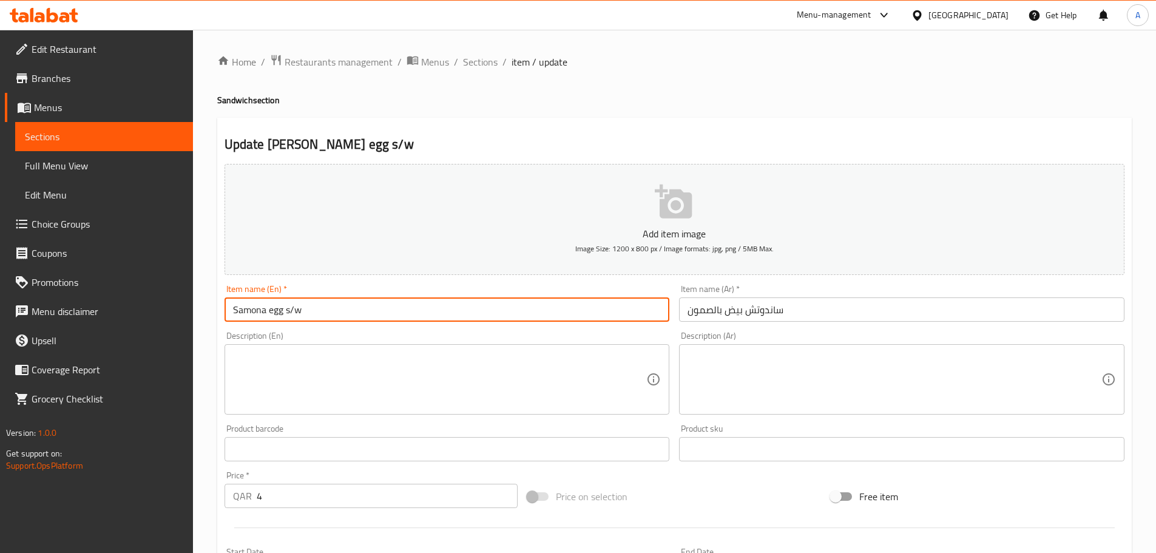
click at [321, 311] on input "Samona egg s/w" at bounding box center [447, 309] width 445 height 24
click at [299, 311] on input "Samona egg sandwich" at bounding box center [447, 309] width 445 height 24
click at [403, 311] on input "Samona egg sandwich" at bounding box center [447, 309] width 445 height 24
type input "Samona egg sandwich"
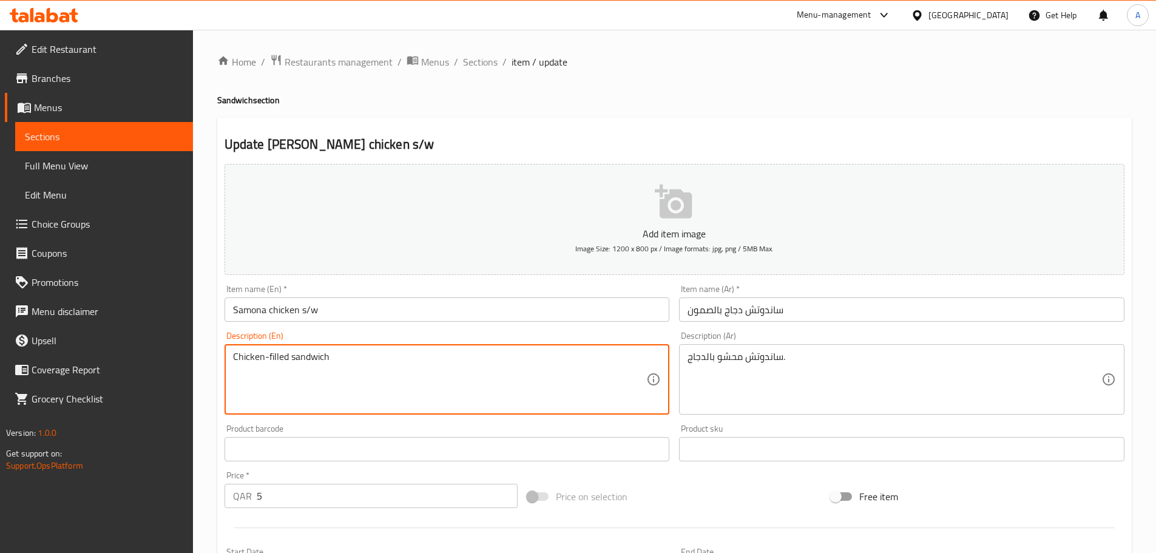
click at [310, 359] on textarea "Chicken-filled sandwich" at bounding box center [440, 380] width 414 height 58
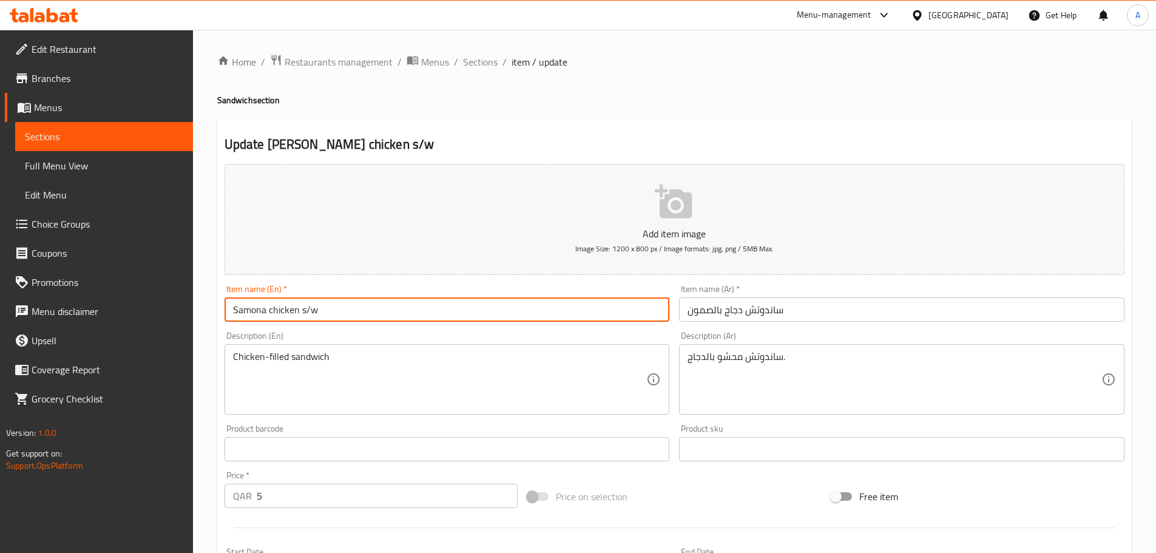
drag, startPoint x: 300, startPoint y: 309, endPoint x: 358, endPoint y: 309, distance: 58.3
click at [358, 309] on input "Samona chicken s/w" at bounding box center [447, 309] width 445 height 24
paste input "andwich"
type input "Samona chicken sandwich"
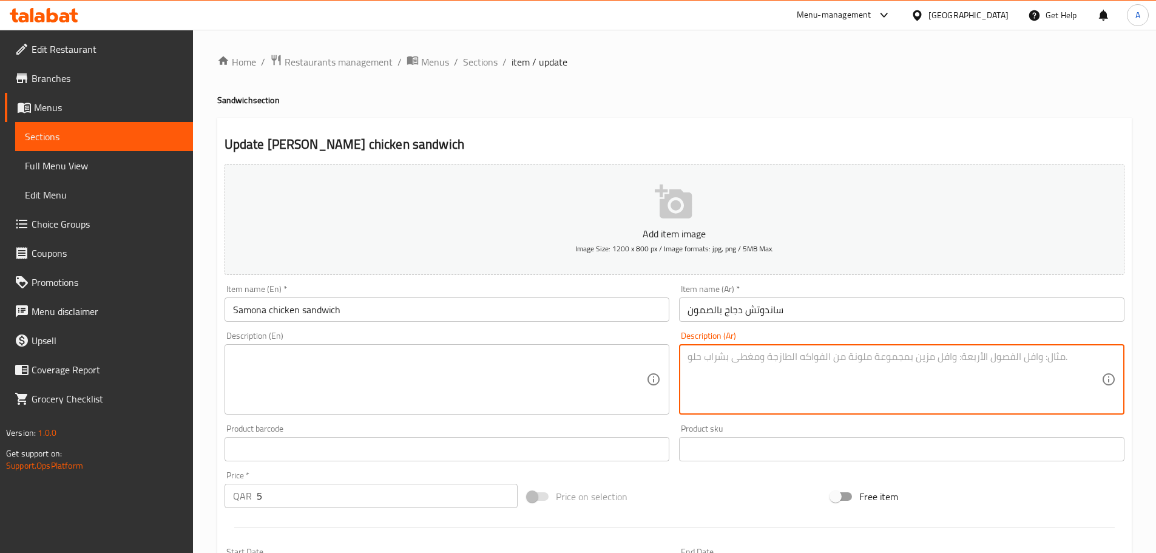
click at [393, 306] on input "Samona chicken sandwich" at bounding box center [447, 309] width 445 height 24
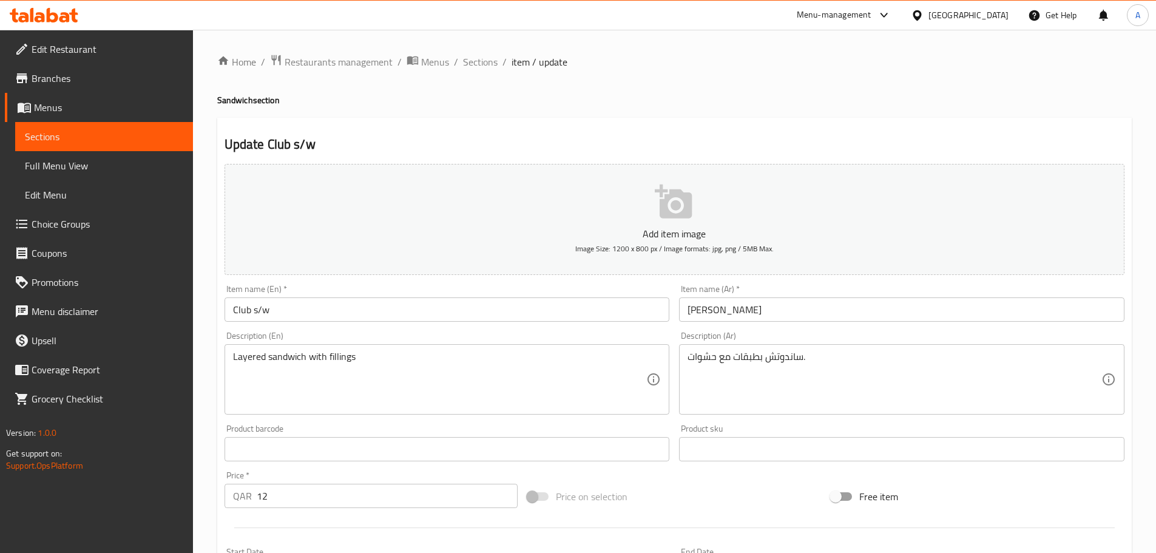
click at [276, 359] on textarea "Layered sandwich with fillings" at bounding box center [440, 380] width 414 height 58
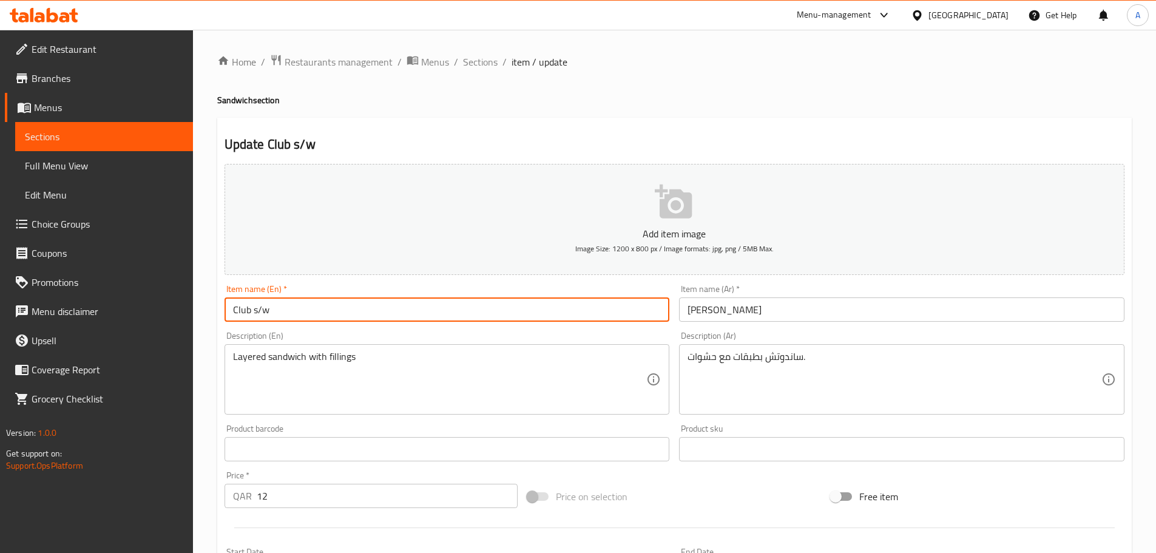
drag, startPoint x: 277, startPoint y: 309, endPoint x: 251, endPoint y: 313, distance: 26.4
click at [251, 313] on input "Club s/w" at bounding box center [447, 309] width 445 height 24
paste input "sandwich"
click at [251, 309] on input "Clubsandwich" at bounding box center [447, 309] width 445 height 24
type input "Club sandwich"
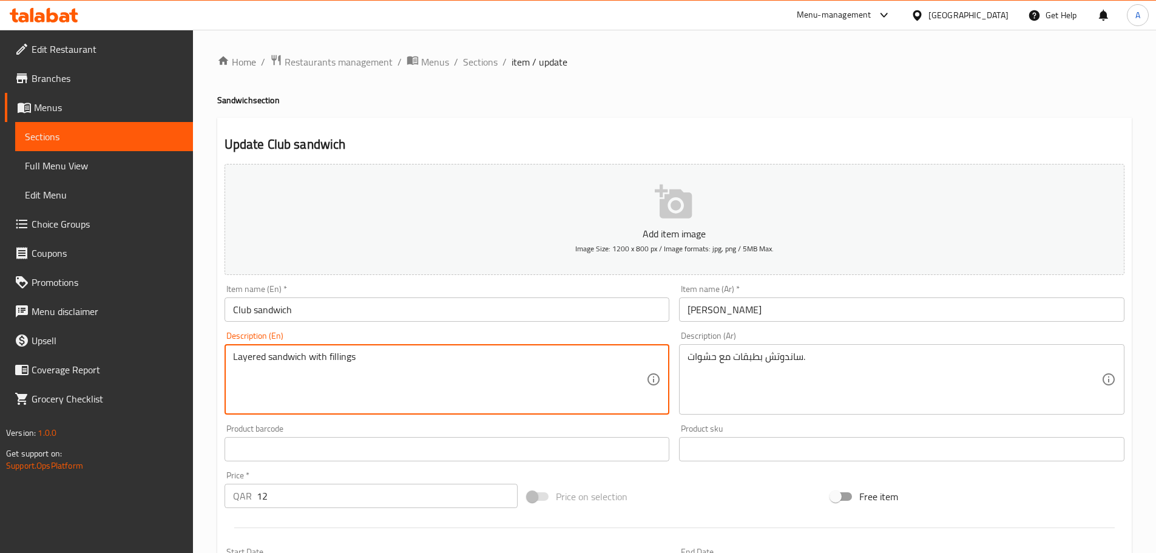
click at [295, 362] on textarea "Layered sandwich with fillings" at bounding box center [440, 380] width 414 height 58
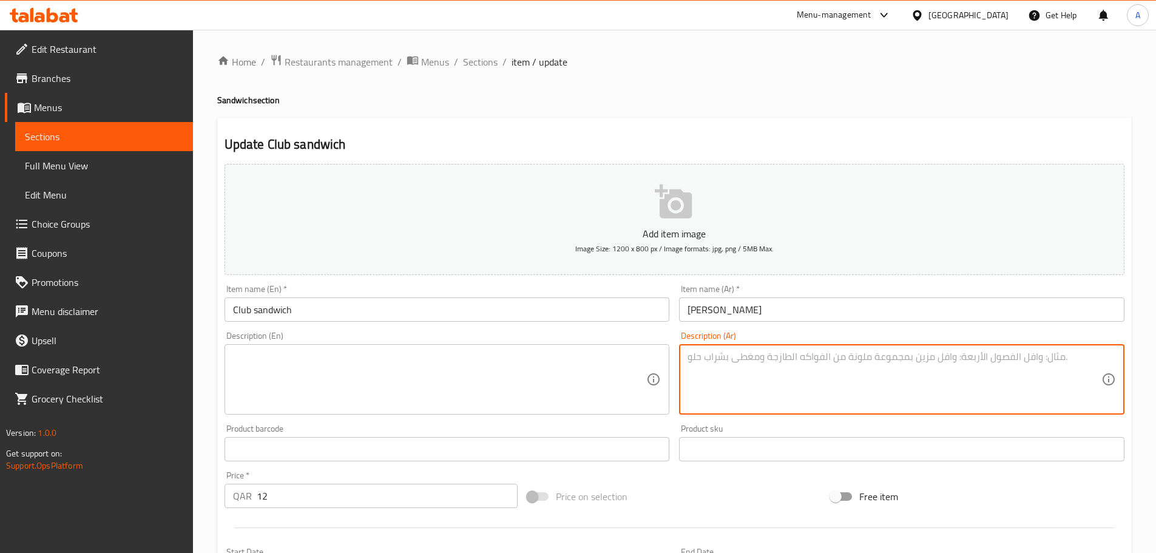
click at [707, 305] on input "[PERSON_NAME]" at bounding box center [901, 309] width 445 height 24
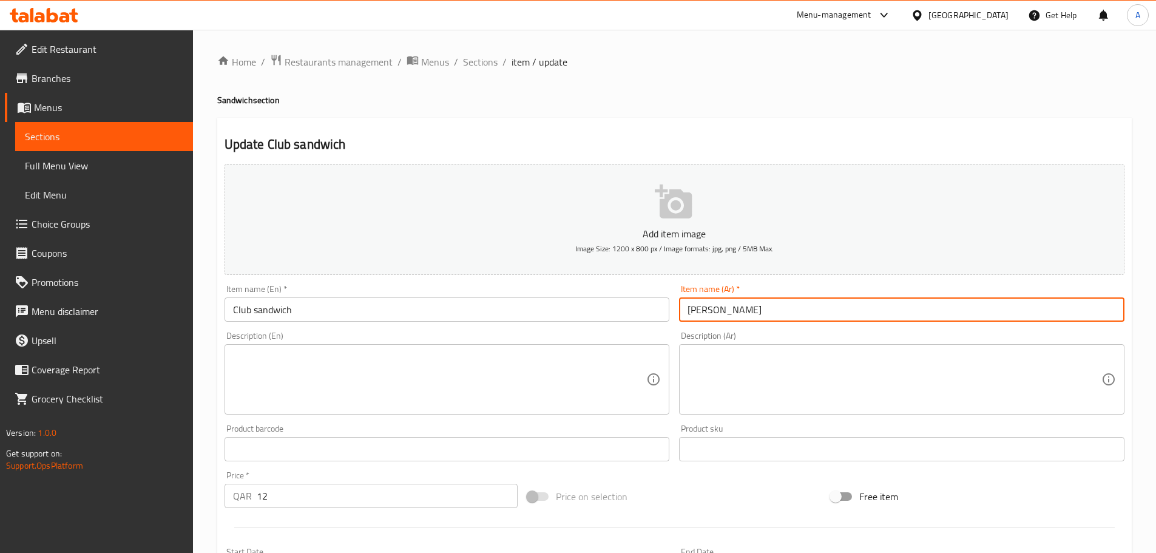
click at [707, 305] on input "[PERSON_NAME]" at bounding box center [901, 309] width 445 height 24
click at [775, 310] on input "كلوب" at bounding box center [901, 309] width 445 height 24
paste input "ساندوتش"
type input "ساندوتش كلوب"
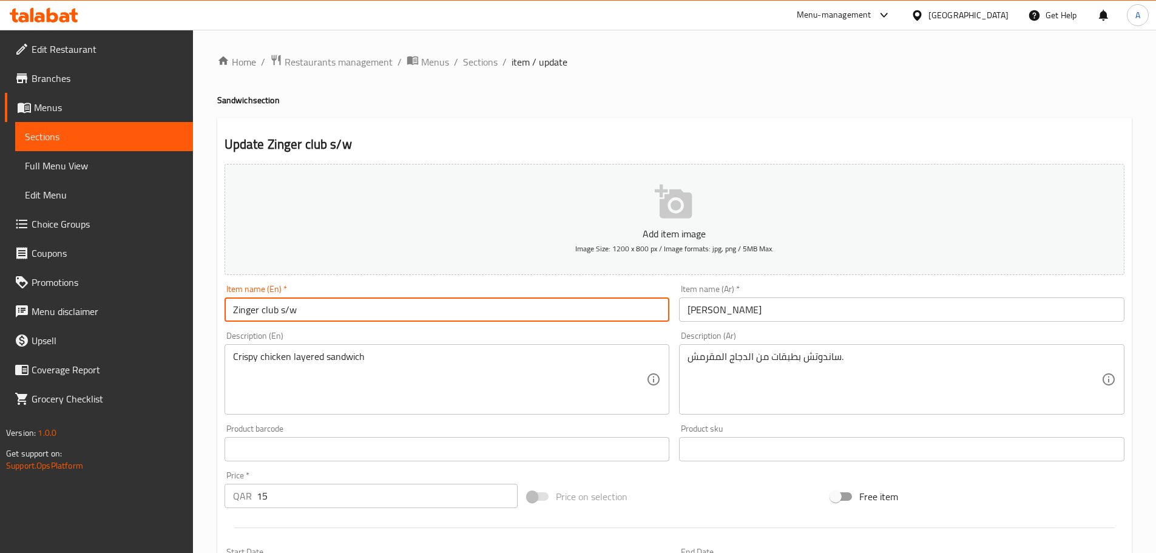
drag, startPoint x: 340, startPoint y: 309, endPoint x: 282, endPoint y: 315, distance: 58.6
click at [282, 315] on input "Zinger club s/w" at bounding box center [447, 309] width 445 height 24
paste input "andwich"
type input "Zinger club sandwich"
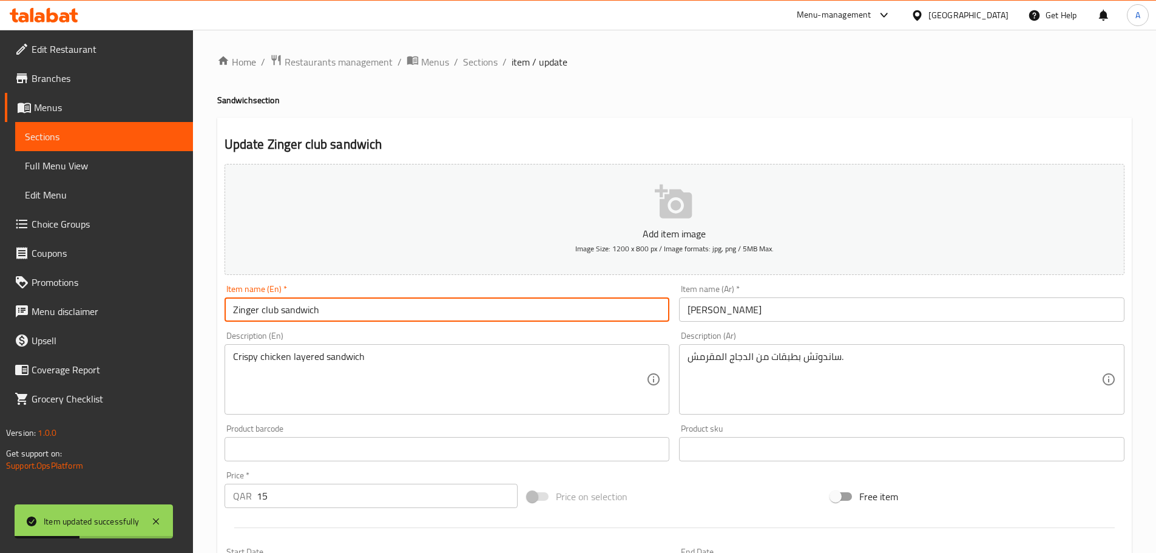
click at [731, 310] on input "[PERSON_NAME]" at bounding box center [901, 309] width 445 height 24
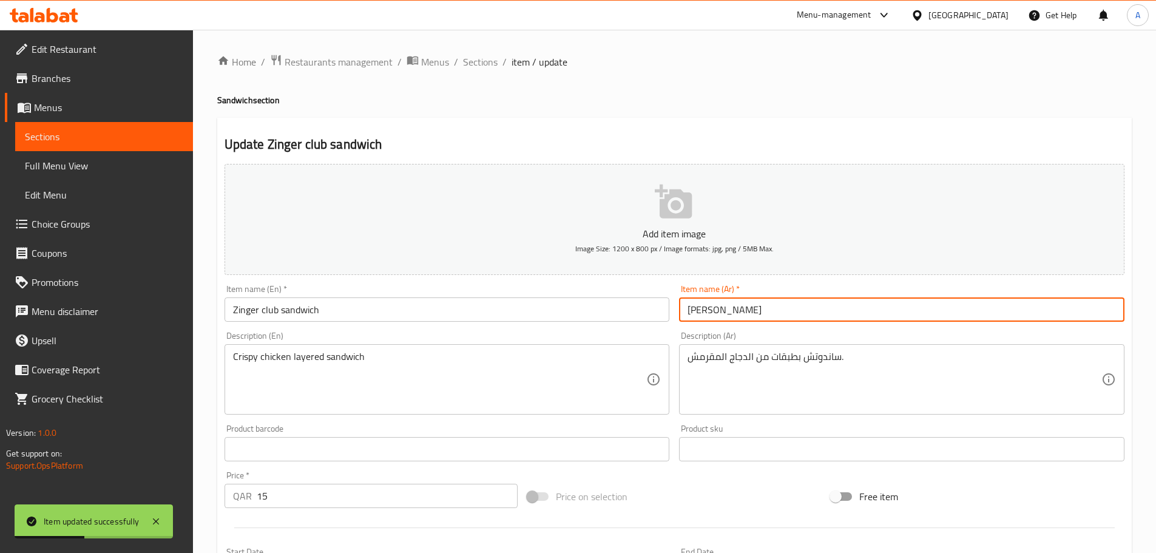
click at [731, 310] on input "[PERSON_NAME]" at bounding box center [901, 309] width 445 height 24
paste input "ساندوتش"
type input "ساندوتش [PERSON_NAME]"
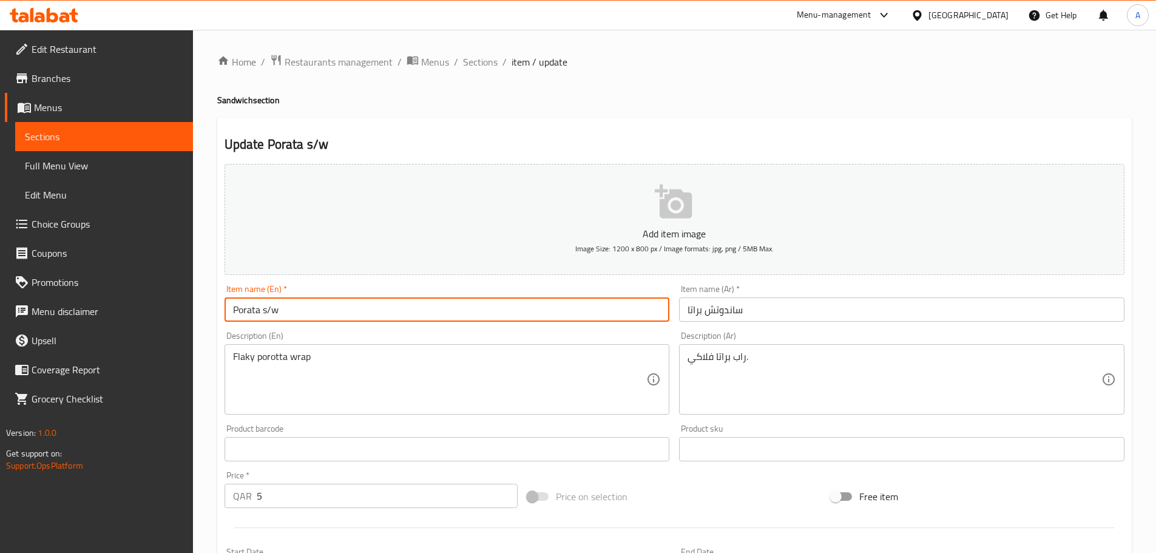
drag, startPoint x: 283, startPoint y: 307, endPoint x: 262, endPoint y: 309, distance: 20.7
click at [262, 309] on input "Porata s/w" at bounding box center [447, 309] width 445 height 24
paste input "andwich"
type input "Porata sandwich"
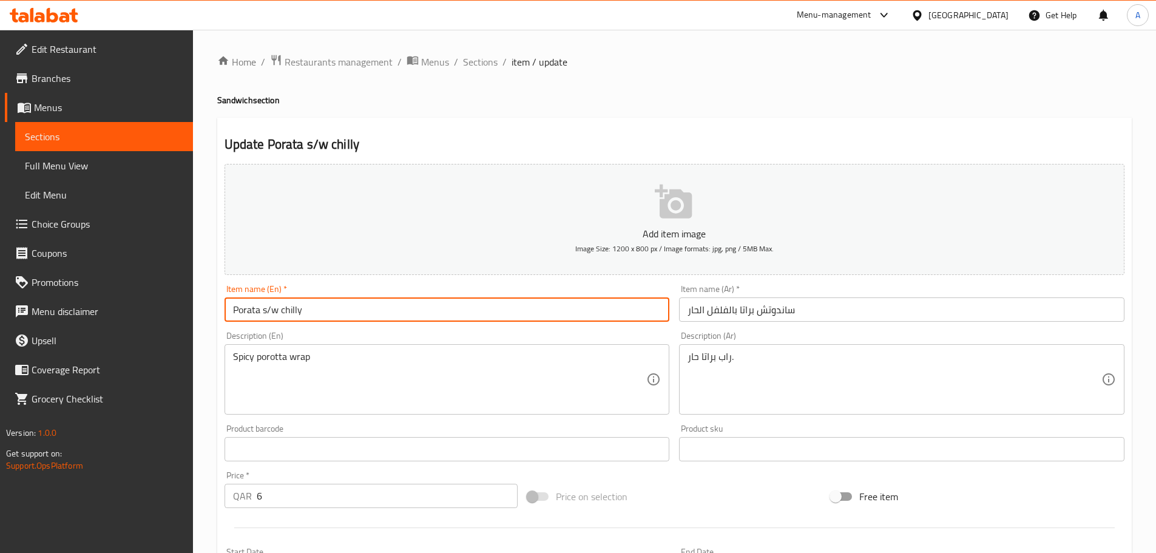
drag, startPoint x: 277, startPoint y: 308, endPoint x: 260, endPoint y: 308, distance: 17.0
click at [260, 308] on input "Porata s/w chilly" at bounding box center [447, 309] width 445 height 24
paste input "sandwich"
click at [261, 308] on input "Poratasandwich chilly" at bounding box center [447, 309] width 445 height 24
click at [275, 314] on input "Porata sandwich chilly" at bounding box center [447, 309] width 445 height 24
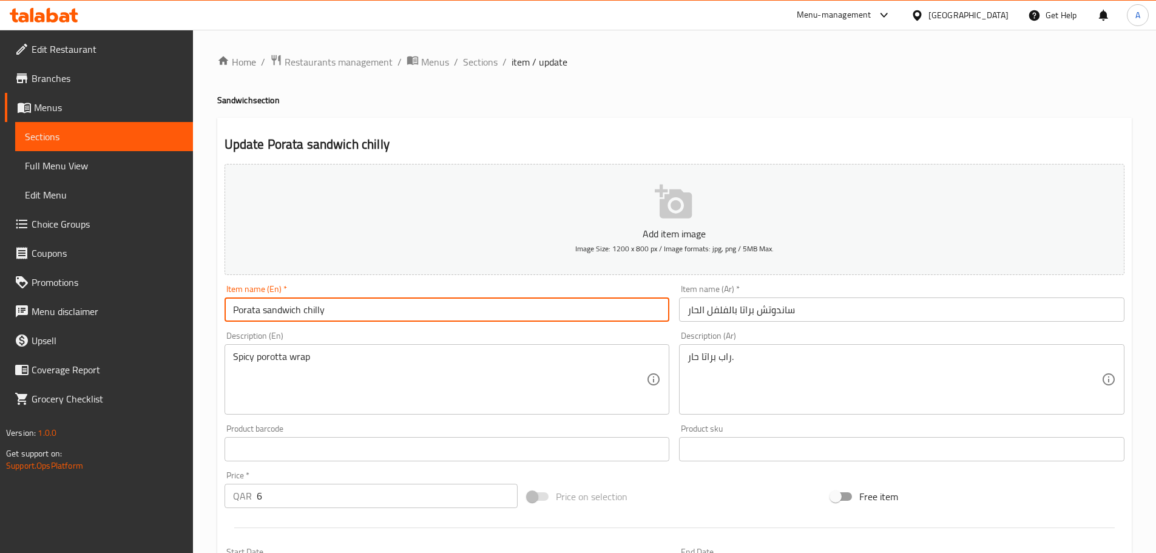
click at [275, 314] on input "Porata sandwich chilly" at bounding box center [447, 309] width 445 height 24
click at [320, 313] on input "Porata chilly" at bounding box center [447, 309] width 445 height 24
paste input "sandwich"
type input "Porata chilly sandwich"
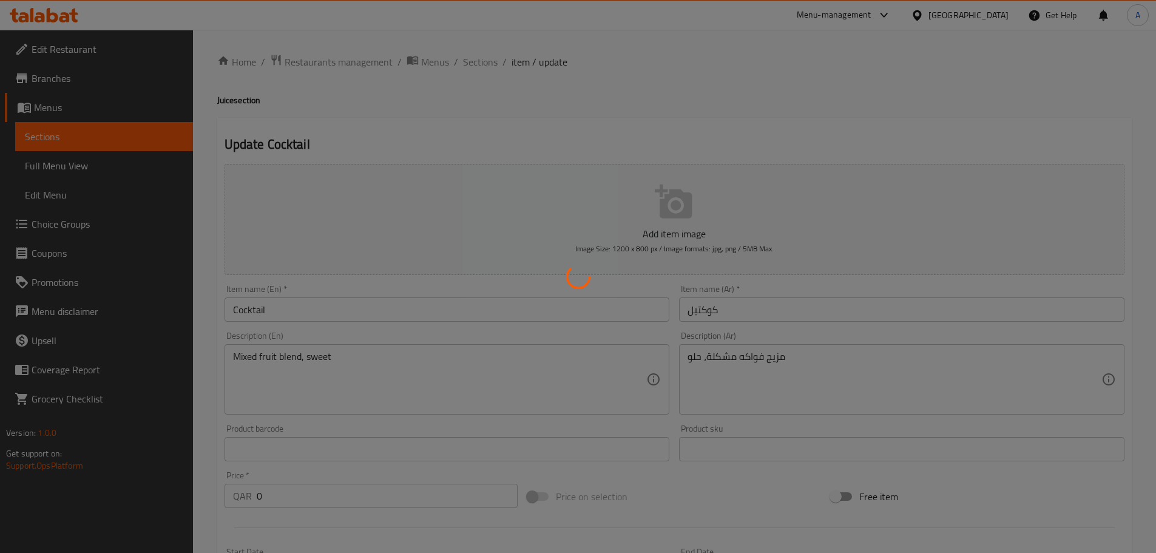
click at [398, 370] on div at bounding box center [578, 276] width 1156 height 553
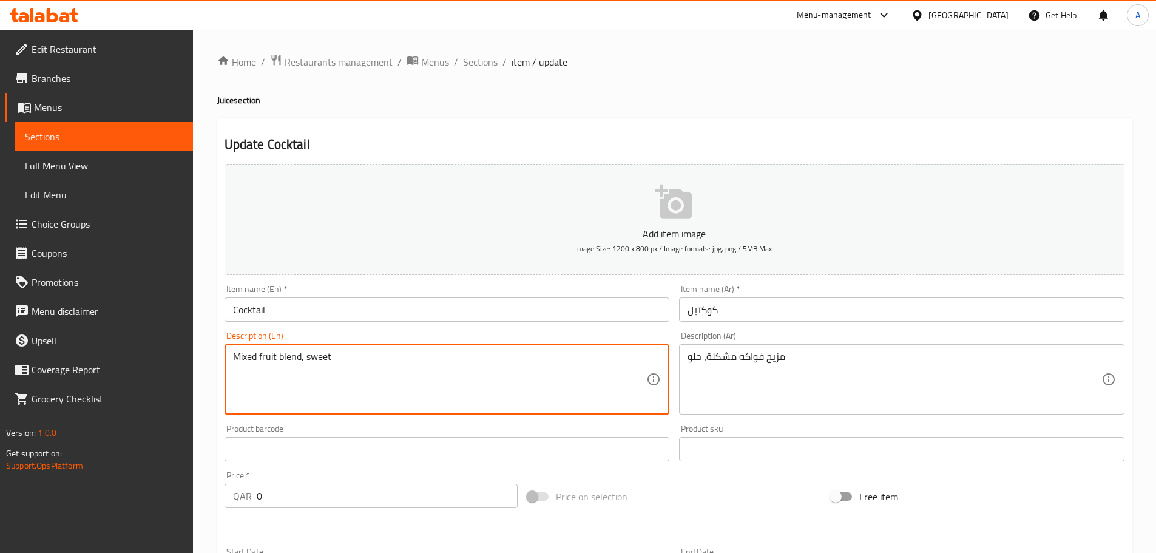
paste textarea "and refreshing"
type textarea "Mixed fruit blend, sweet and refreshing"
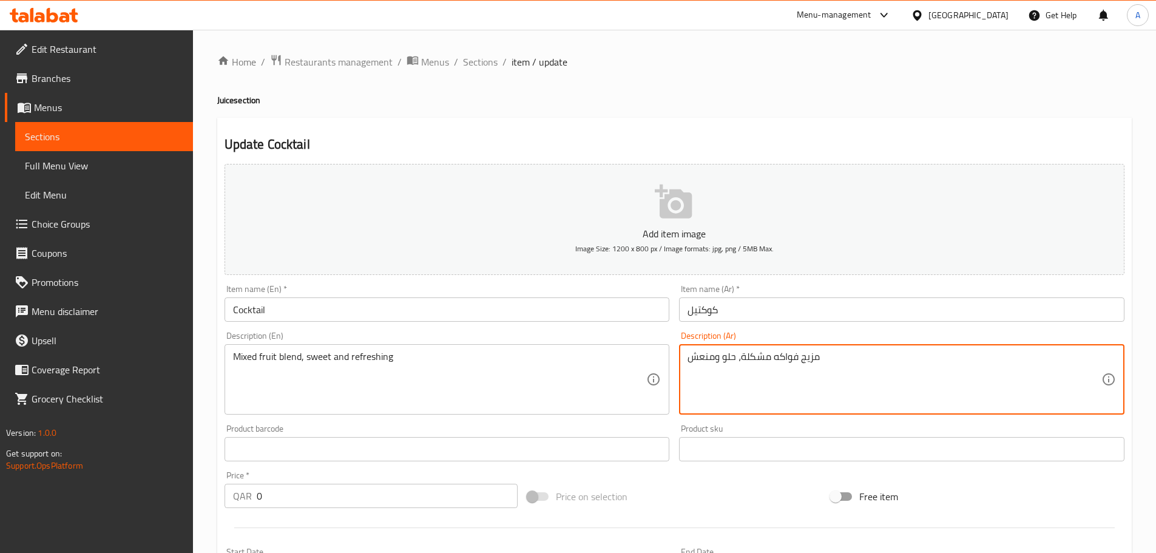
type textarea "مزيج فواكه مشكلة، حلو ومنعش"
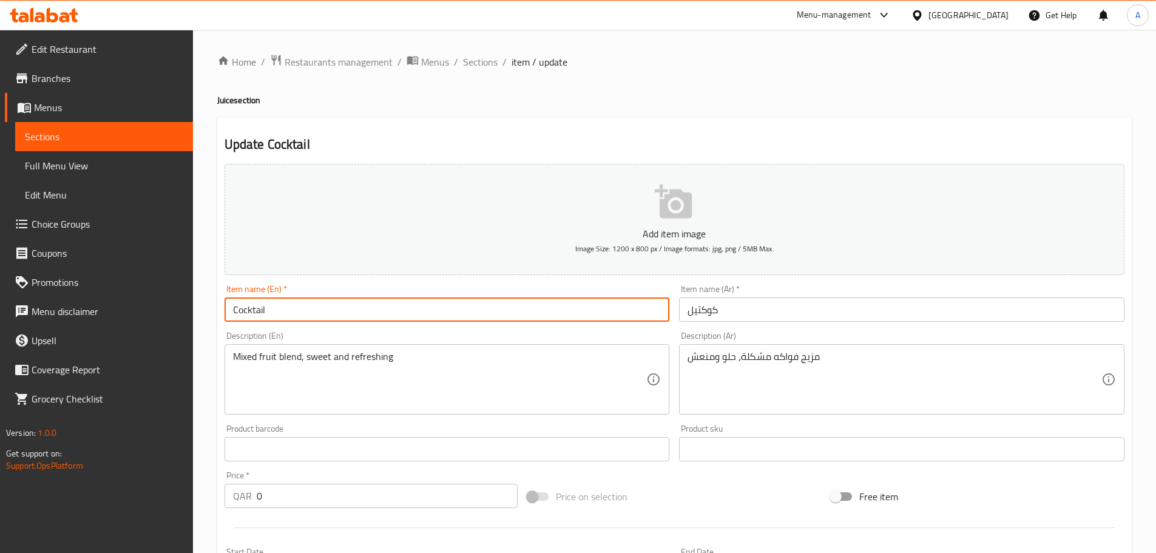
click at [563, 300] on input "Cocktail" at bounding box center [447, 309] width 445 height 24
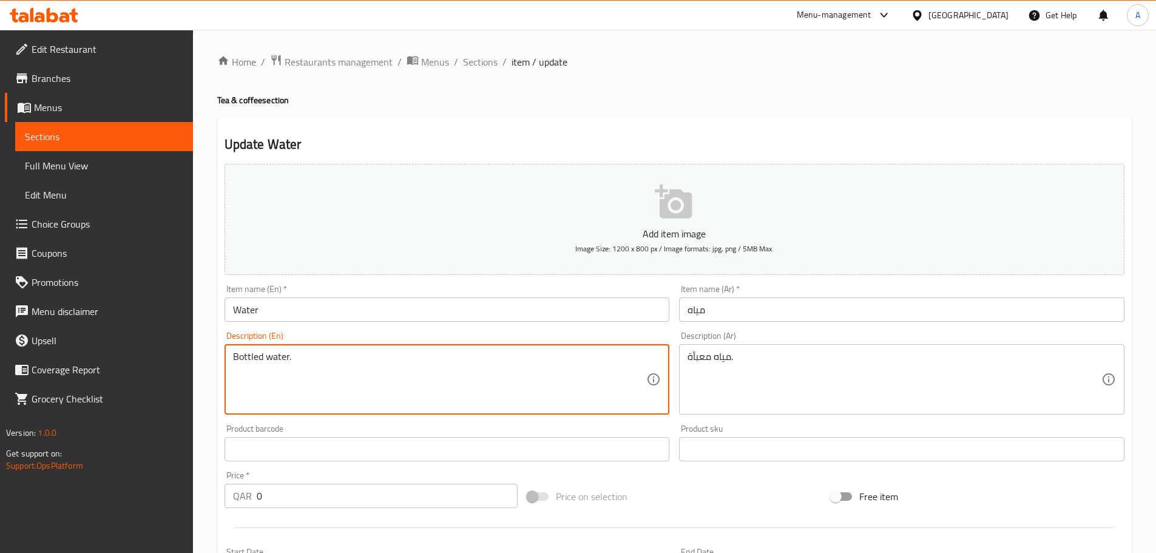
paste textarea "Refreshing drinking water"
click at [392, 365] on textarea "Refreshing drinking water" at bounding box center [440, 380] width 414 height 58
type textarea "Refreshing drinking water"
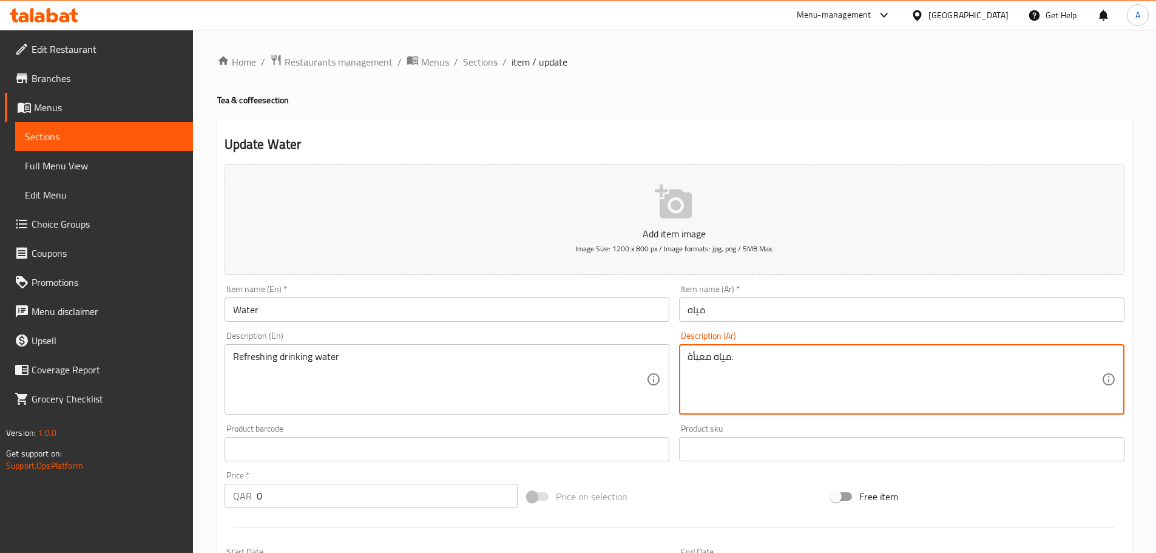
paste textarea "شرب منعشة"
type textarea "مياه شرب منعشة"
click at [749, 310] on input "مياه" at bounding box center [901, 309] width 445 height 24
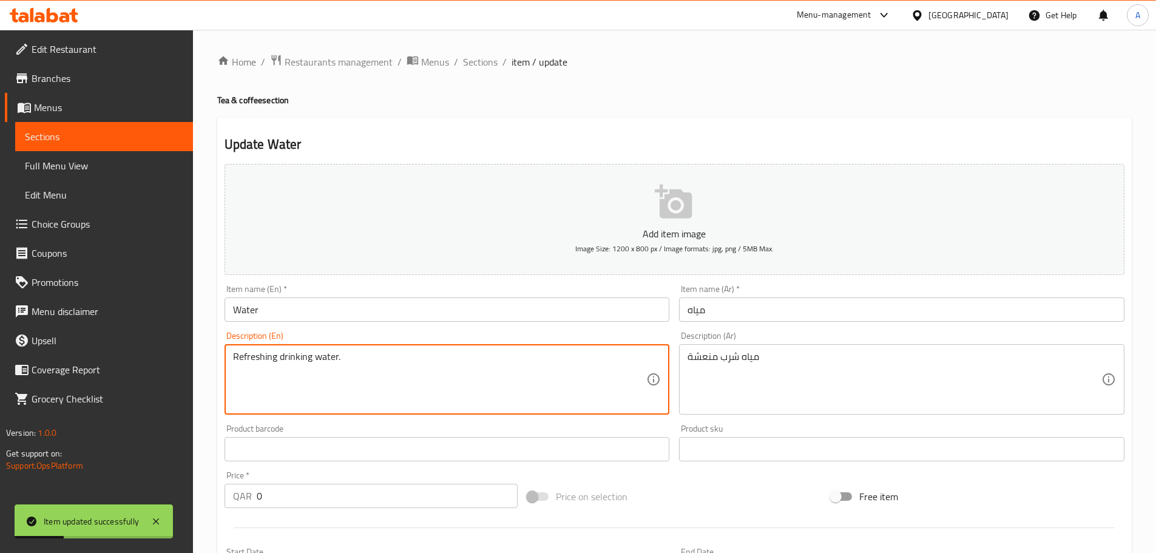
type textarea "Refreshing drinking water."
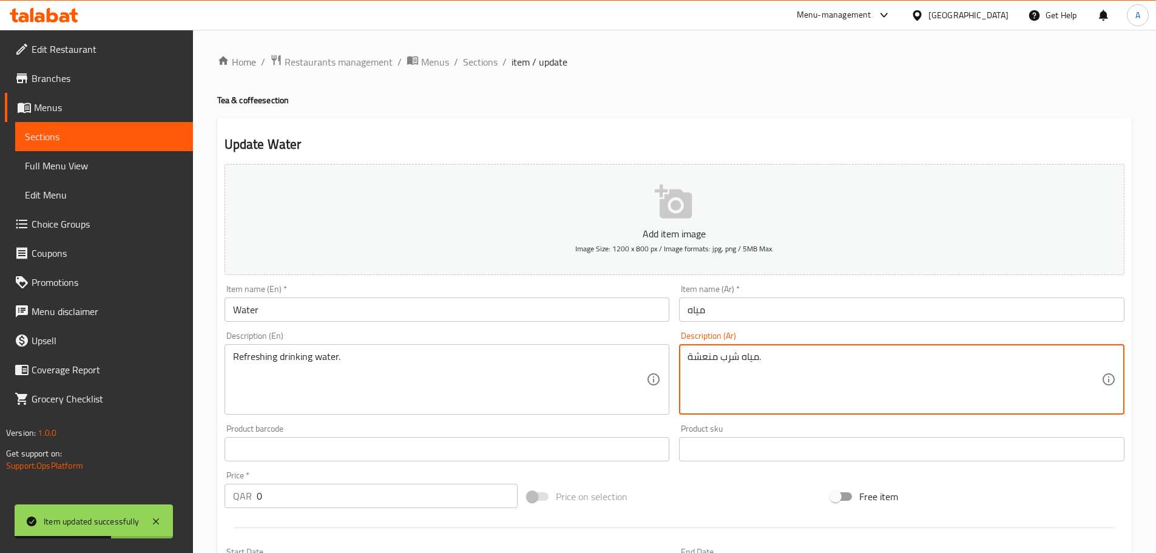
type textarea "مياه شرب منعشة."
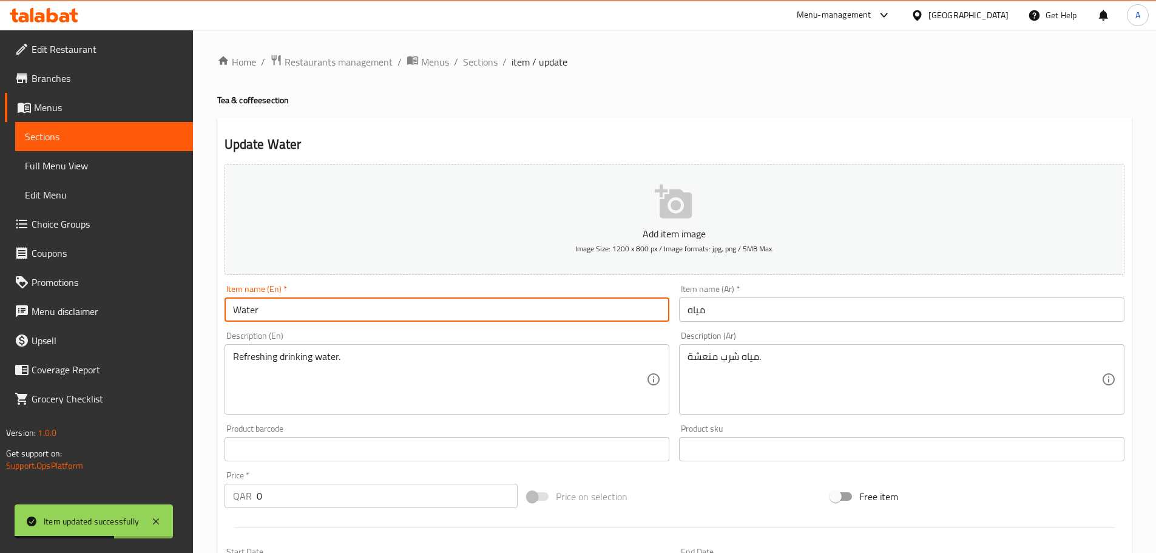
click at [470, 308] on input "Water" at bounding box center [447, 309] width 445 height 24
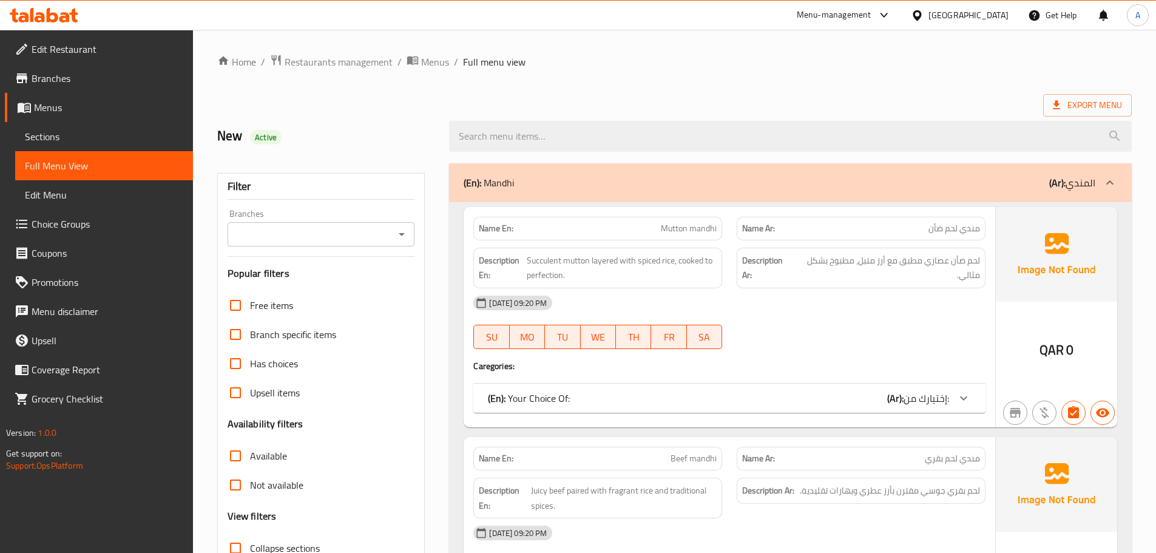
scroll to position [182, 0]
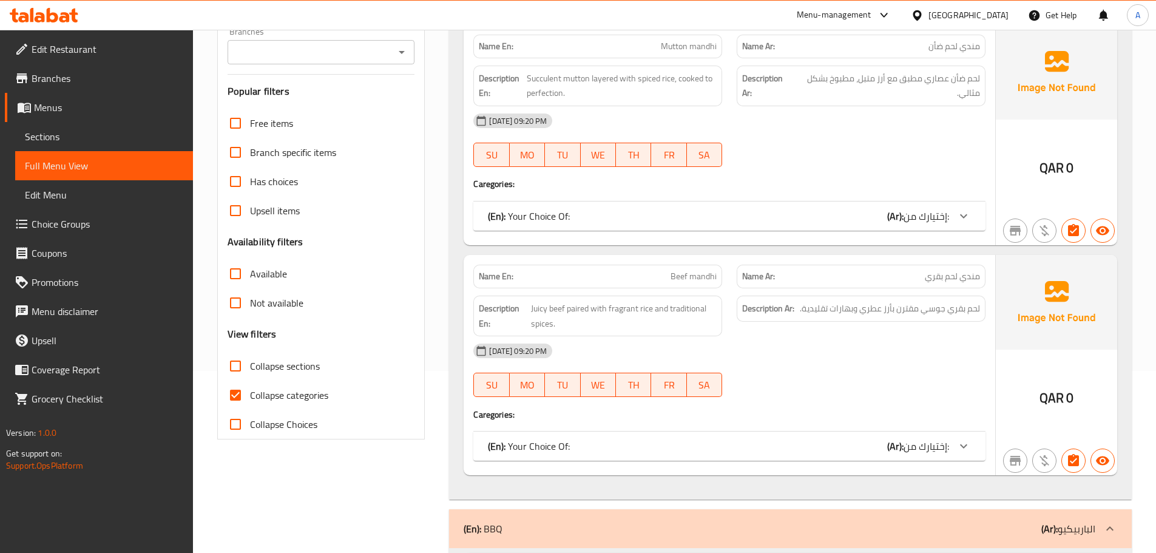
click at [296, 405] on label "Collapse categories" at bounding box center [274, 394] width 107 height 29
click at [250, 405] on input "Collapse categories" at bounding box center [235, 394] width 29 height 29
checkbox input "false"
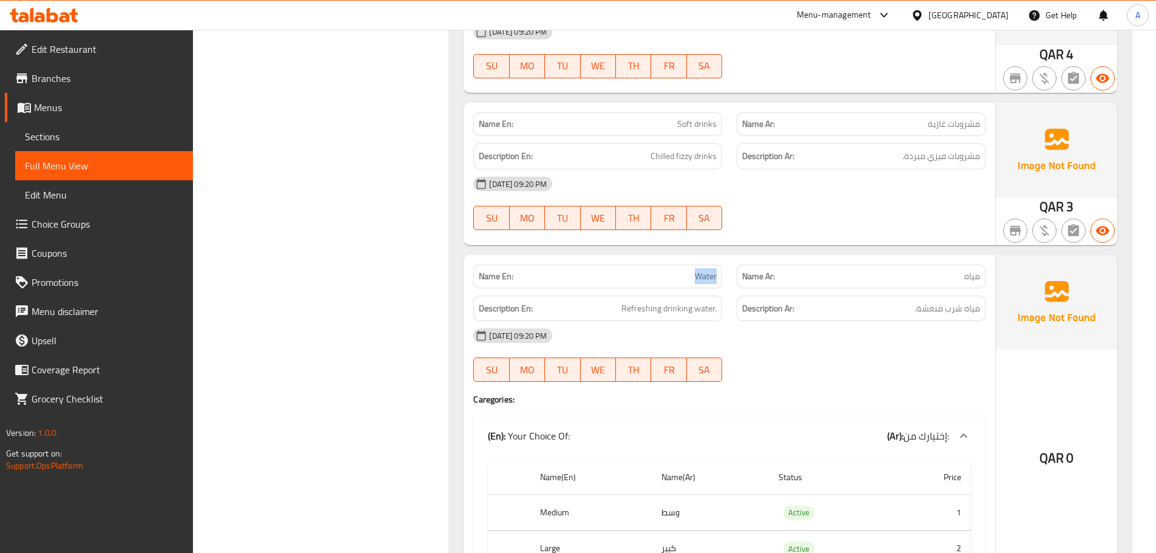
scroll to position [11894, 0]
